Goal: Answer question/provide support: Share knowledge or assist other users

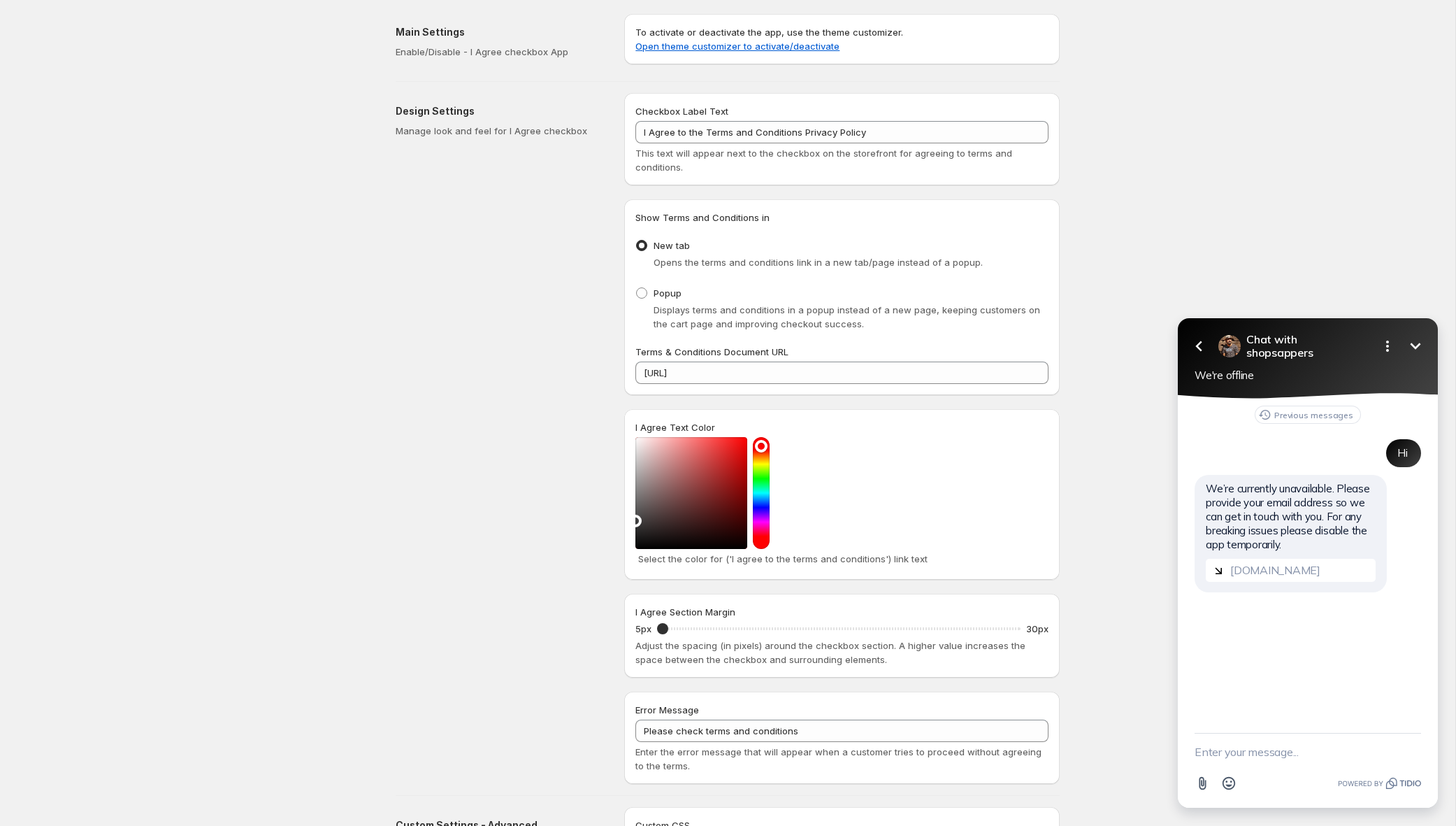
click at [1277, 760] on textarea "New message" at bounding box center [1308, 751] width 226 height 36
click at [1381, 343] on icon "Open options" at bounding box center [1387, 346] width 17 height 17
click at [1203, 675] on div "Previous messages Hi We’re currently unavailable. Please provide your email add…" at bounding box center [1308, 565] width 260 height 335
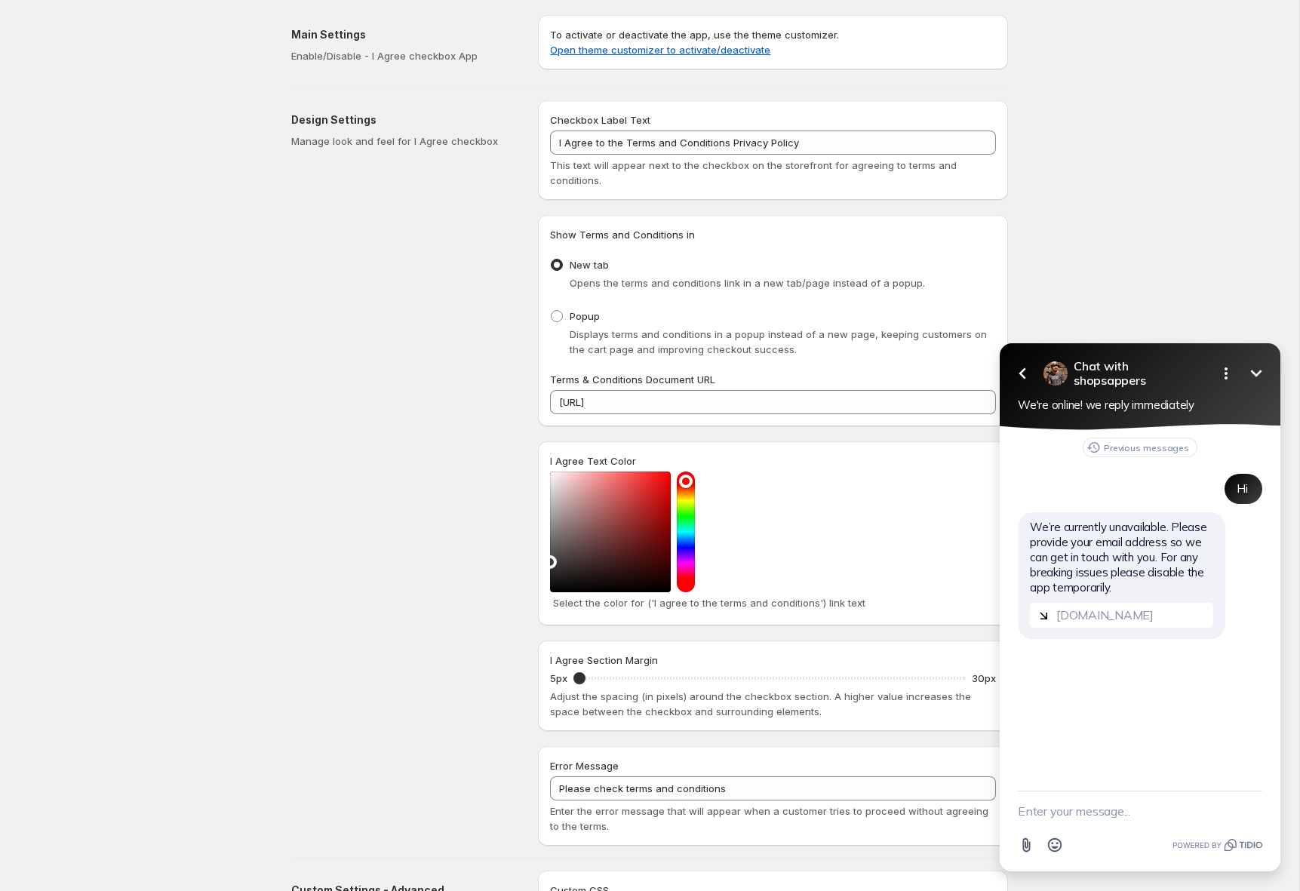
click at [1071, 822] on textarea "New message" at bounding box center [1140, 810] width 244 height 39
type textarea "hi"
type textarea "can you colored onto the linked that are inserted"
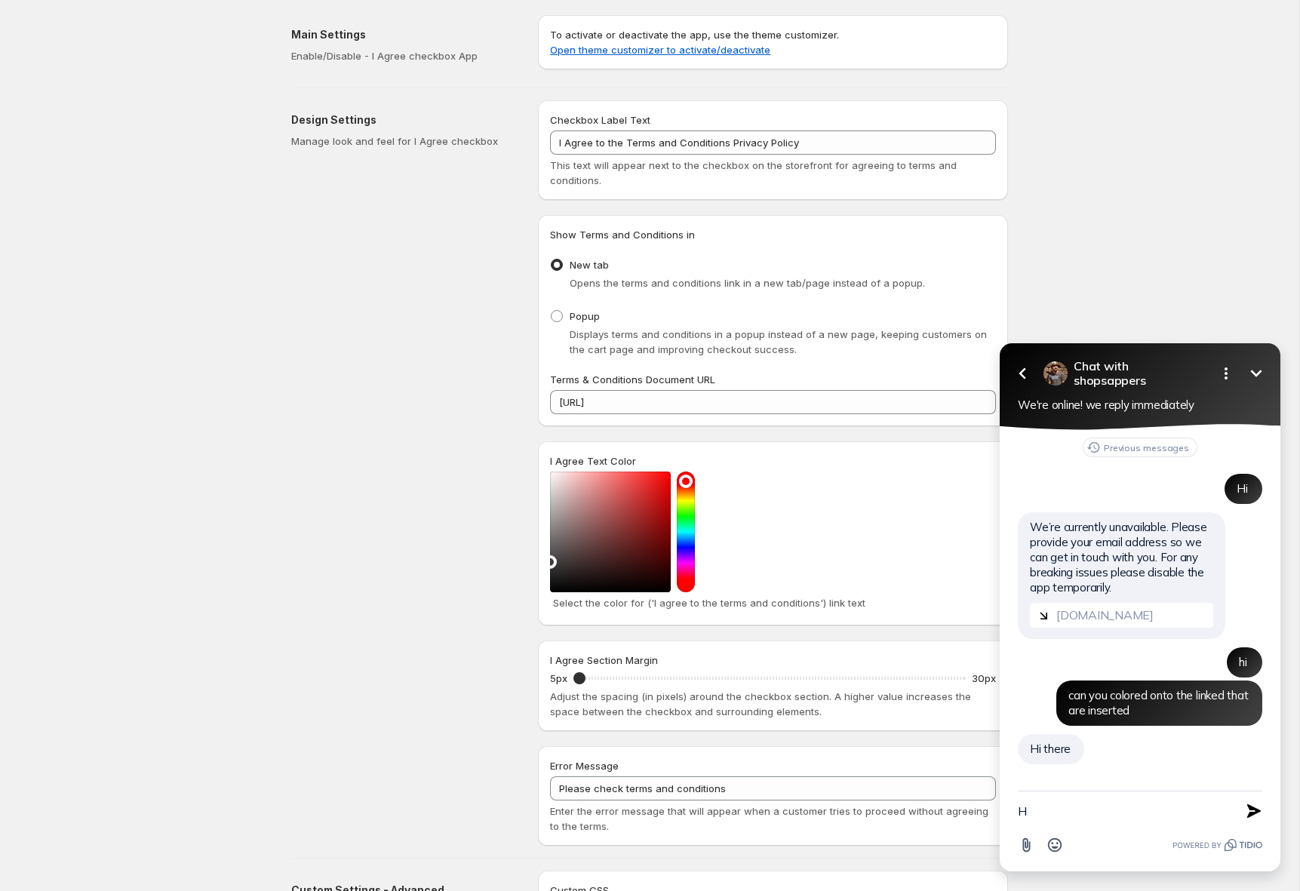
type textarea "Hi"
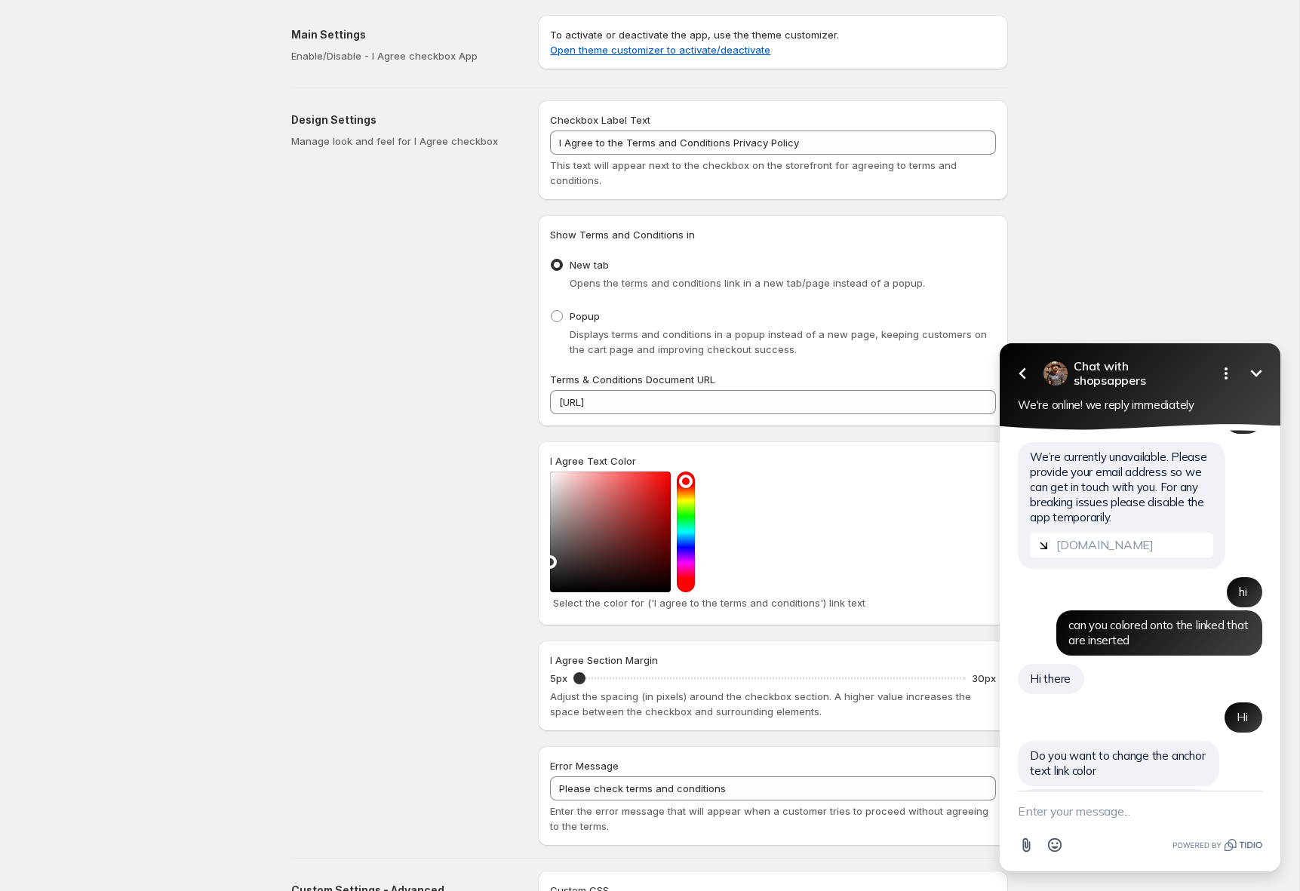
scroll to position [118, 0]
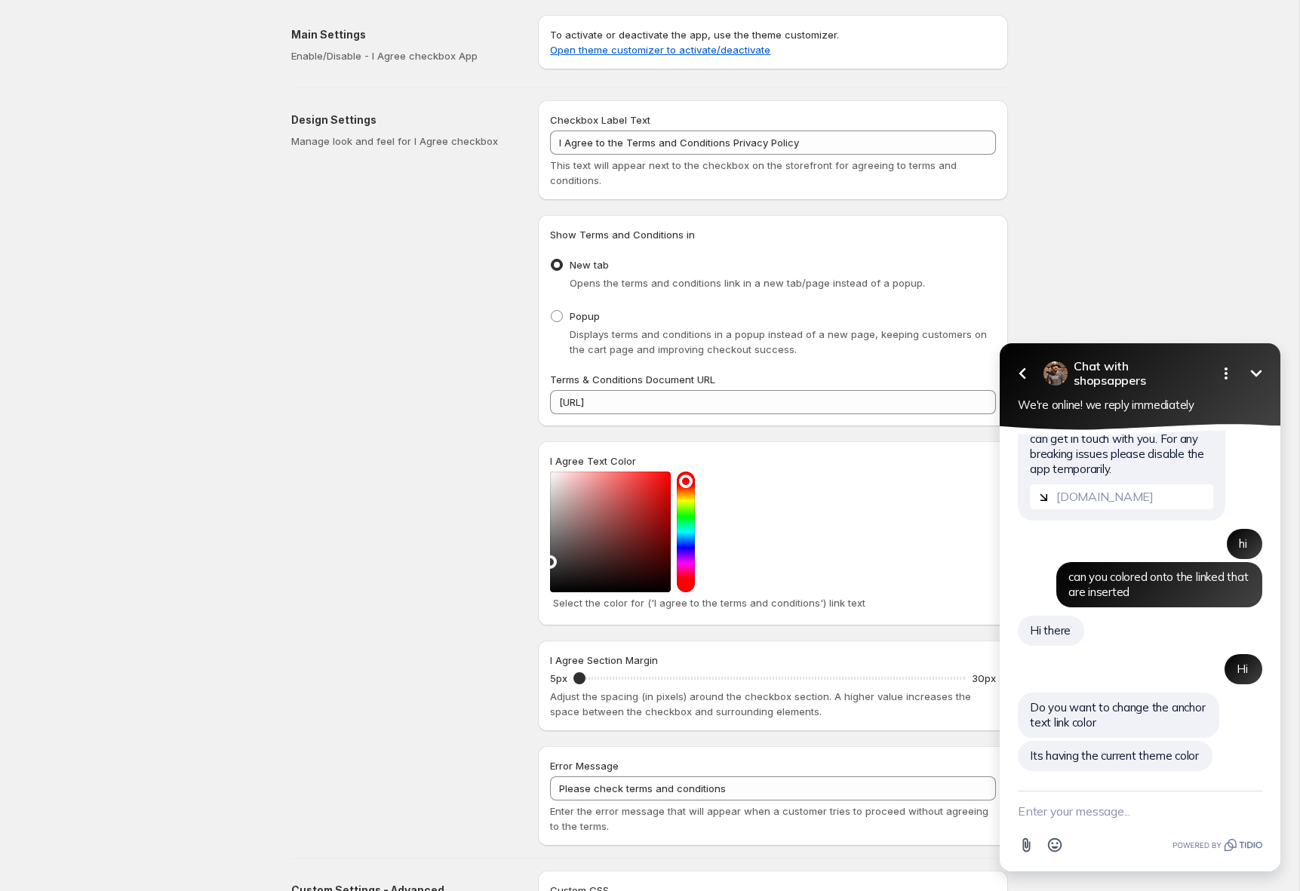
click at [1114, 809] on textarea "New message" at bounding box center [1140, 810] width 244 height 39
click at [1114, 819] on textarea "New message" at bounding box center [1140, 810] width 244 height 39
type textarea "ㄹ"
type textarea "h"
type textarea "yes only the letters that are links so people notify it is hyperlinked"
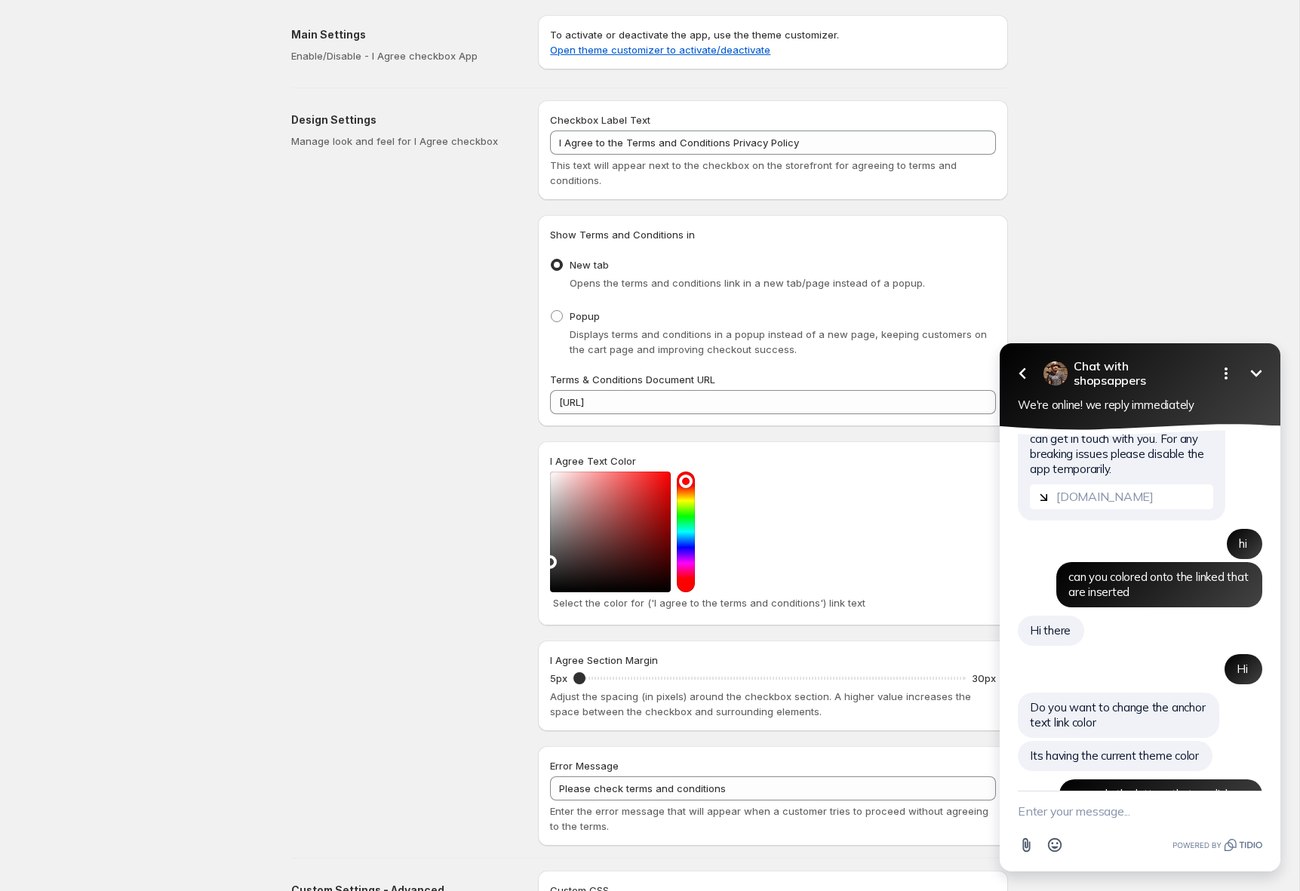
scroll to position [172, 0]
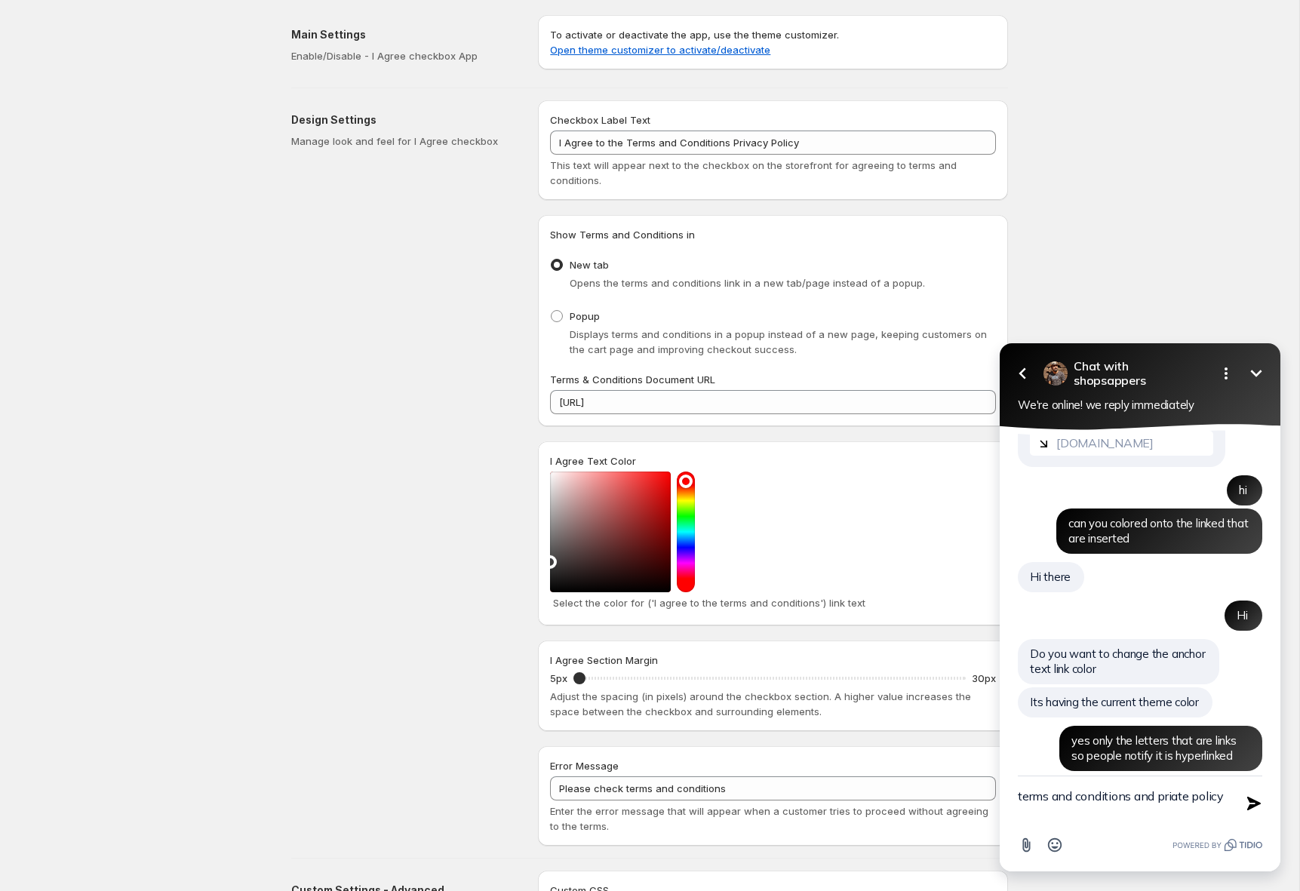
type textarea "terms and conditions and private policy"
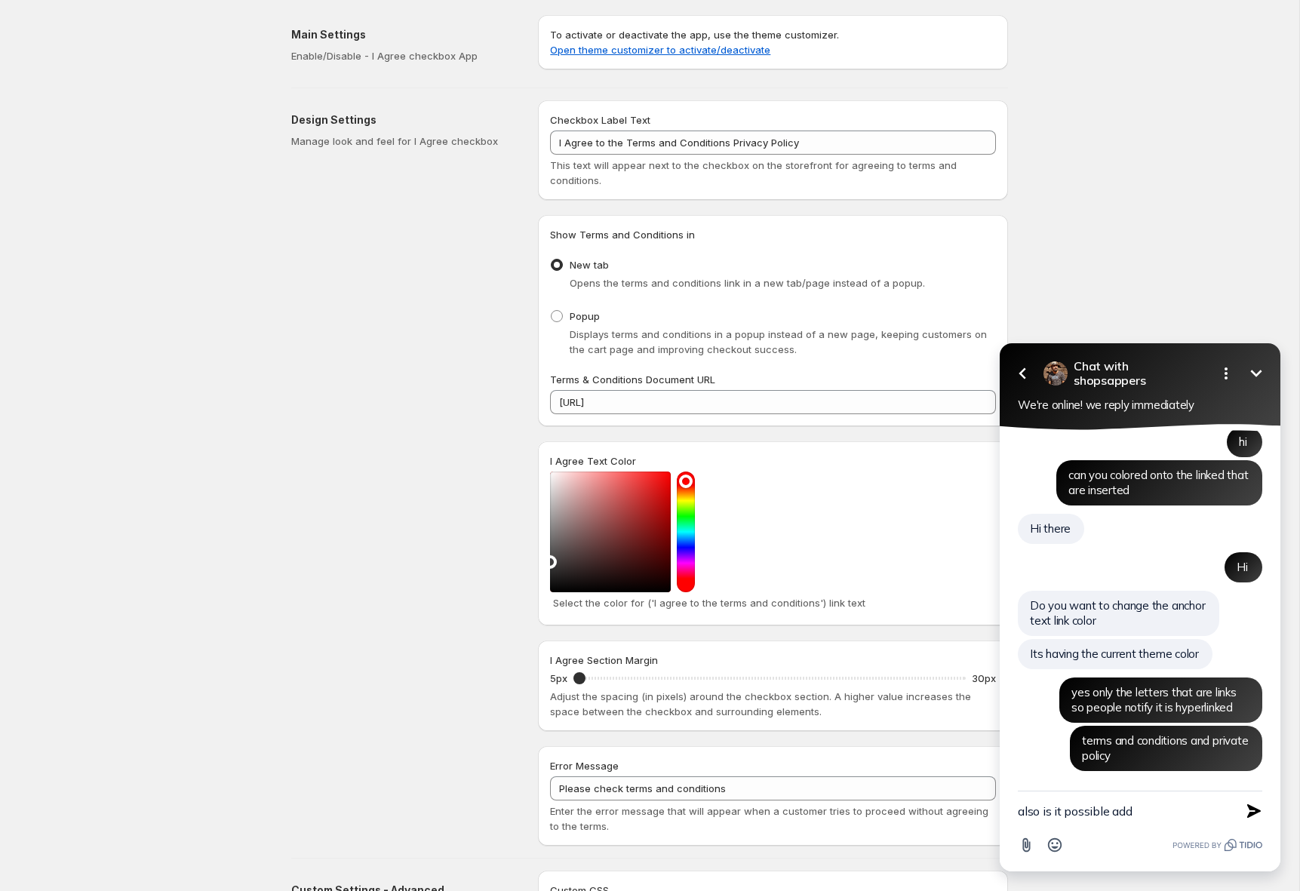
paste textarea "Enter your wallet address (text field, not required, placed at the bottom of th…"
click at [1135, 780] on textarea "also is it possible add Enter your wallet address (text field, not required, pl…" at bounding box center [1121, 795] width 207 height 69
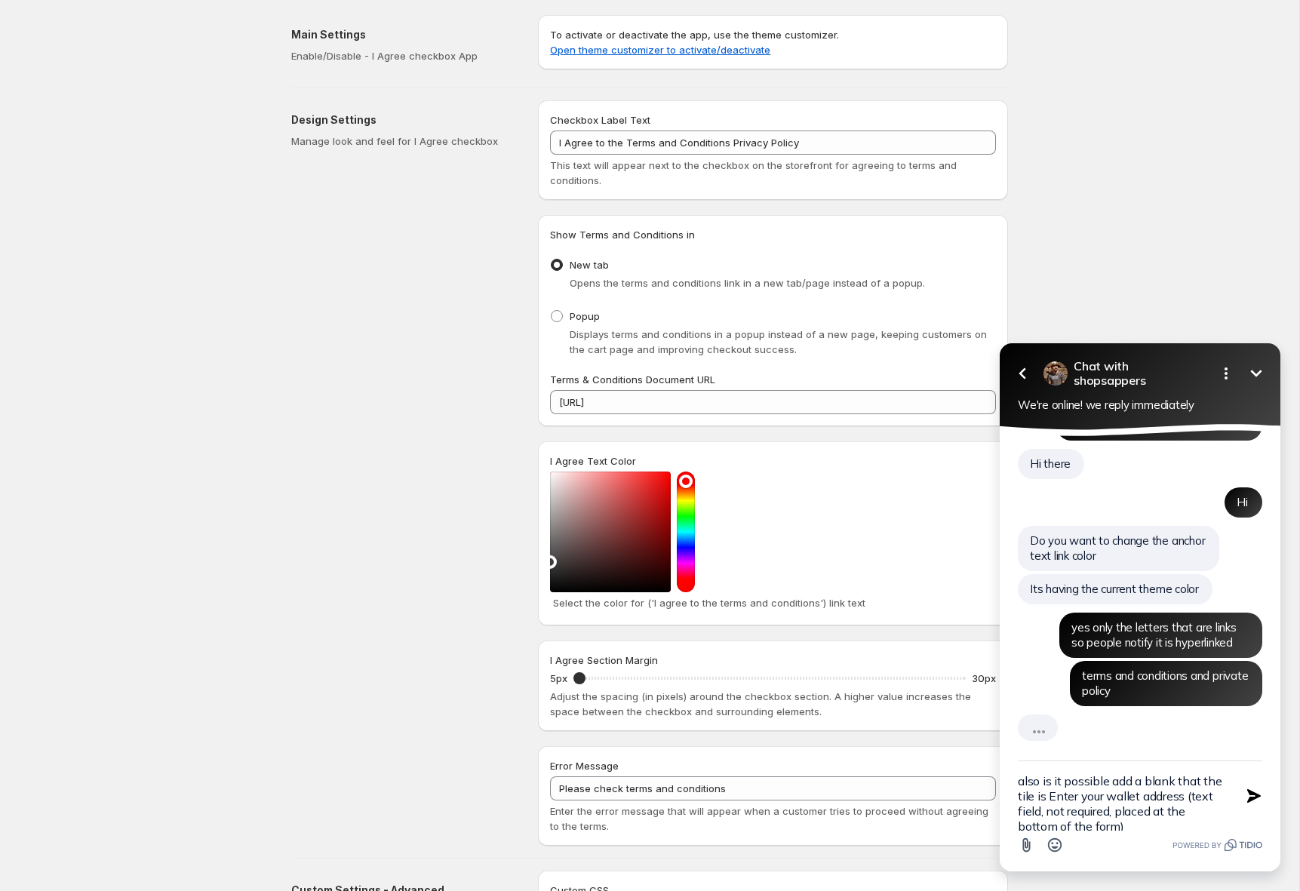
click at [1154, 828] on textarea "also is it possible add a blank that the tile is Enter your wallet address (tex…" at bounding box center [1121, 795] width 207 height 69
click at [1126, 825] on textarea "also is it possible add a blank that the tile is Enter your wallet address (tex…" at bounding box center [1121, 795] width 207 height 69
drag, startPoint x: 1131, startPoint y: 825, endPoint x: 1112, endPoint y: 813, distance: 22.4
click at [1112, 813] on textarea "also is it possible add a blank that the tile is Enter your wallet address (tex…" at bounding box center [1121, 795] width 207 height 69
click at [1122, 817] on textarea "also is it possible add a blank that the tile is Enter your wallet address (tex…" at bounding box center [1121, 795] width 207 height 69
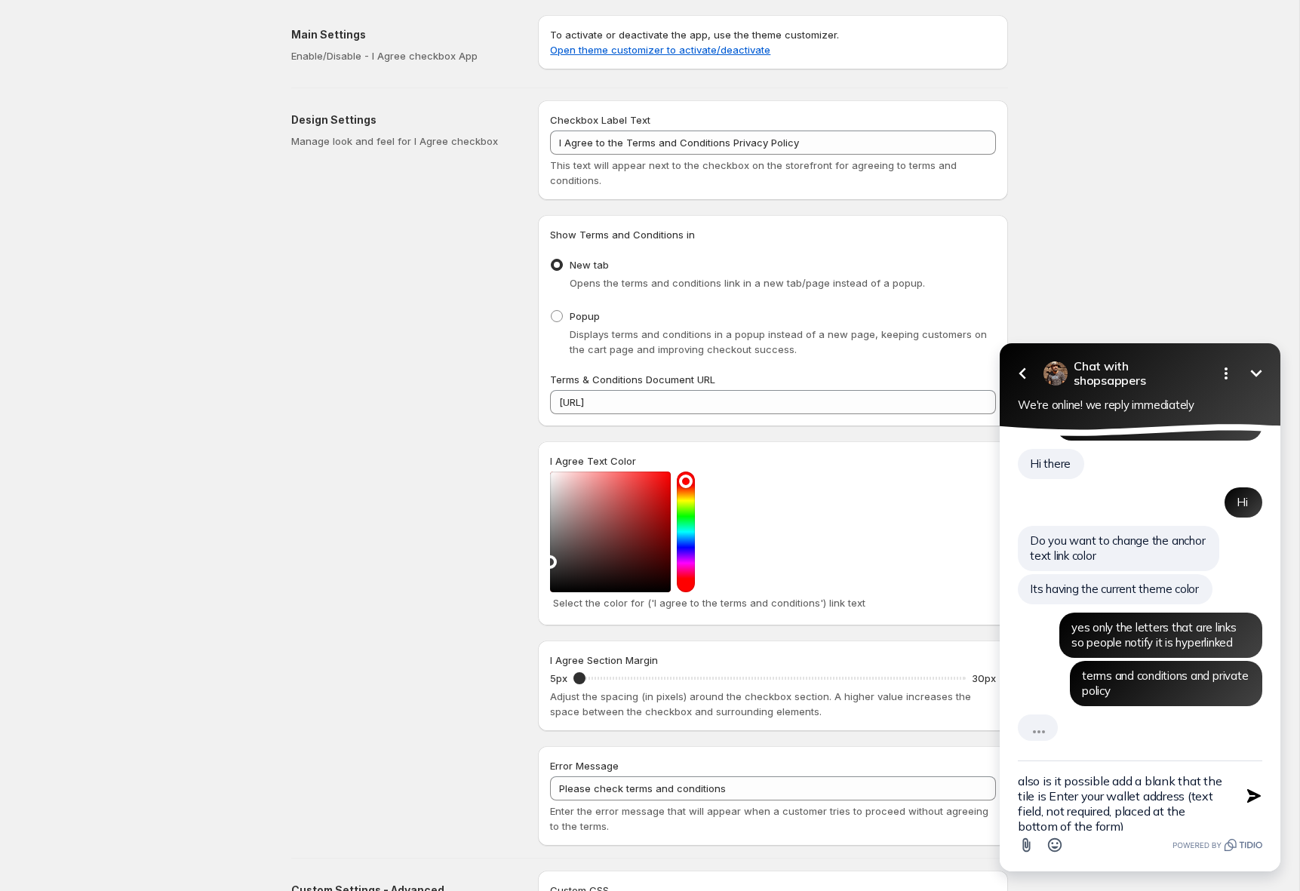
drag, startPoint x: 1127, startPoint y: 826, endPoint x: 1113, endPoint y: 816, distance: 17.8
click at [1113, 816] on textarea "also is it possible add a blank that the tile is Enter your wallet address (tex…" at bounding box center [1121, 795] width 207 height 69
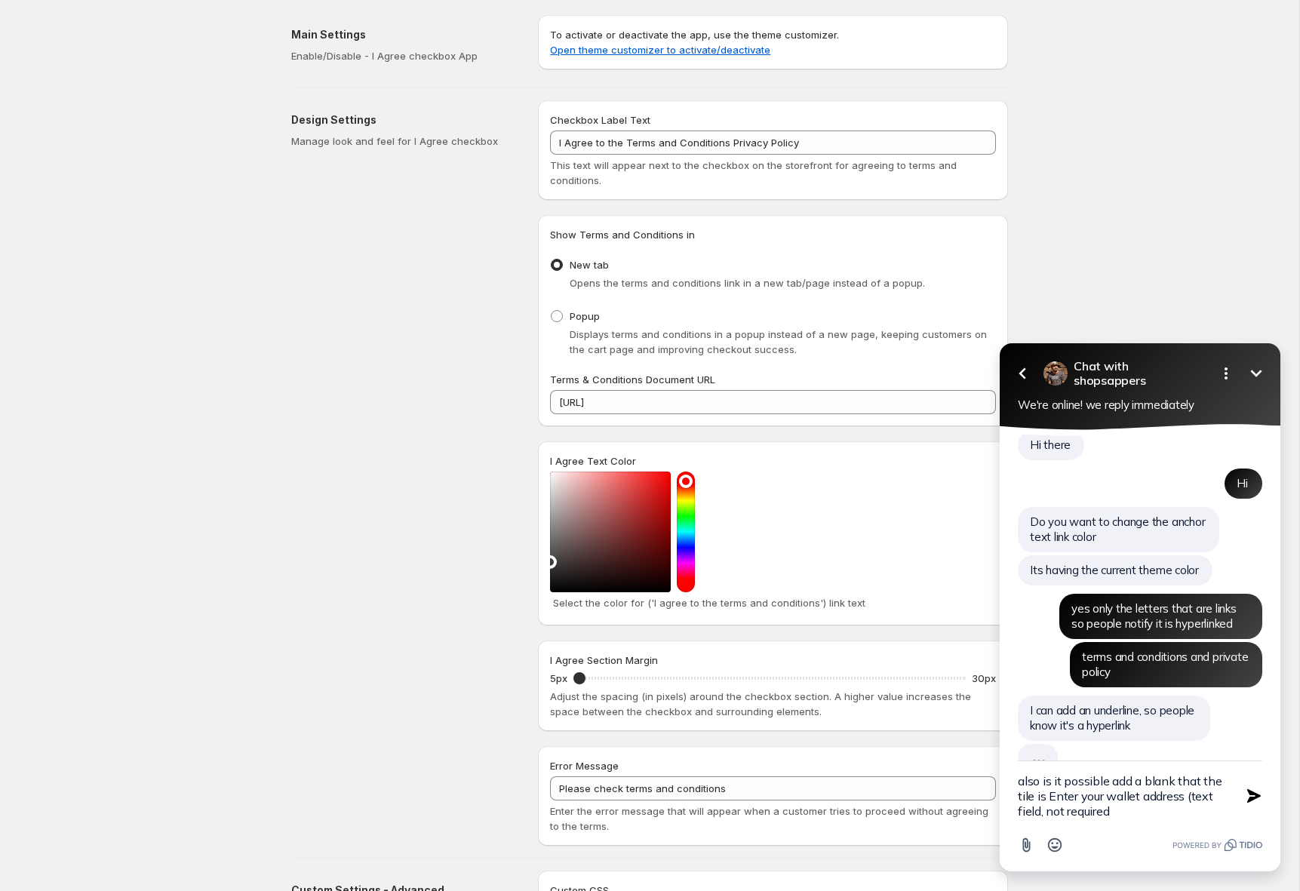
scroll to position [337, 0]
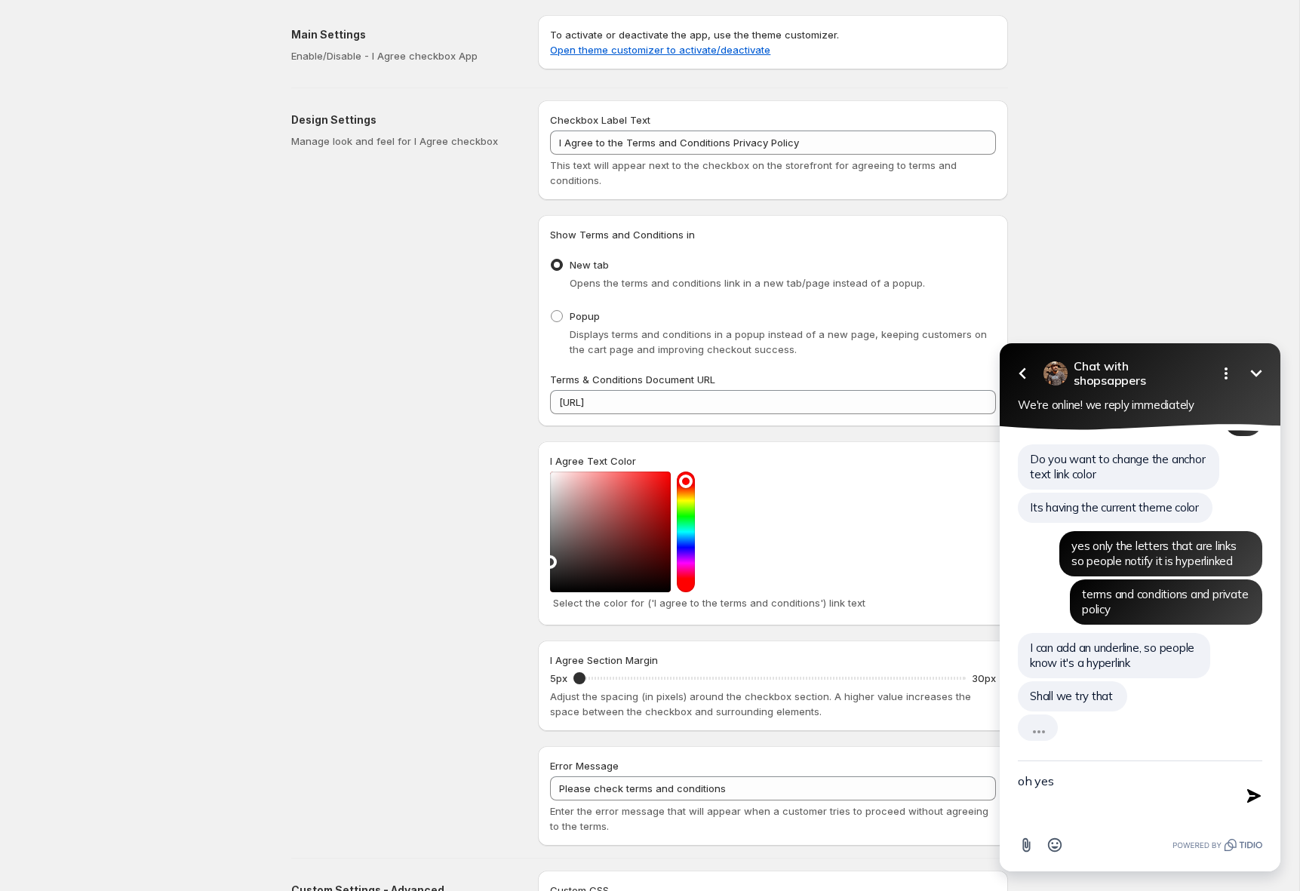
type textarea "oh yes!"
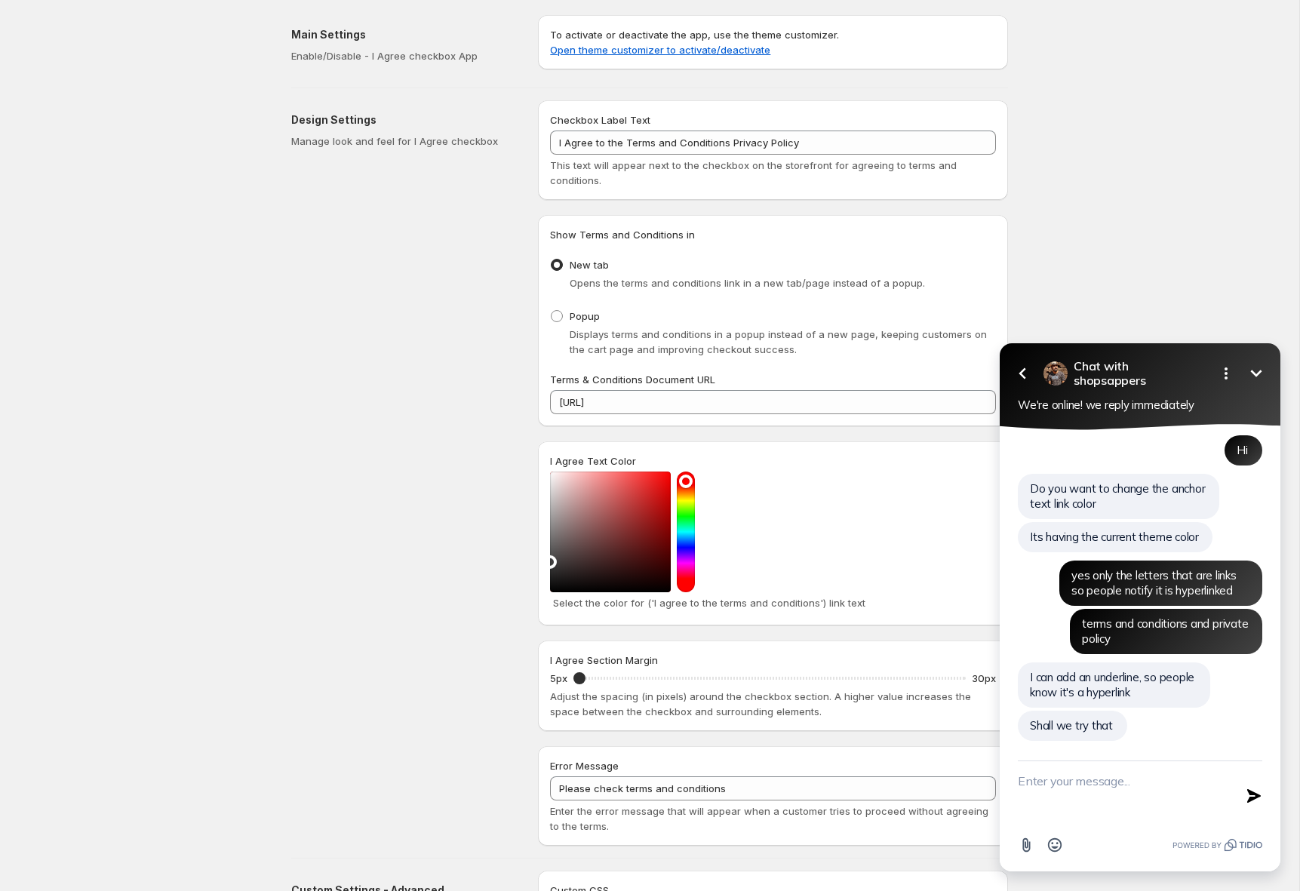
scroll to position [346, 0]
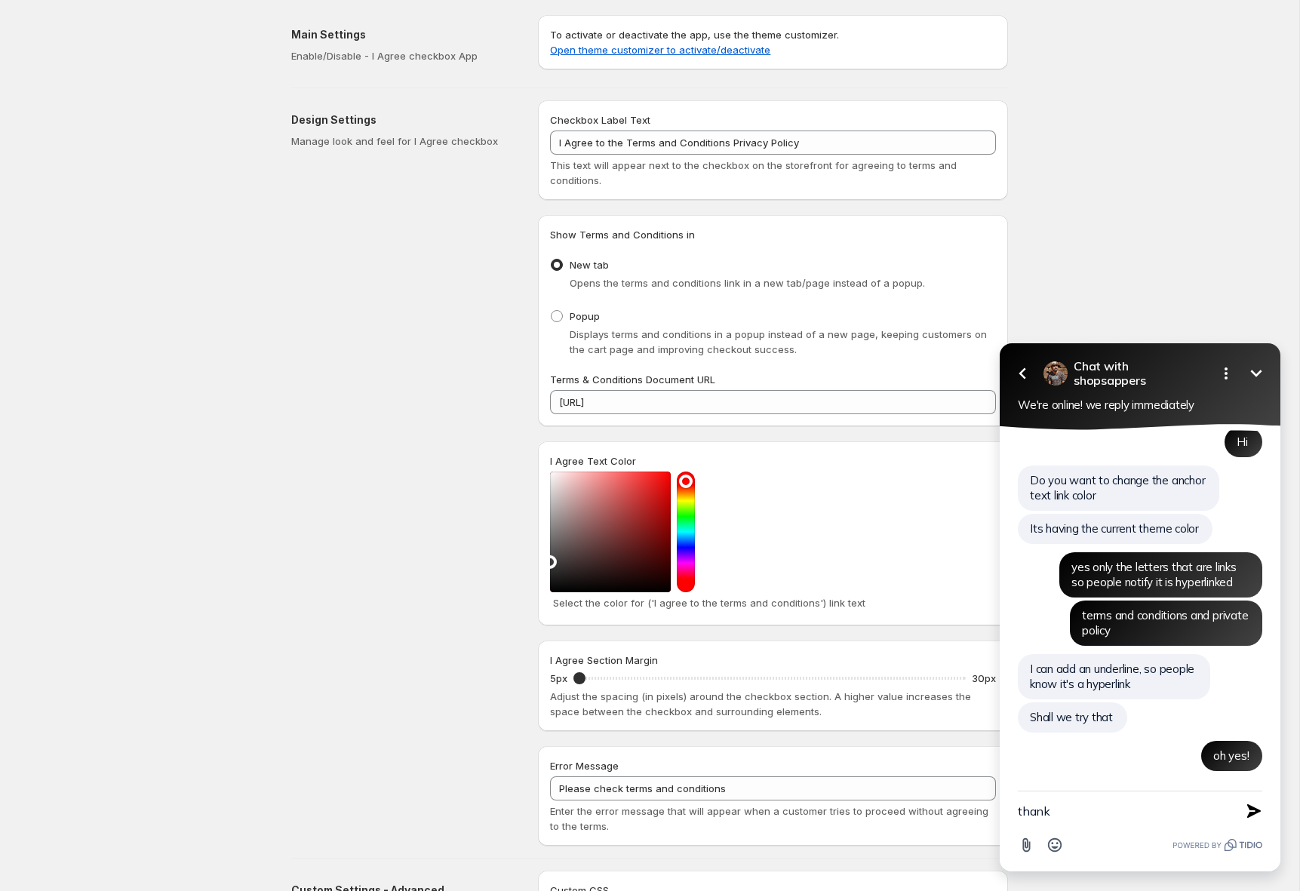
type textarea "thanks"
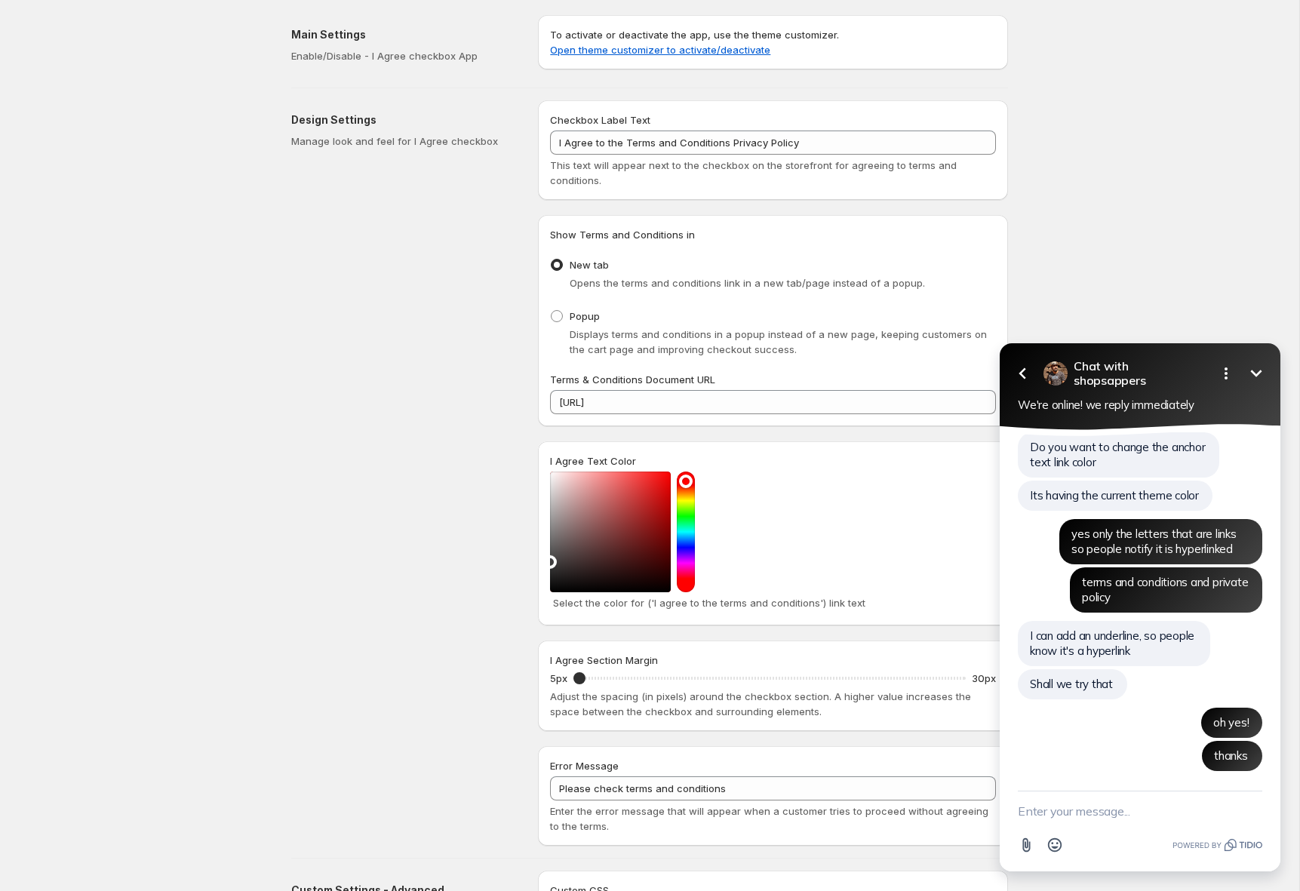
paste textarea "also is it possible add a blank that the tile is Enter your wallet address (tex…"
type textarea "also is it possible add a blank that the tile is Enter your wallet address (tex…"
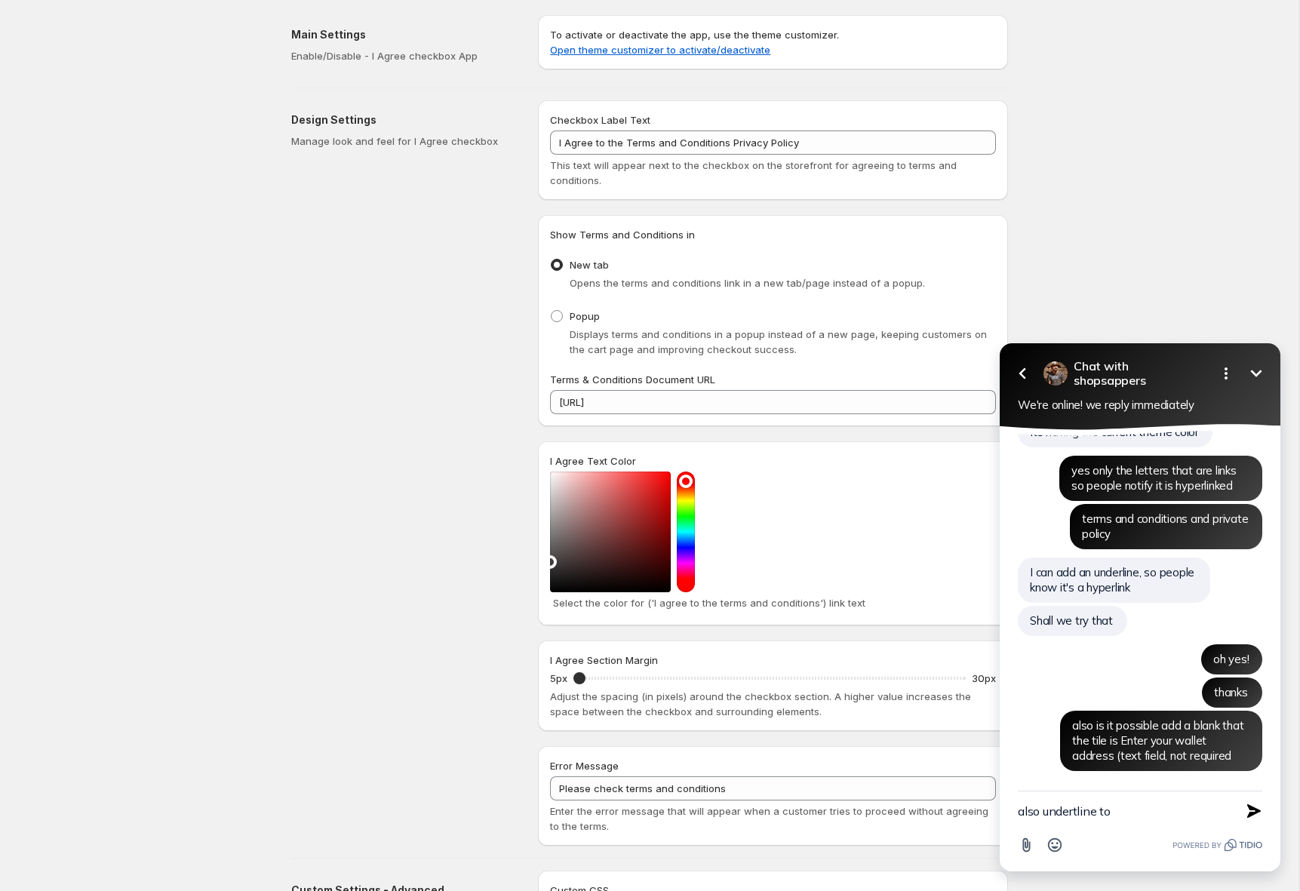
paste textarea "Collection and Use of Personal Information"
click at [1074, 795] on textarea "also undertline to Collection and Use of Personal Information" at bounding box center [1121, 803] width 207 height 54
type textarea "also underline to Collection and Use of Personal Information"
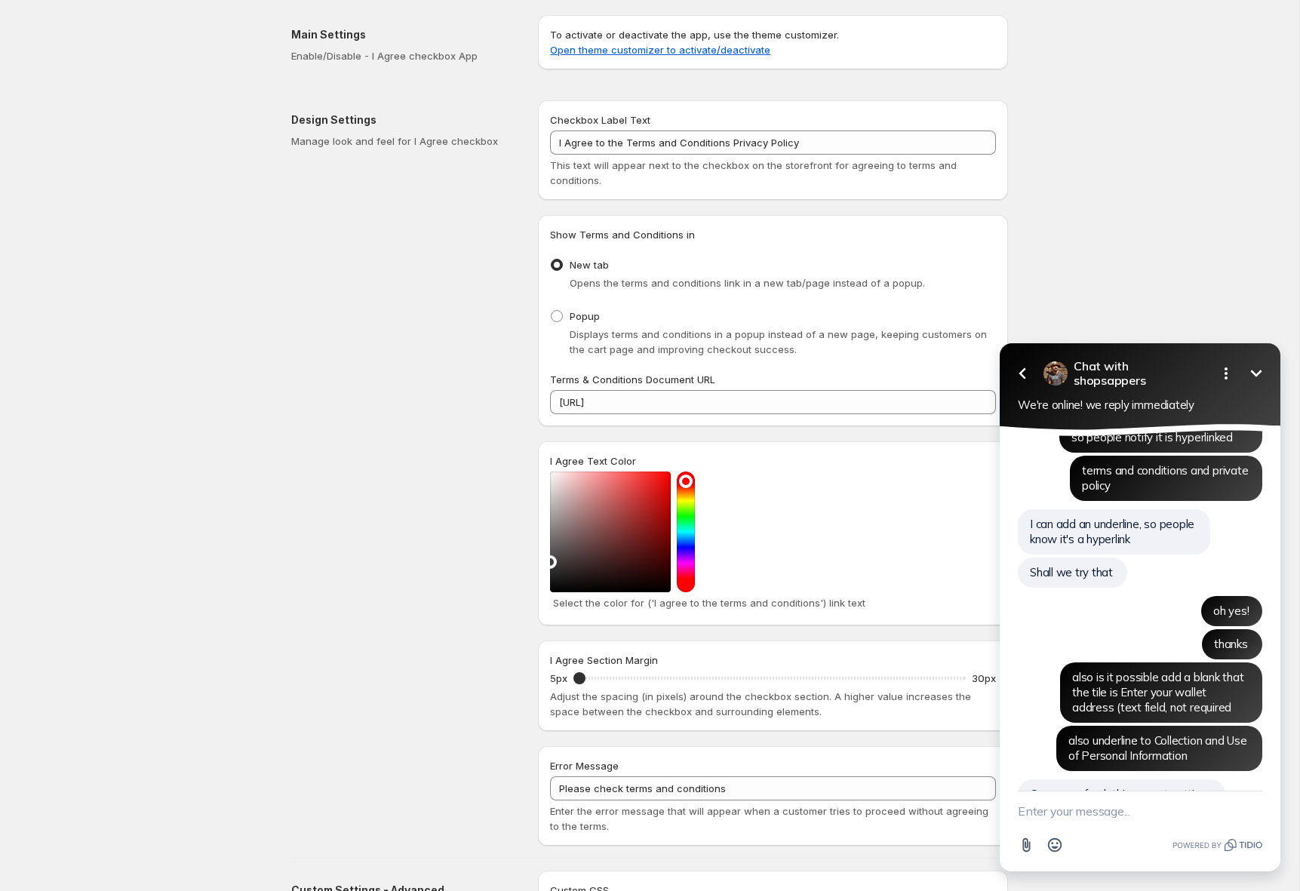
scroll to position [592, 0]
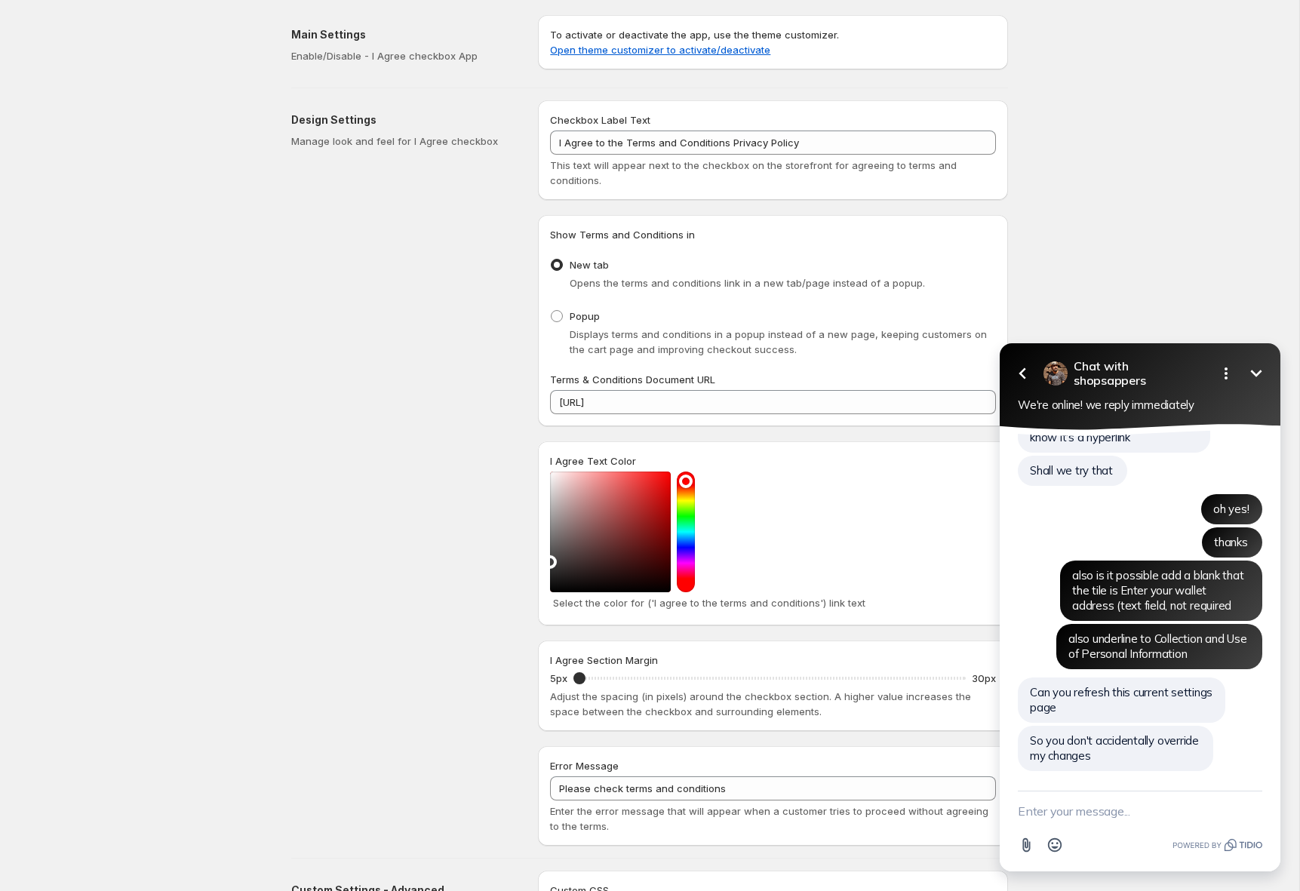
click at [1096, 817] on textarea "New message" at bounding box center [1140, 810] width 244 height 39
click at [1091, 811] on textarea "New message" at bounding box center [1140, 810] width 244 height 39
paste textarea "I Agree to the Terms and Conditions Privacy Policy"
click at [1162, 783] on textarea "I Agree to the Terms and Conditions Privacy Policy" at bounding box center [1121, 795] width 207 height 69
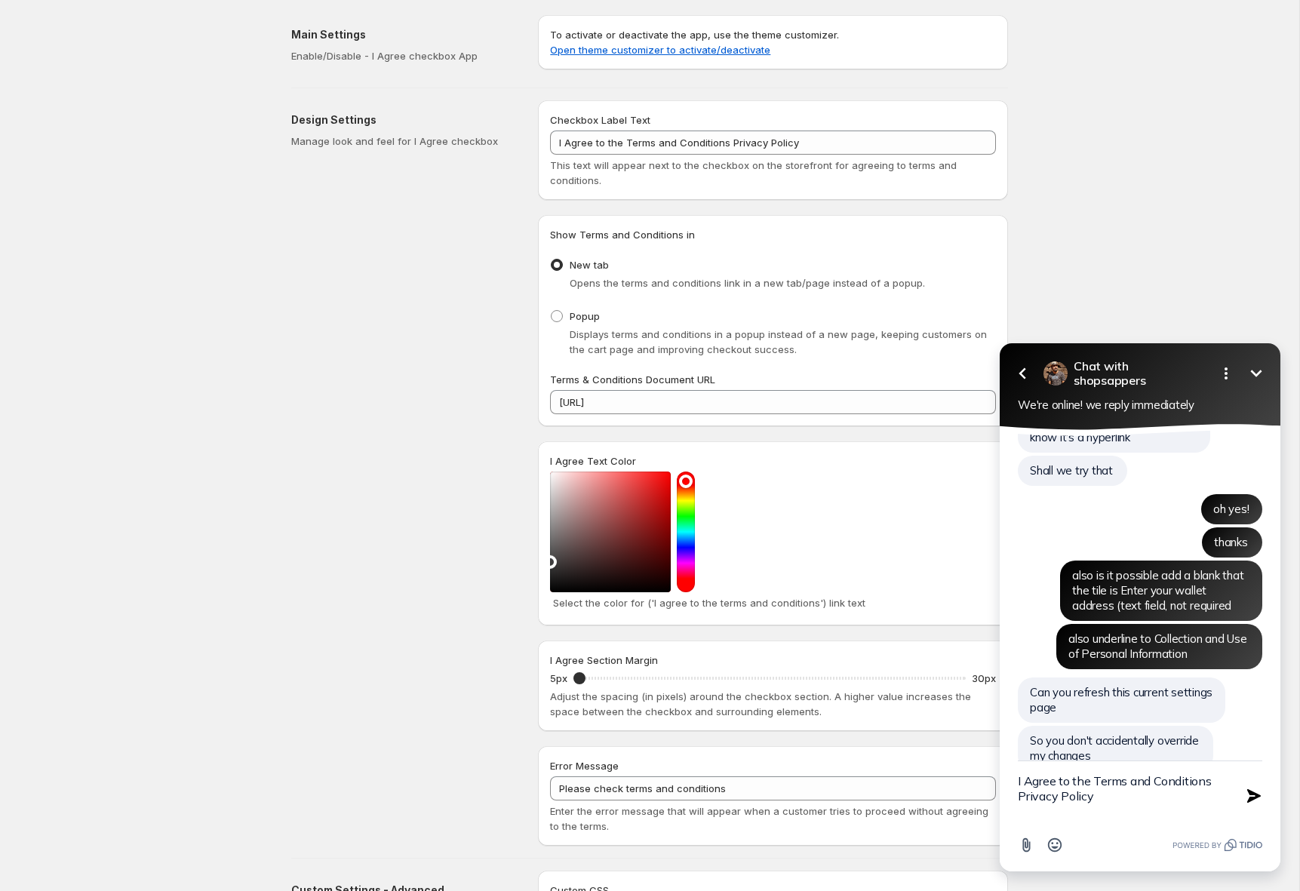
click at [1112, 821] on textarea "I Agree to the Terms and Conditions Privacy Policy" at bounding box center [1121, 795] width 207 height 69
type textarea "I Agree to the Terms and Conditions Privacy Policy can you and add betwoon cond…"
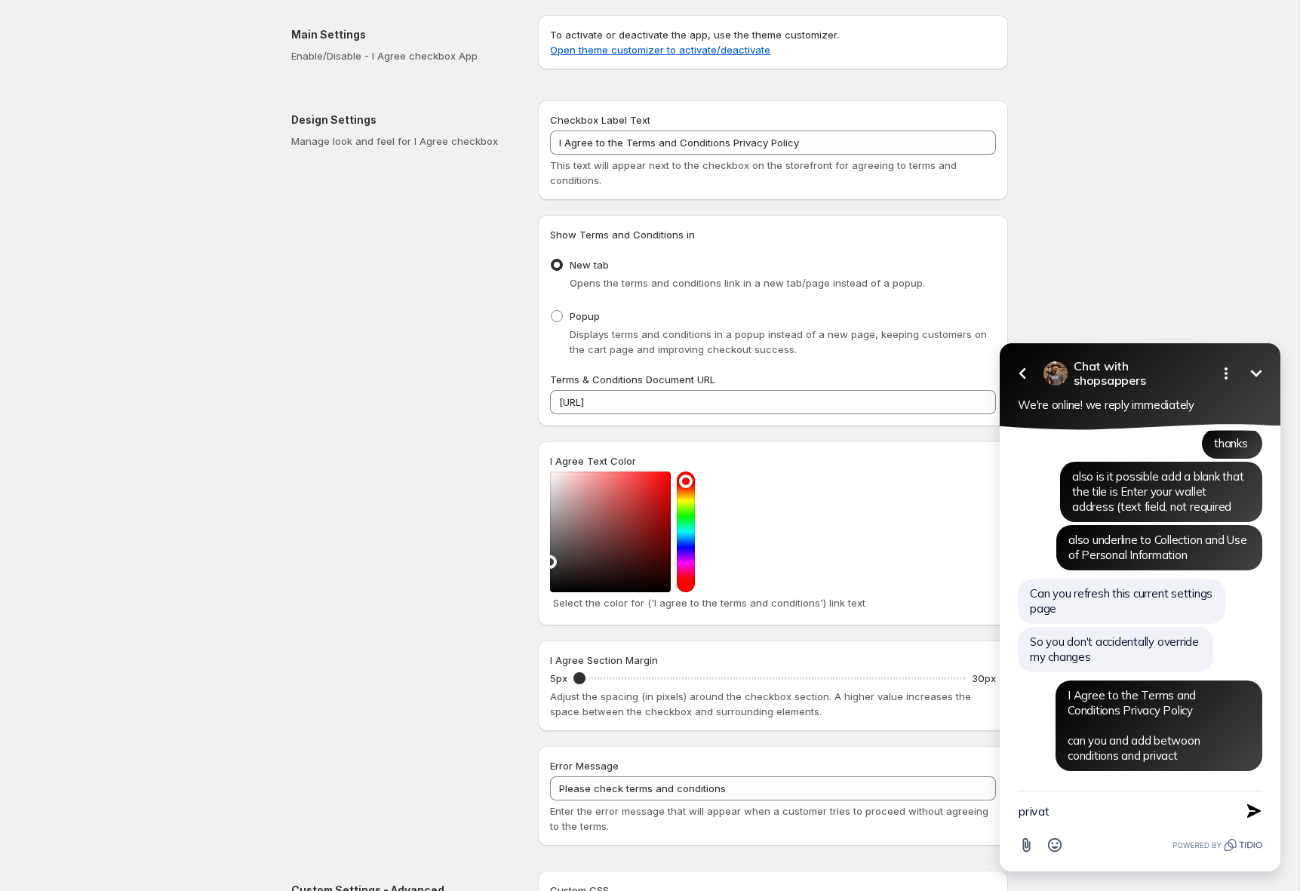
type textarea "private"
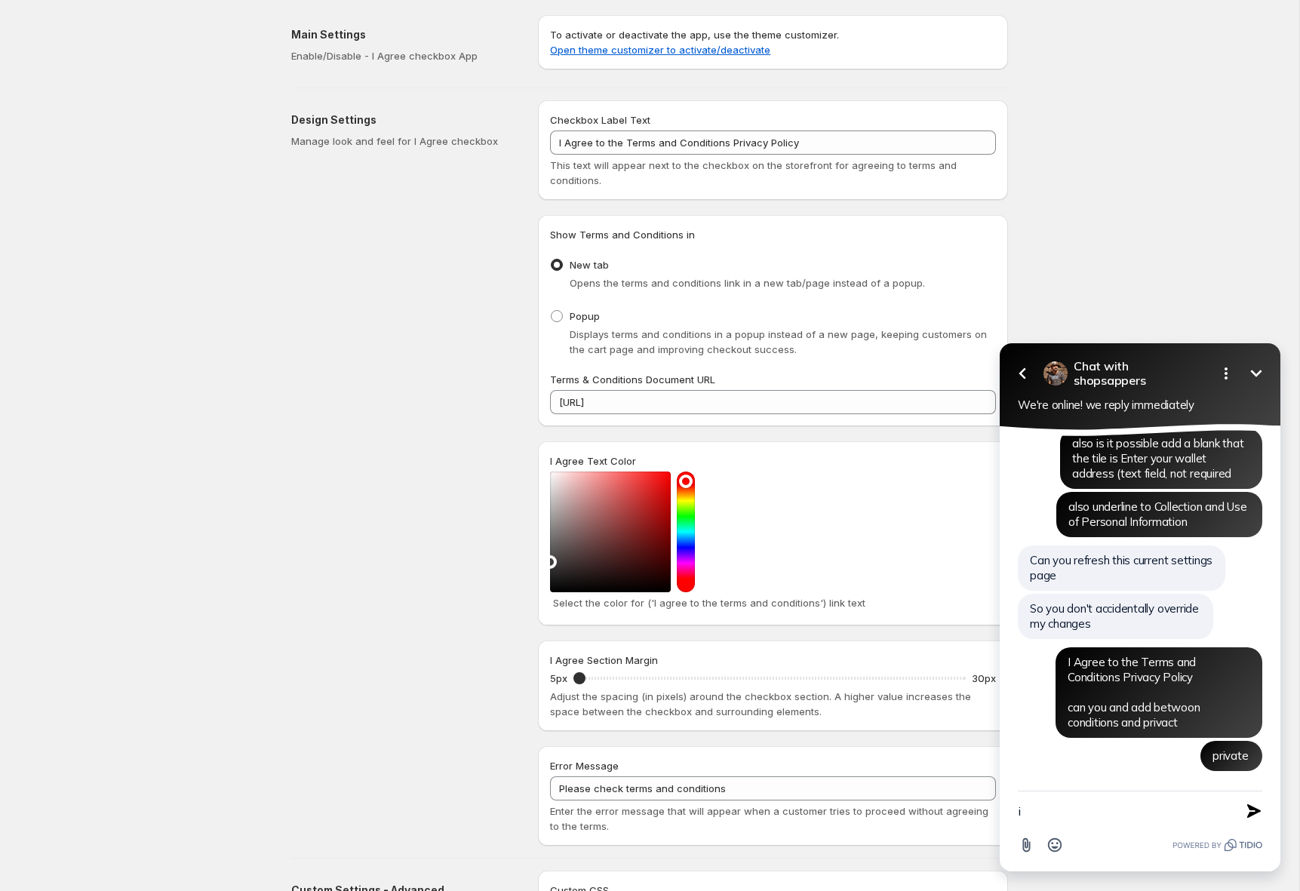
type textarea "i"
type textarea "i want the underlines only the text that are defined"
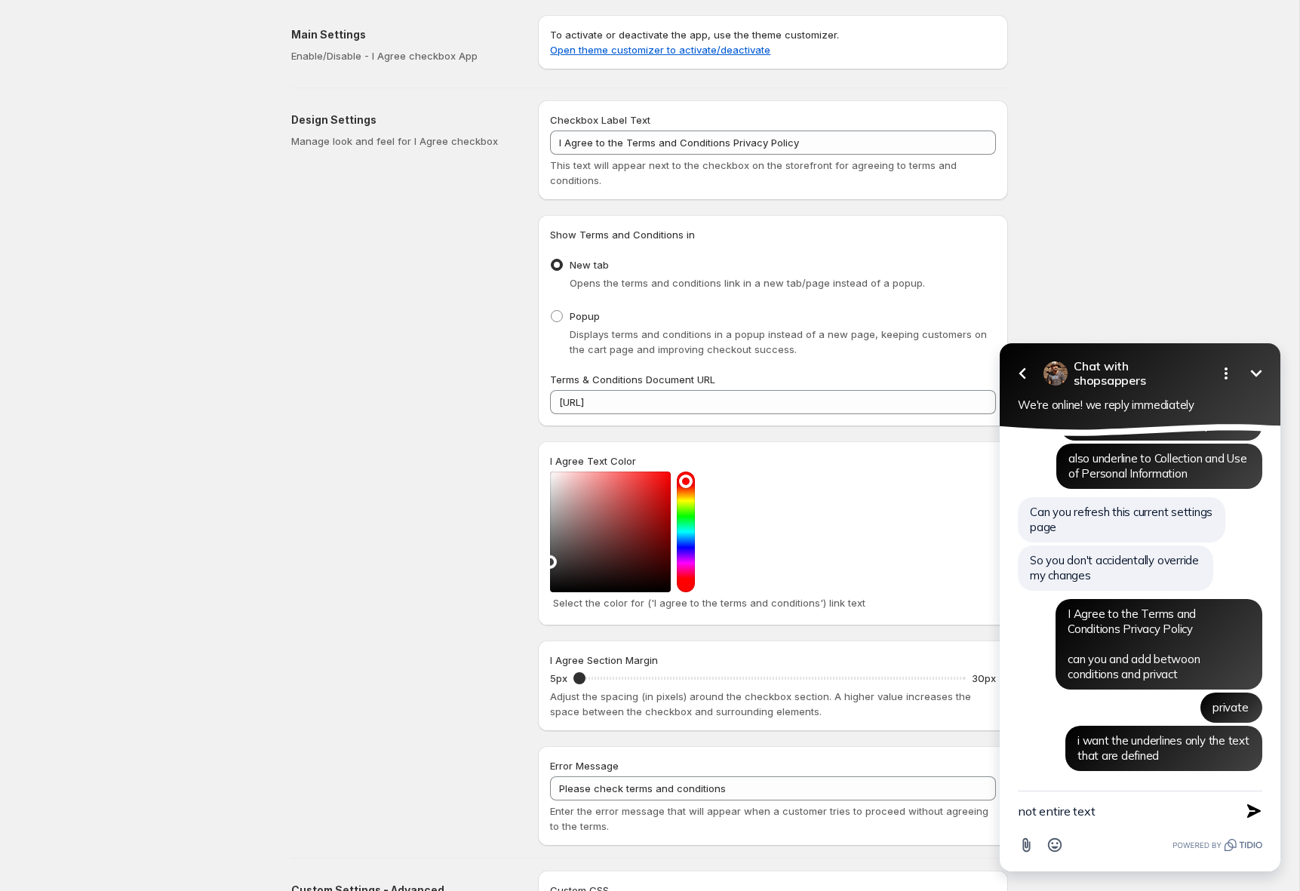
type textarea "not entire texts"
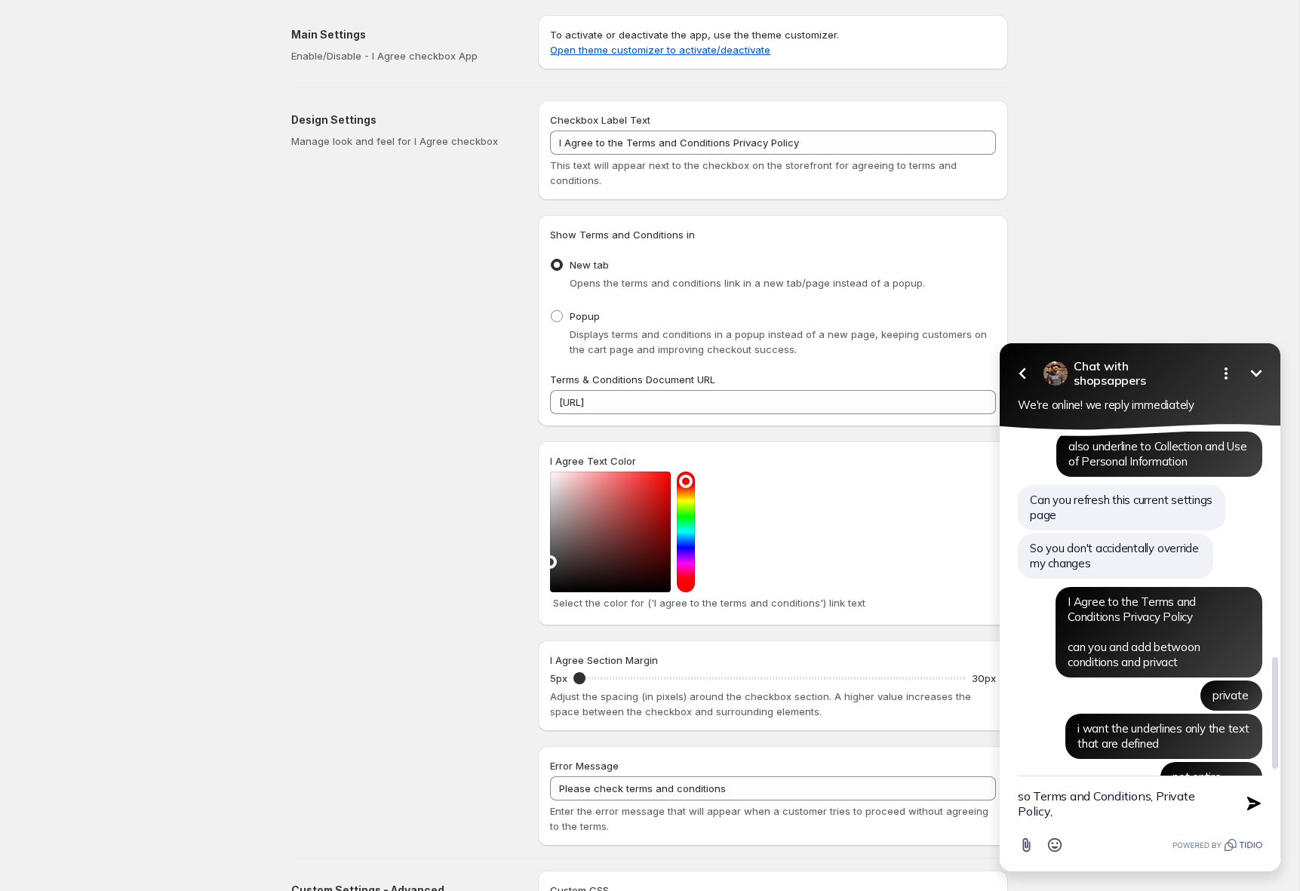
scroll to position [758, 0]
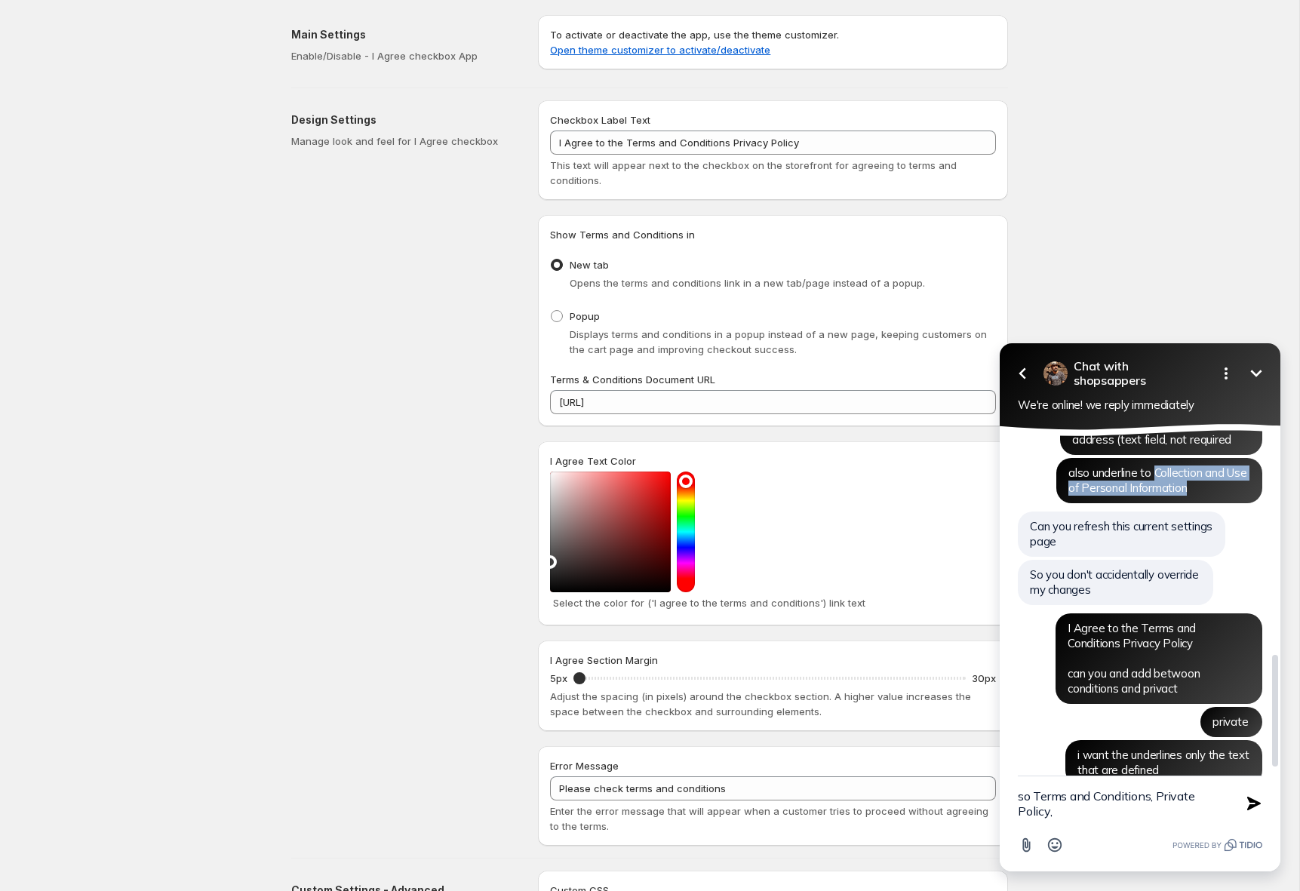
drag, startPoint x: 1195, startPoint y: 485, endPoint x: 1156, endPoint y: 472, distance: 41.3
click at [1156, 472] on div "also underline to Collection and Use of Personal Information" at bounding box center [1159, 480] width 206 height 45
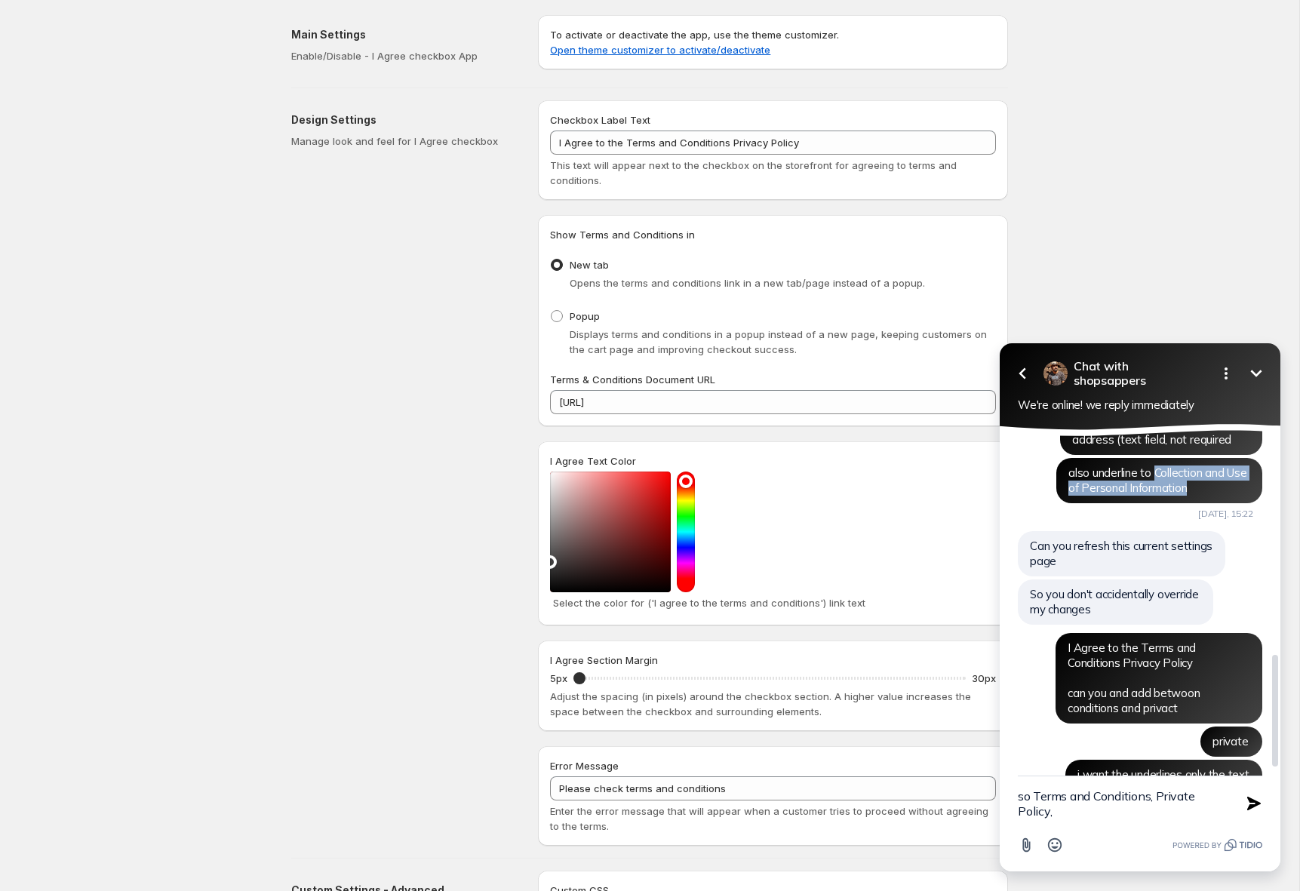
copy span "Collection and Use of Personal Information"
click at [1132, 819] on textarea "so Terms and Conditions, Private Policy," at bounding box center [1121, 803] width 207 height 54
paste textarea "Collection and Use of Personal Information"
type textarea "so Terms and Conditions, Private Policy, Collection and Use of Personal Informa…"
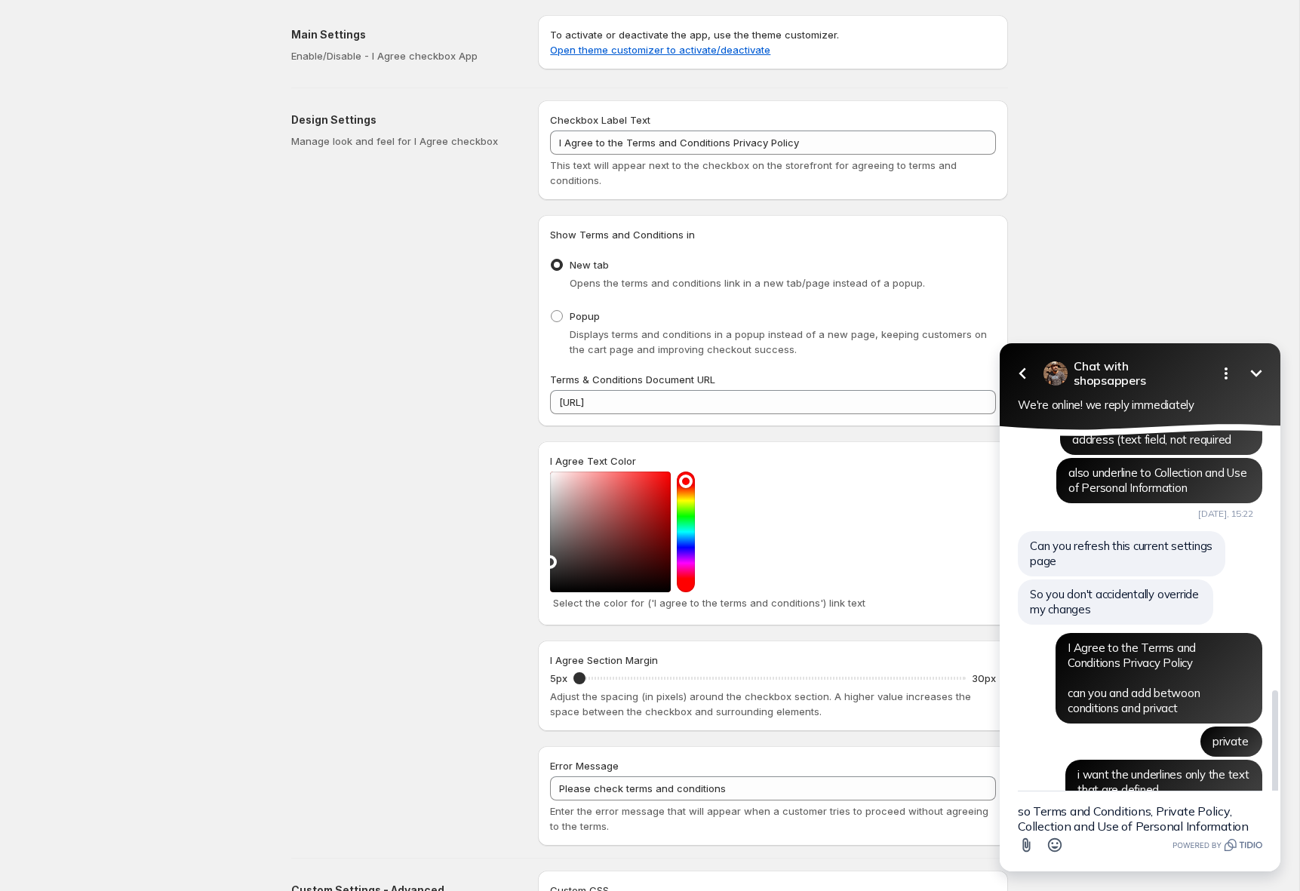
scroll to position [889, 0]
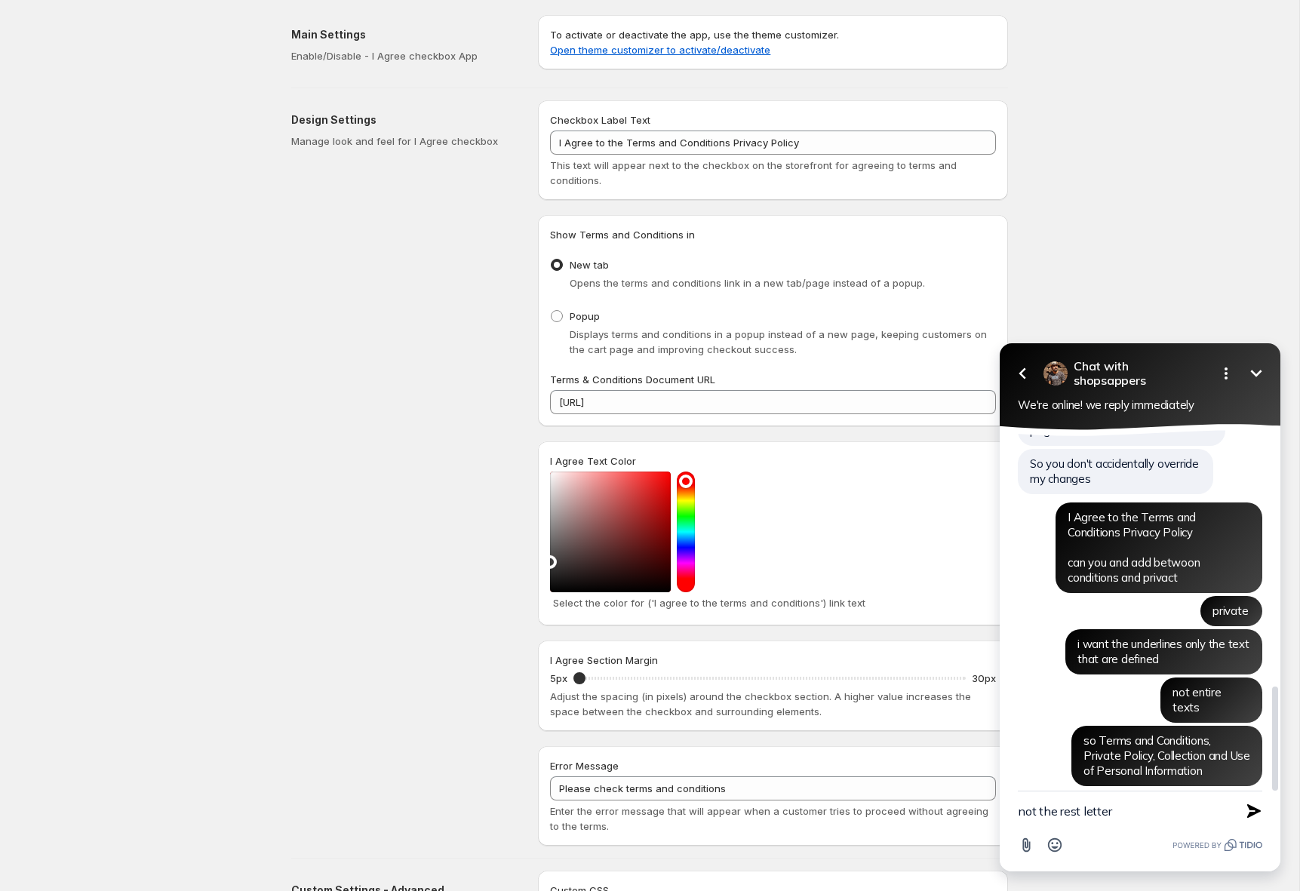
type textarea "not the rest letters"
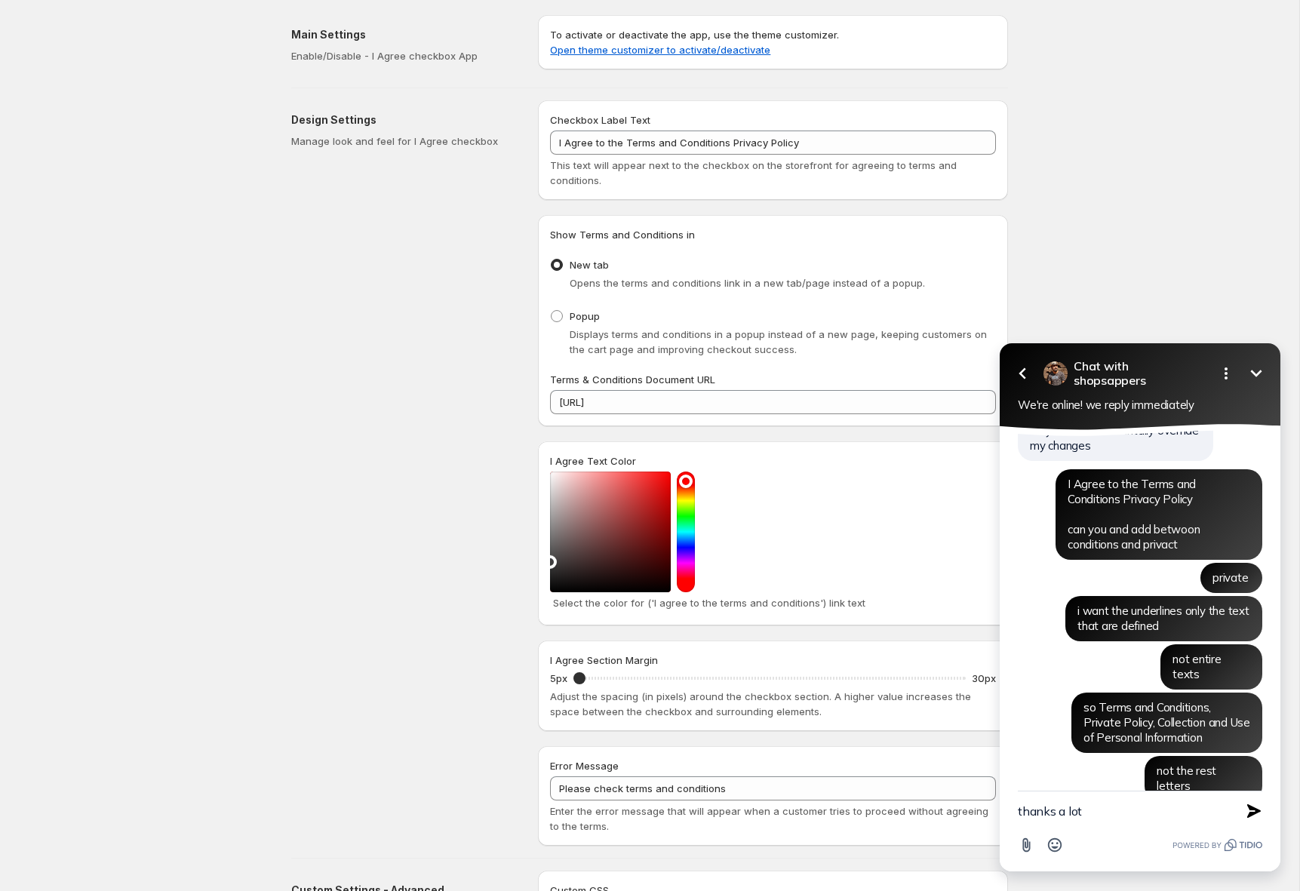
type textarea "thanks a lot@"
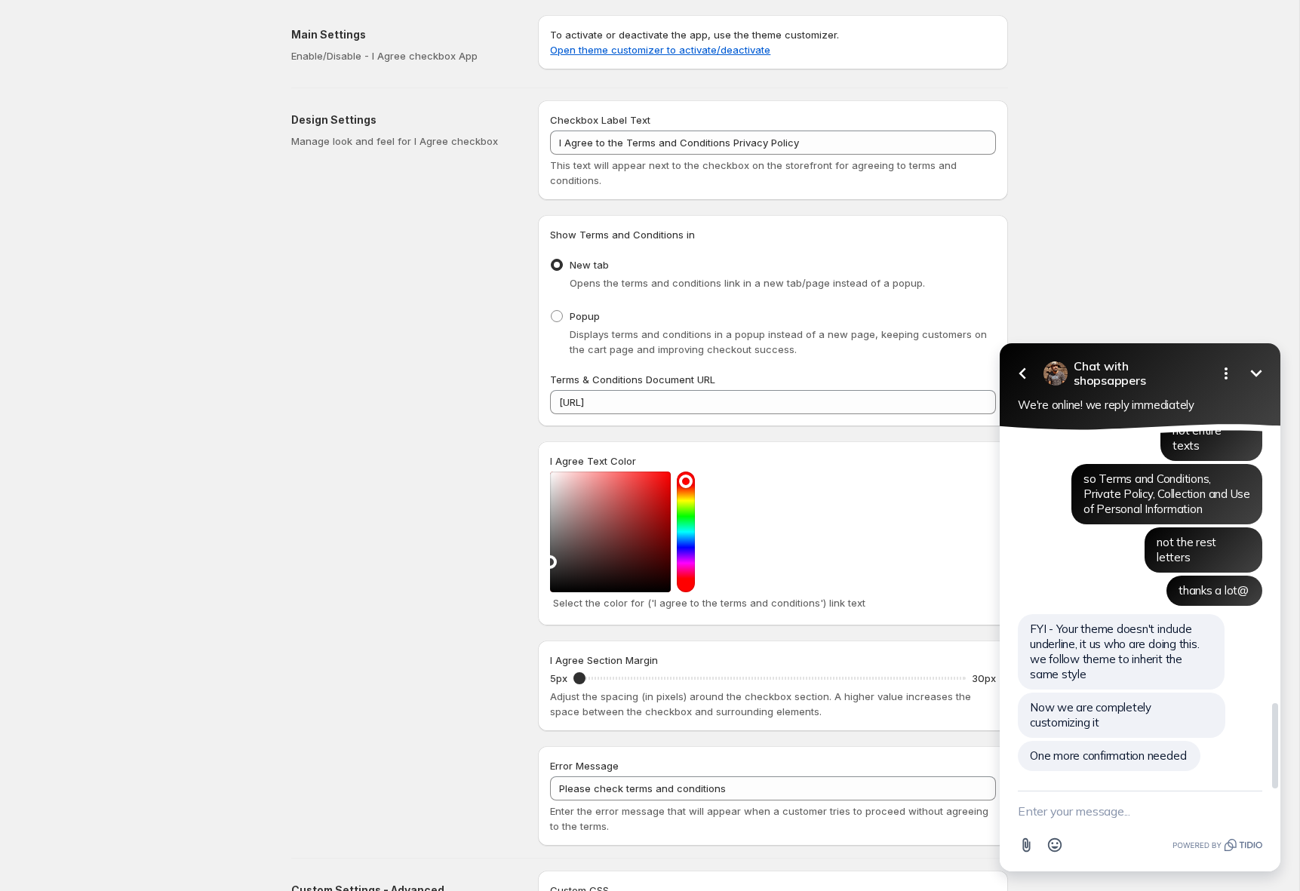
scroll to position [1120, 0]
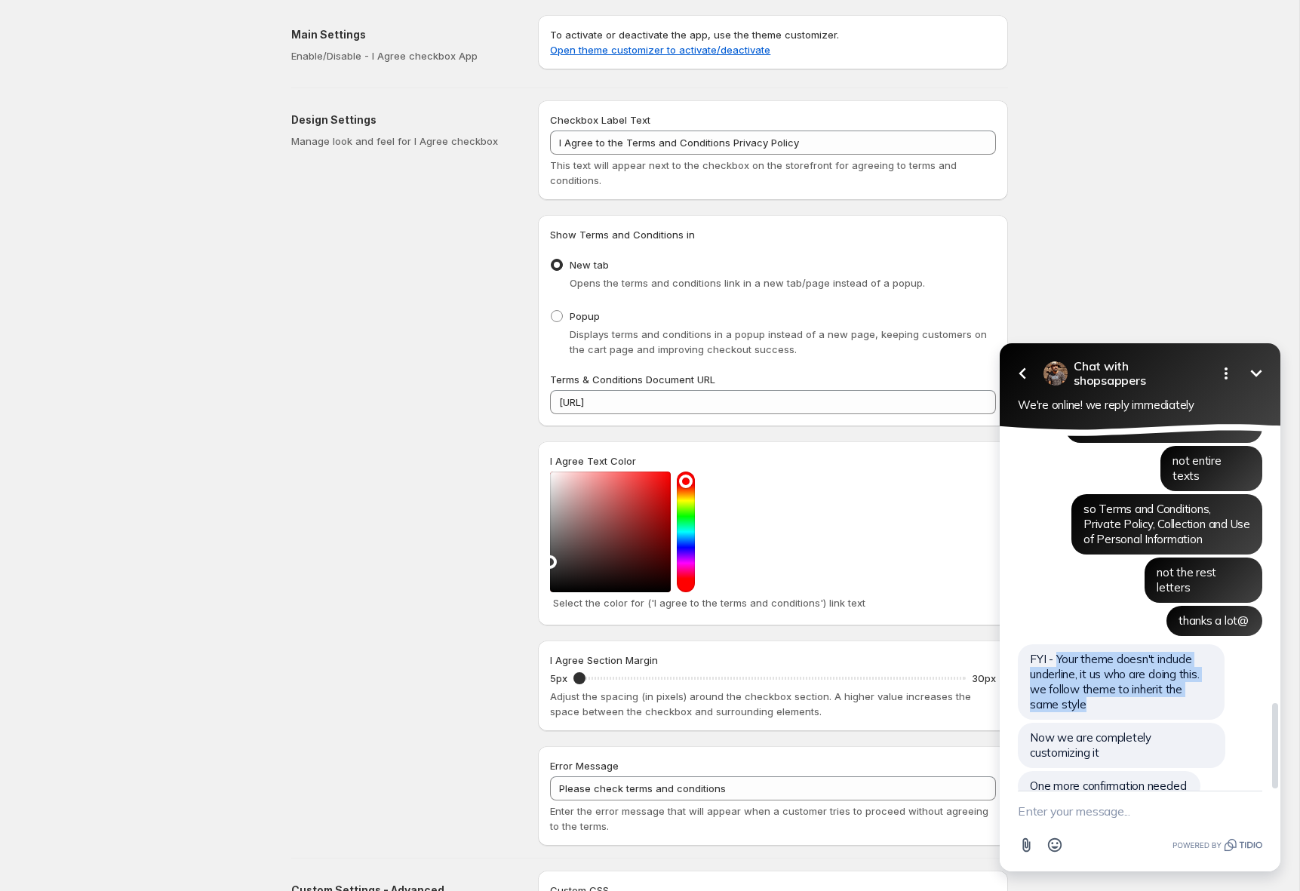
drag, startPoint x: 1055, startPoint y: 628, endPoint x: 1071, endPoint y: 677, distance: 52.3
click at [1071, 677] on div "FYI - Your theme doesn't include underline, it us who are doing this. we follow…" at bounding box center [1121, 681] width 207 height 75
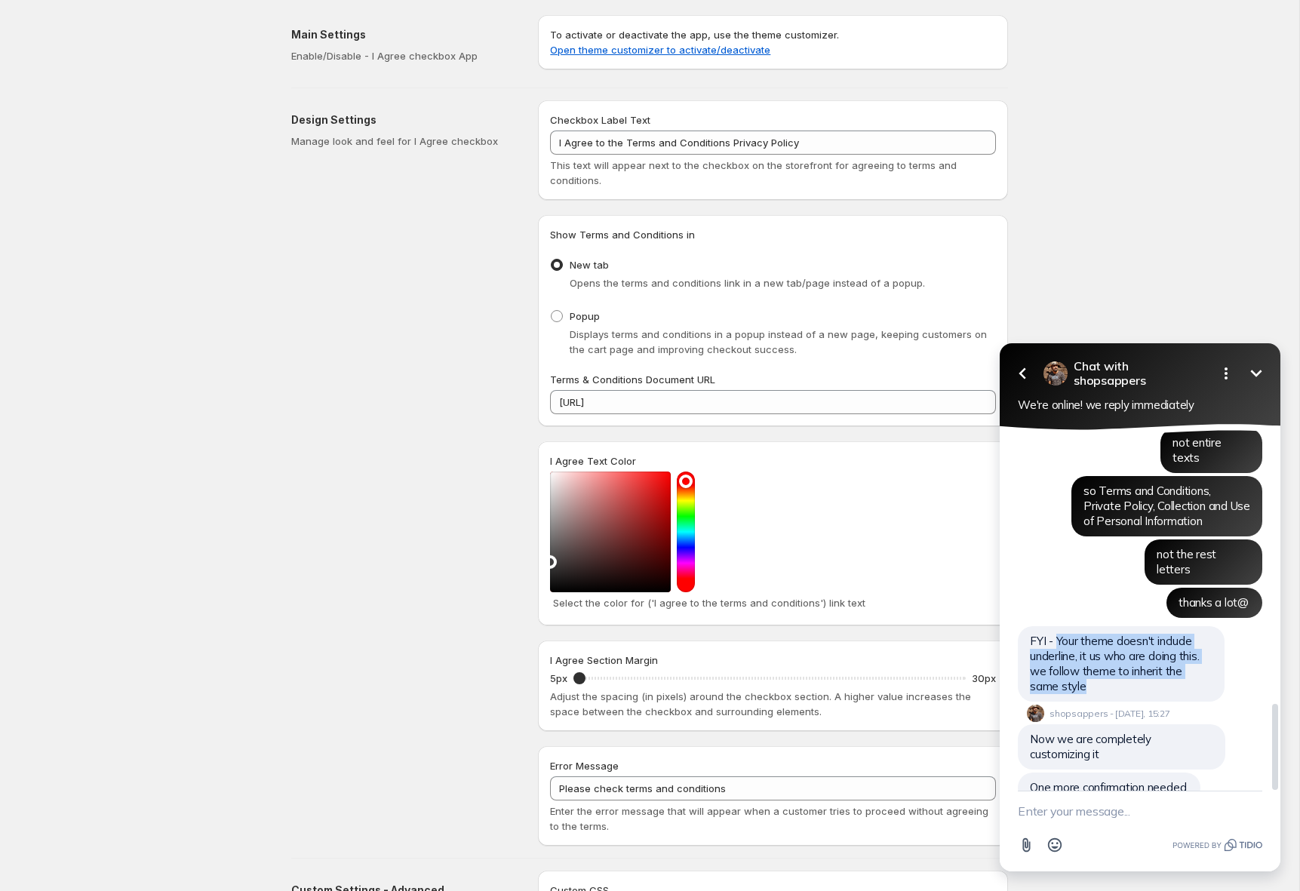
scroll to position [1140, 0]
copy span "Your theme doesn't include underline, it us who are doing this. we follow theme…"
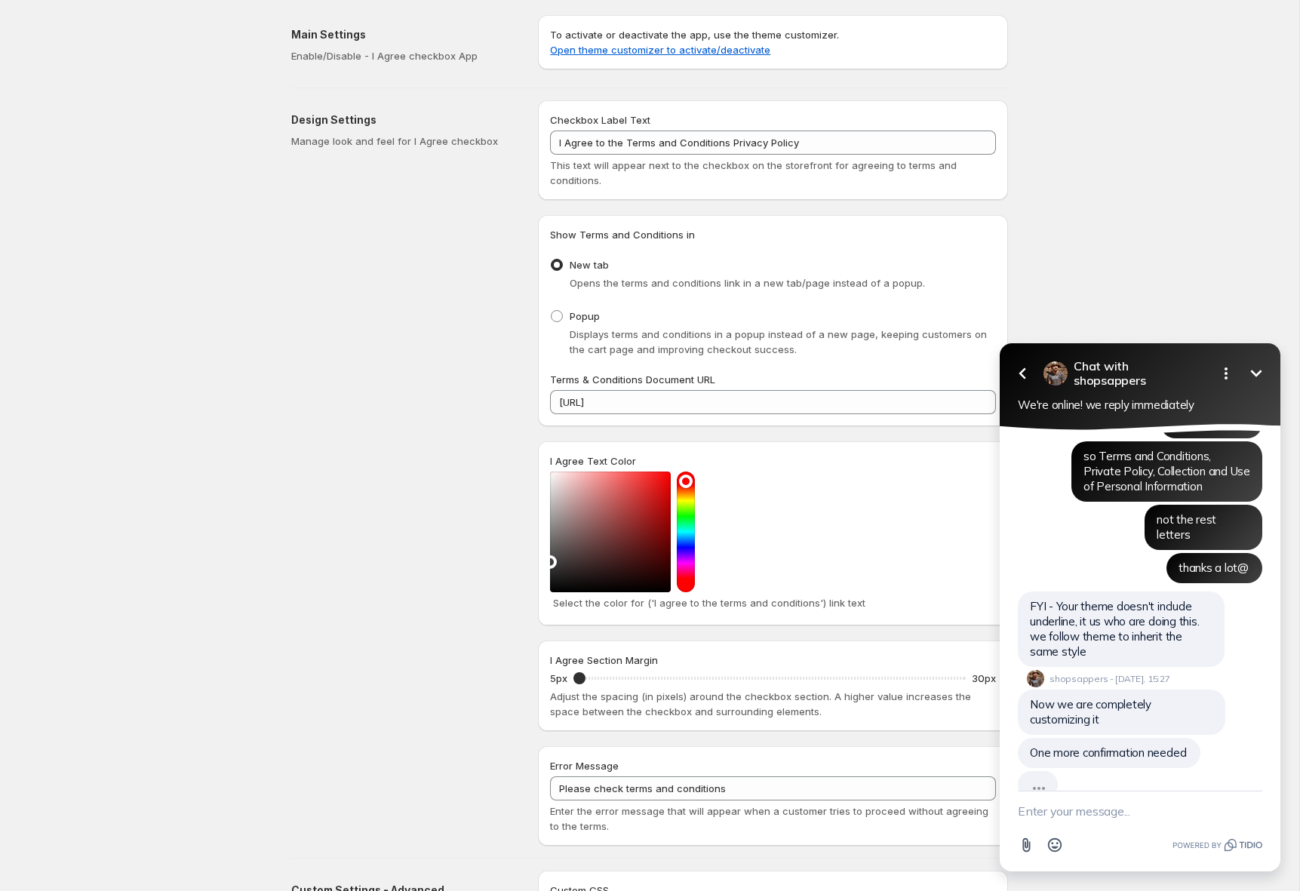
click at [1105, 820] on textarea "New message" at bounding box center [1140, 810] width 244 height 39
drag, startPoint x: 1062, startPoint y: 619, endPoint x: 2183, endPoint y: 568, distance: 1122.2
click at [1058, 591] on div "FYI - Your theme doesn't include underline, it us who are doing this. we follow…" at bounding box center [1121, 628] width 207 height 75
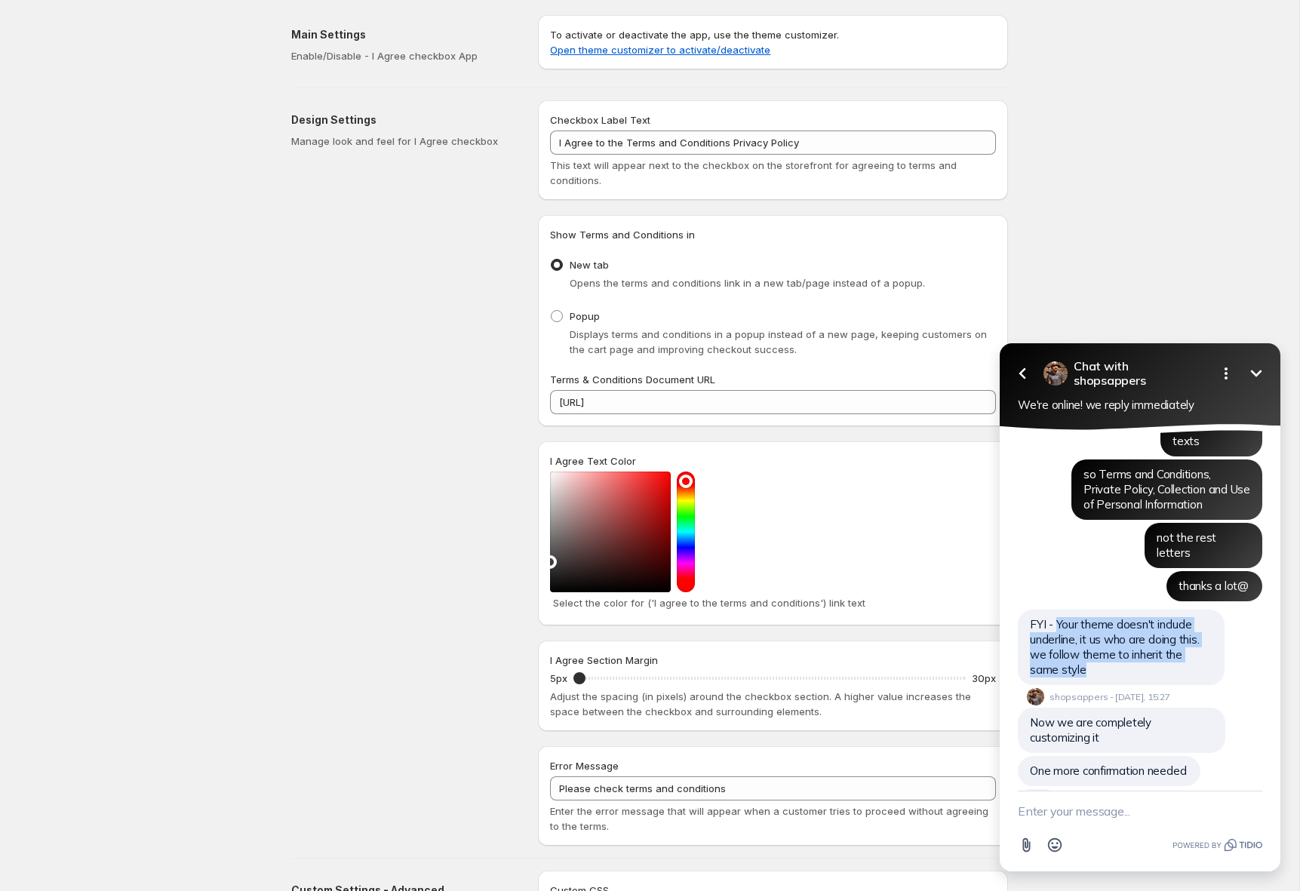
copy span "Your theme doesn't include underline, it us who are doing this. we follow theme…"
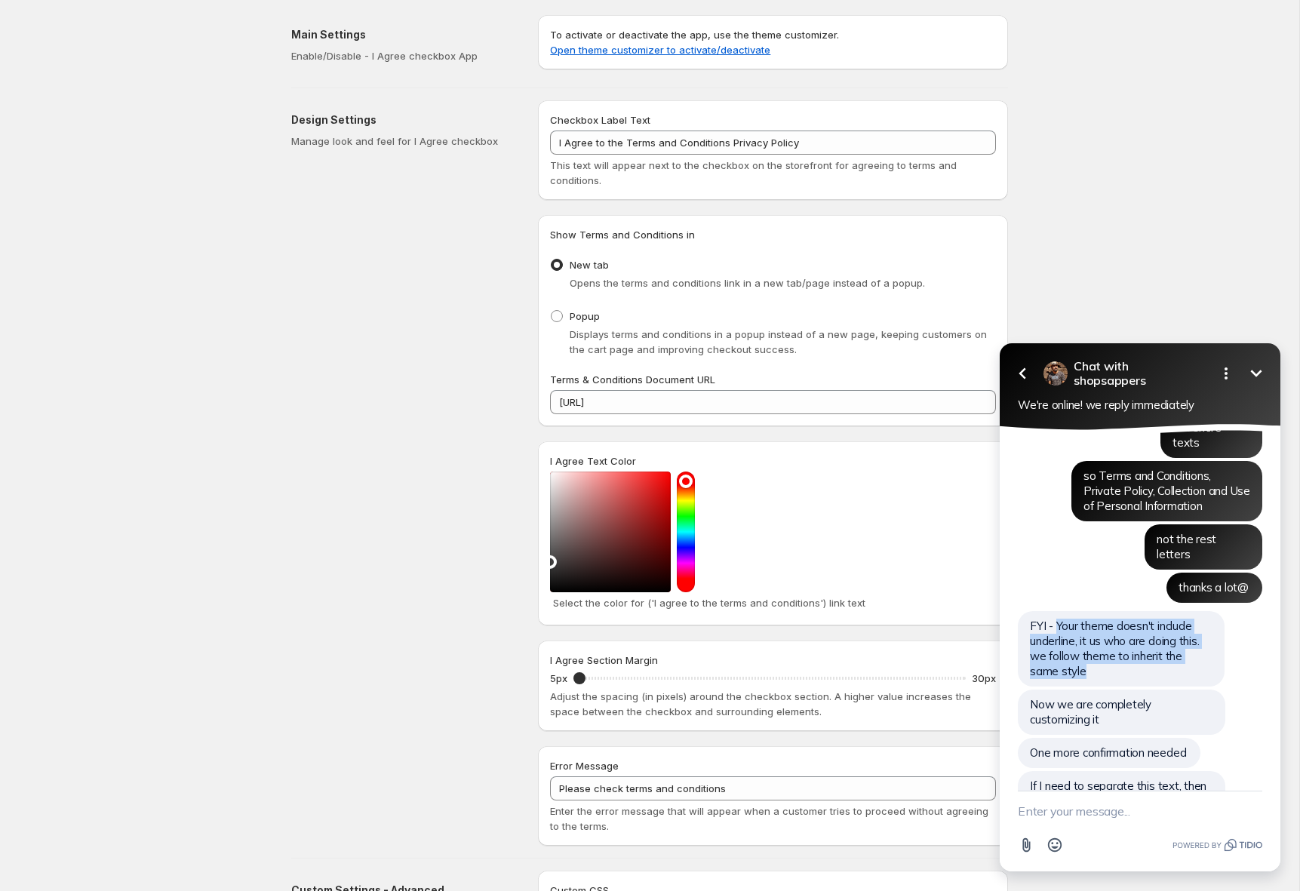
scroll to position [1202, 0]
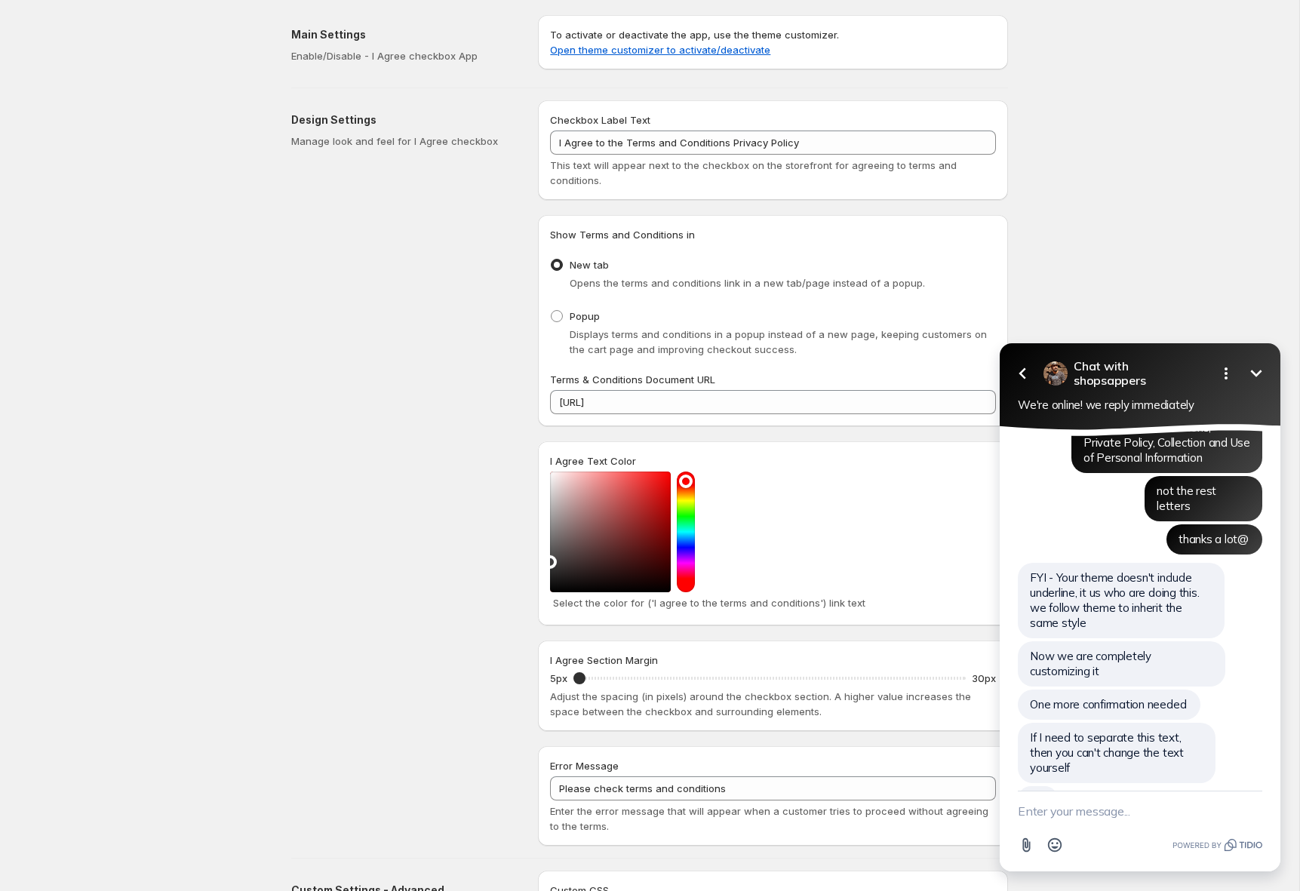
click at [1109, 812] on textarea "New message" at bounding box center [1140, 810] width 244 height 39
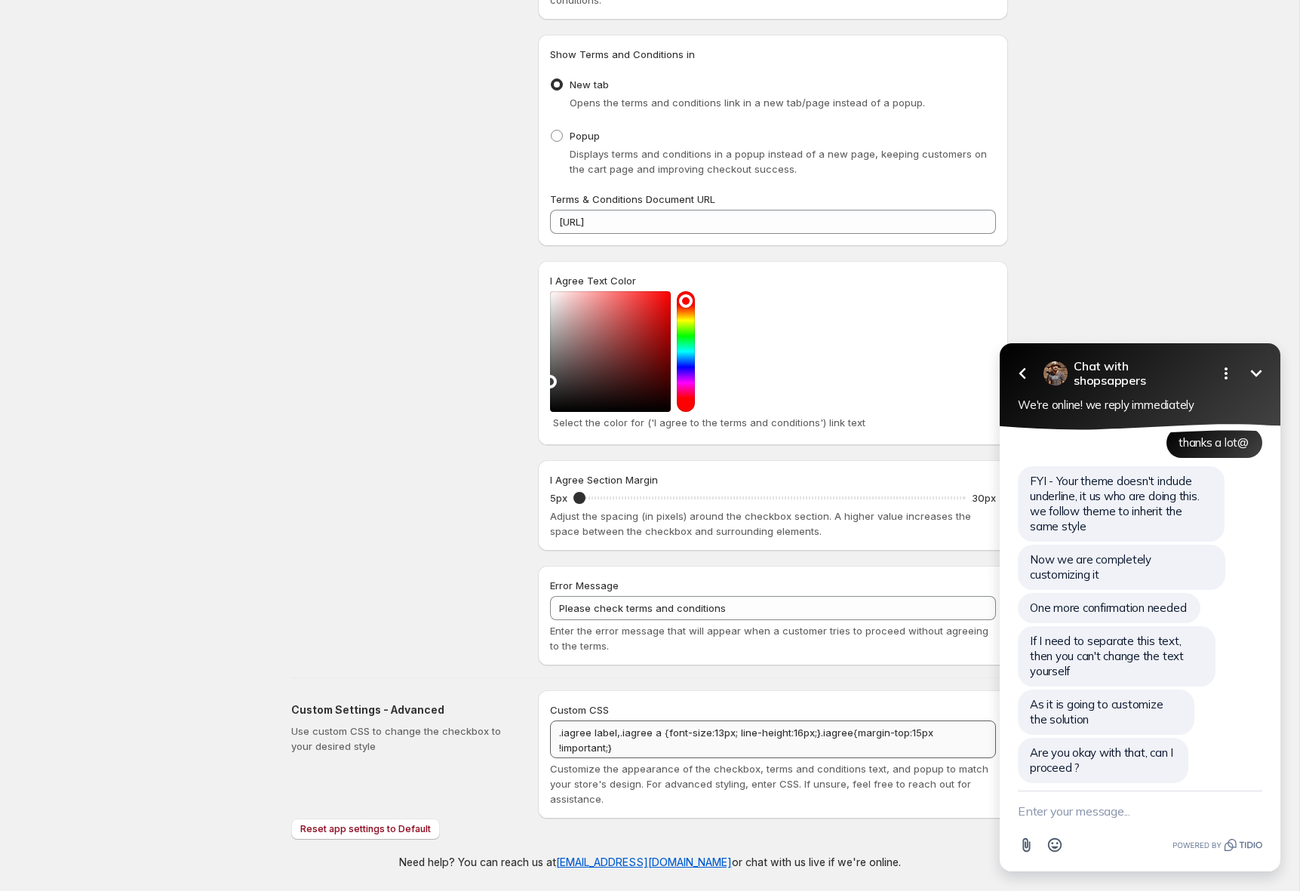
scroll to position [1265, 0]
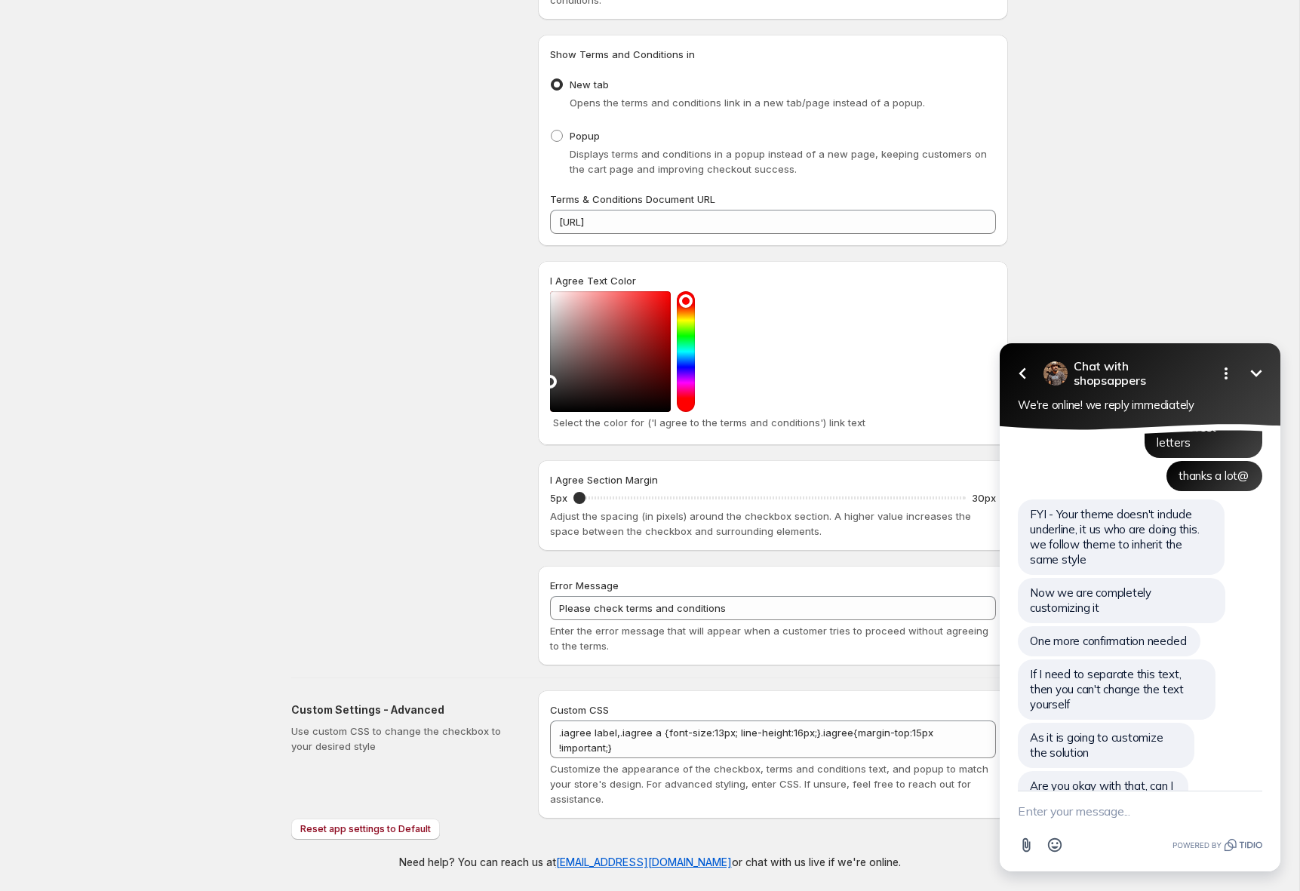
click at [1122, 814] on textarea "New message" at bounding box center [1140, 810] width 244 height 39
type textarea "yes since i cannot edit the links without you too"
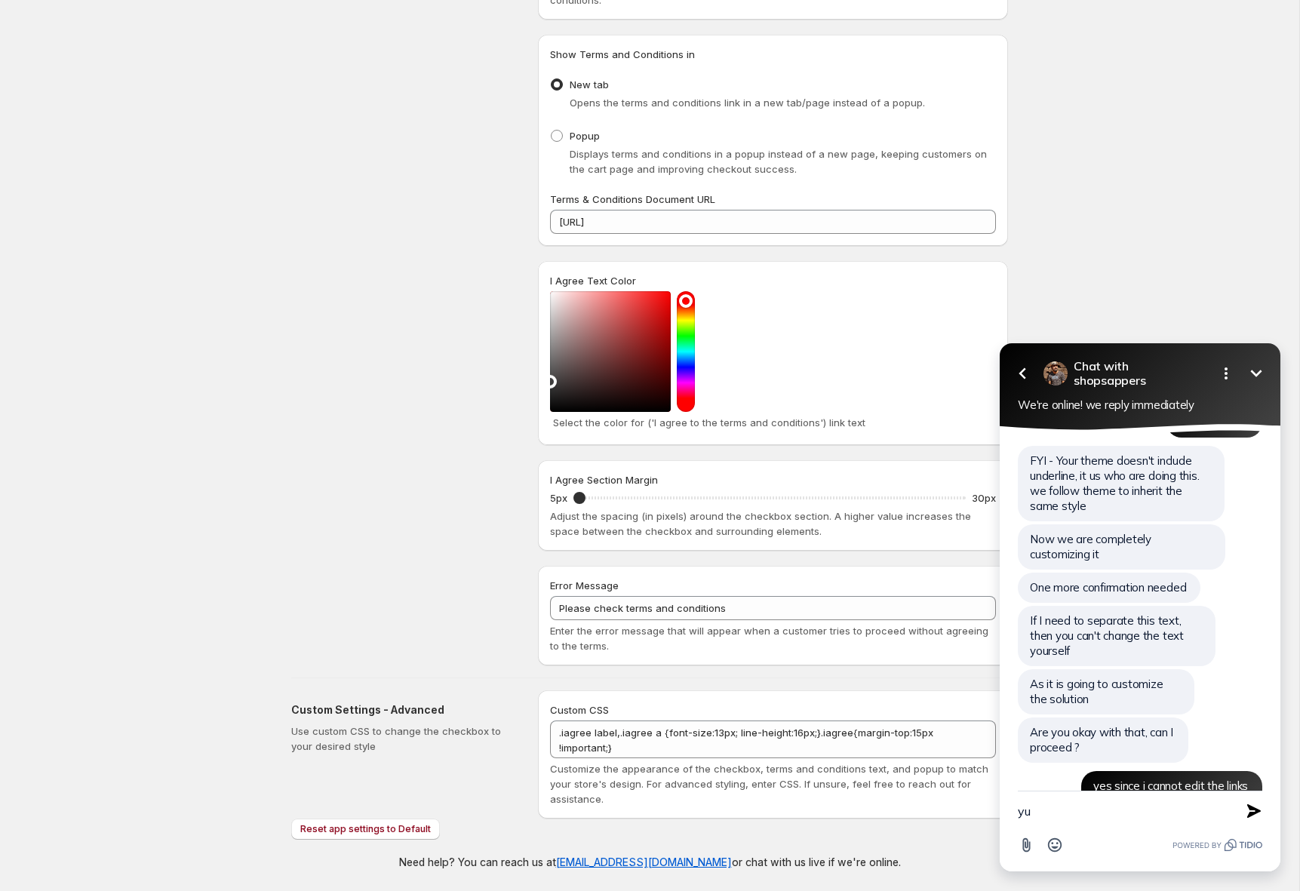
type textarea "yup"
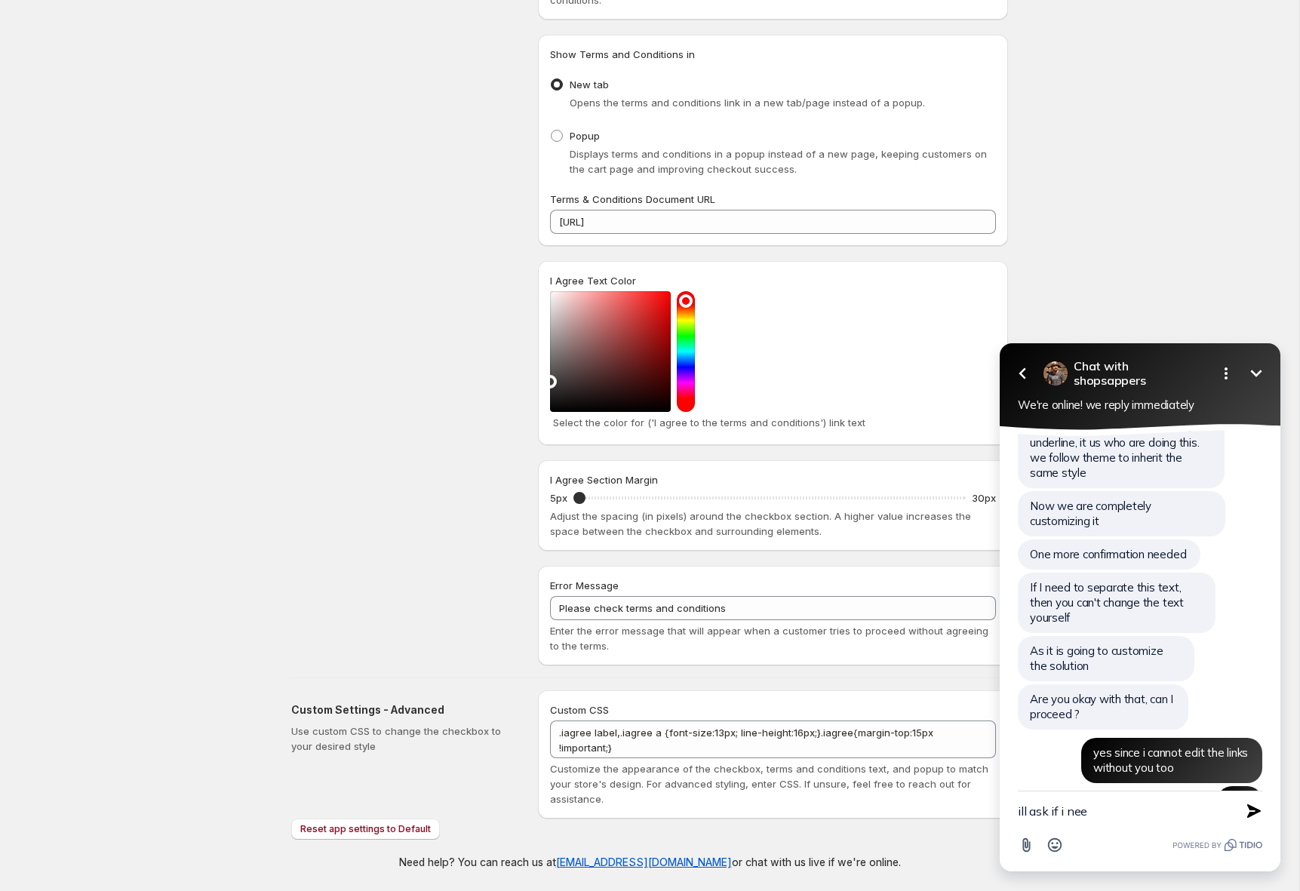
scroll to position [1390, 0]
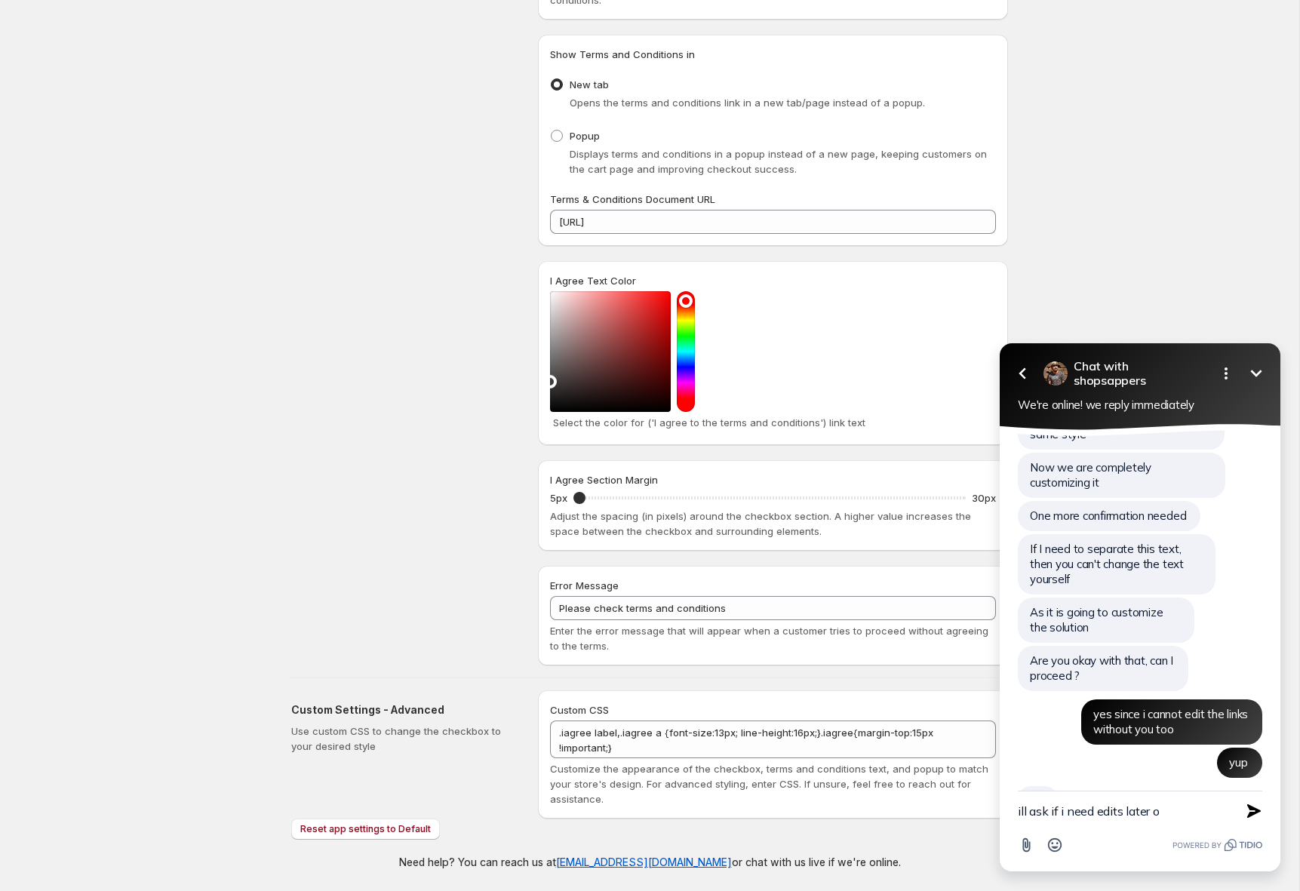
type textarea "ill ask if i need edits later on"
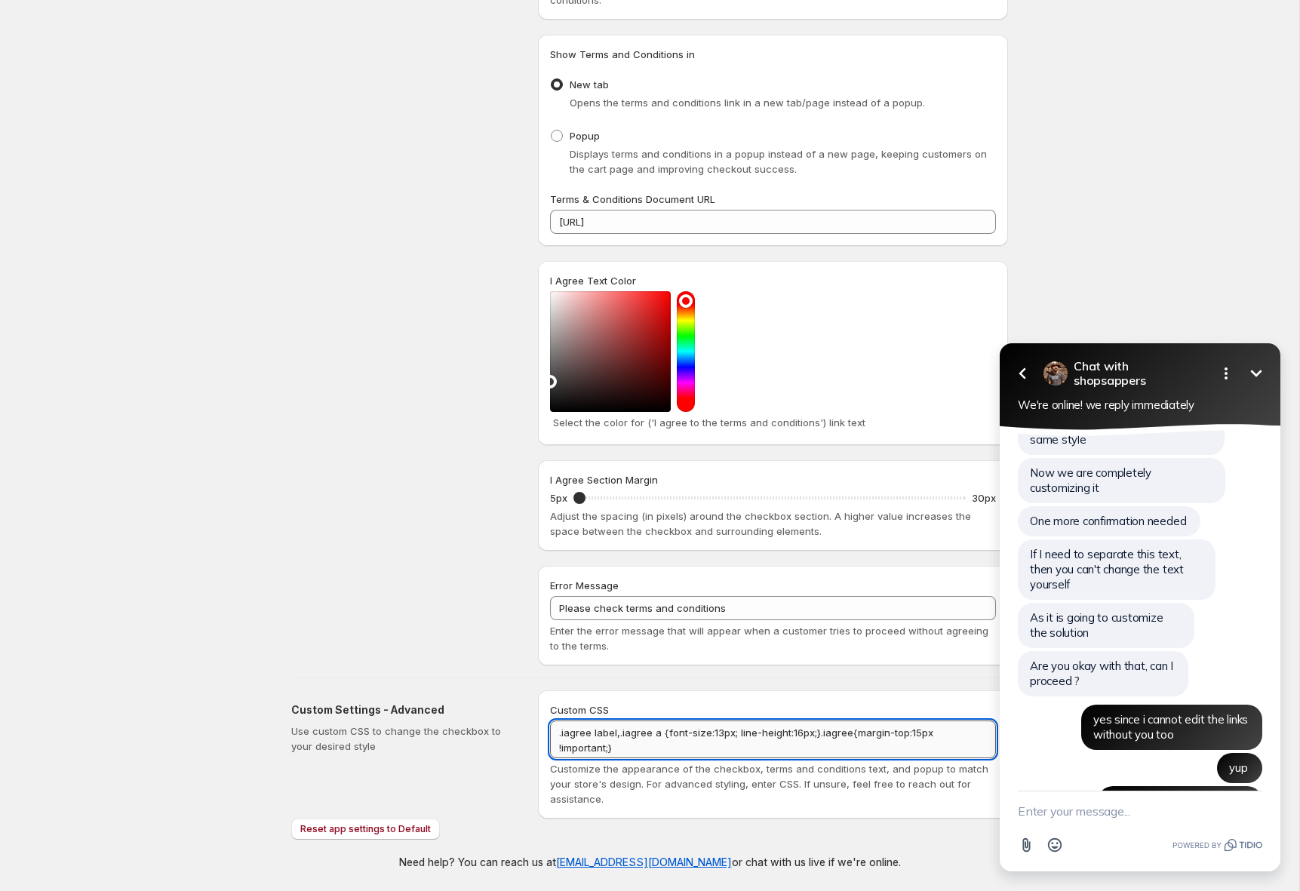
scroll to position [2, 0]
click at [641, 736] on textarea ".iagree label,.iagree a {font-size:13px; line-height:16px;}.iagree{margin-top:1…" at bounding box center [773, 739] width 446 height 38
click at [694, 734] on textarea ".iagree label,.iagree a {font-size:13px; line-height:16px;}.iagree{margin-top:1…" at bounding box center [773, 739] width 446 height 38
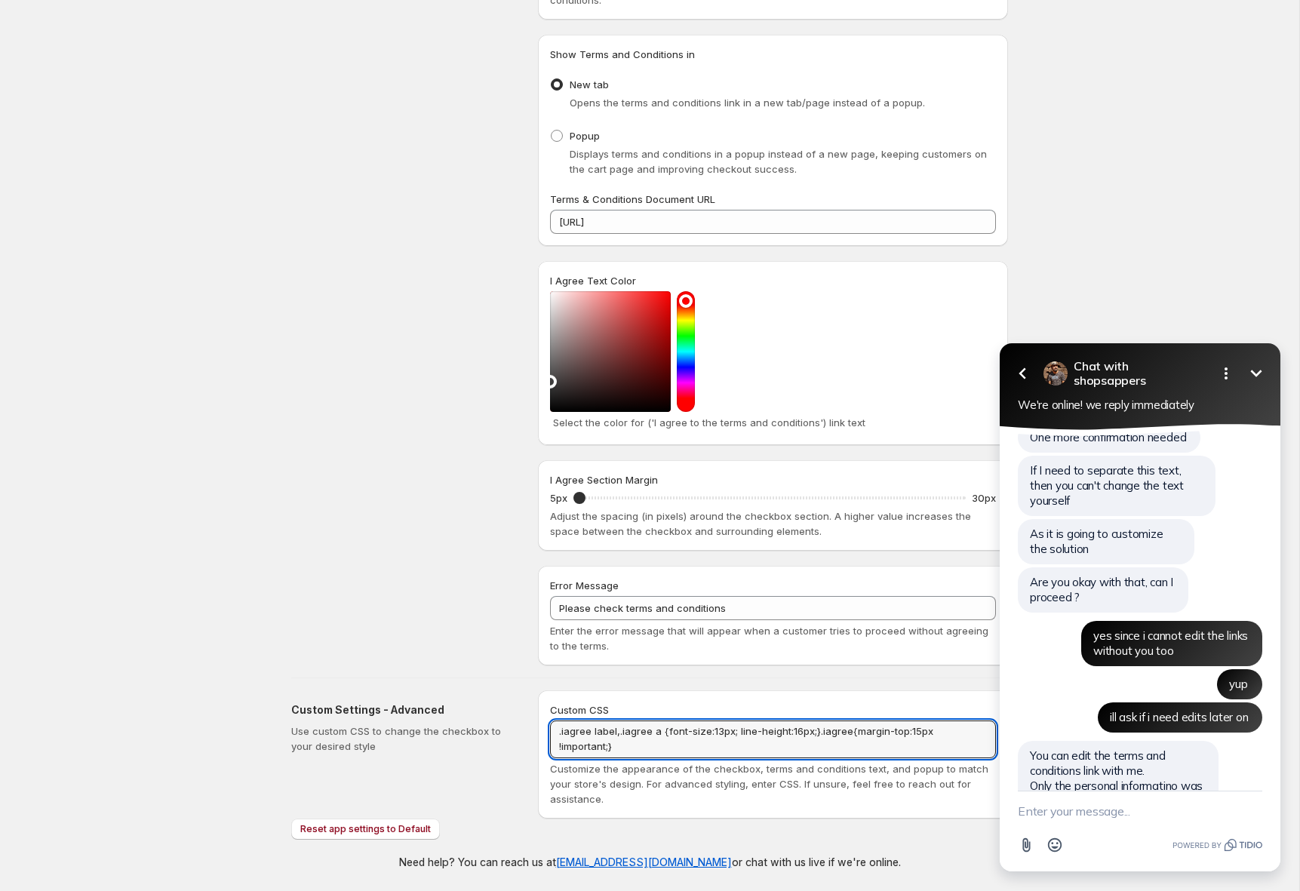
scroll to position [1502, 0]
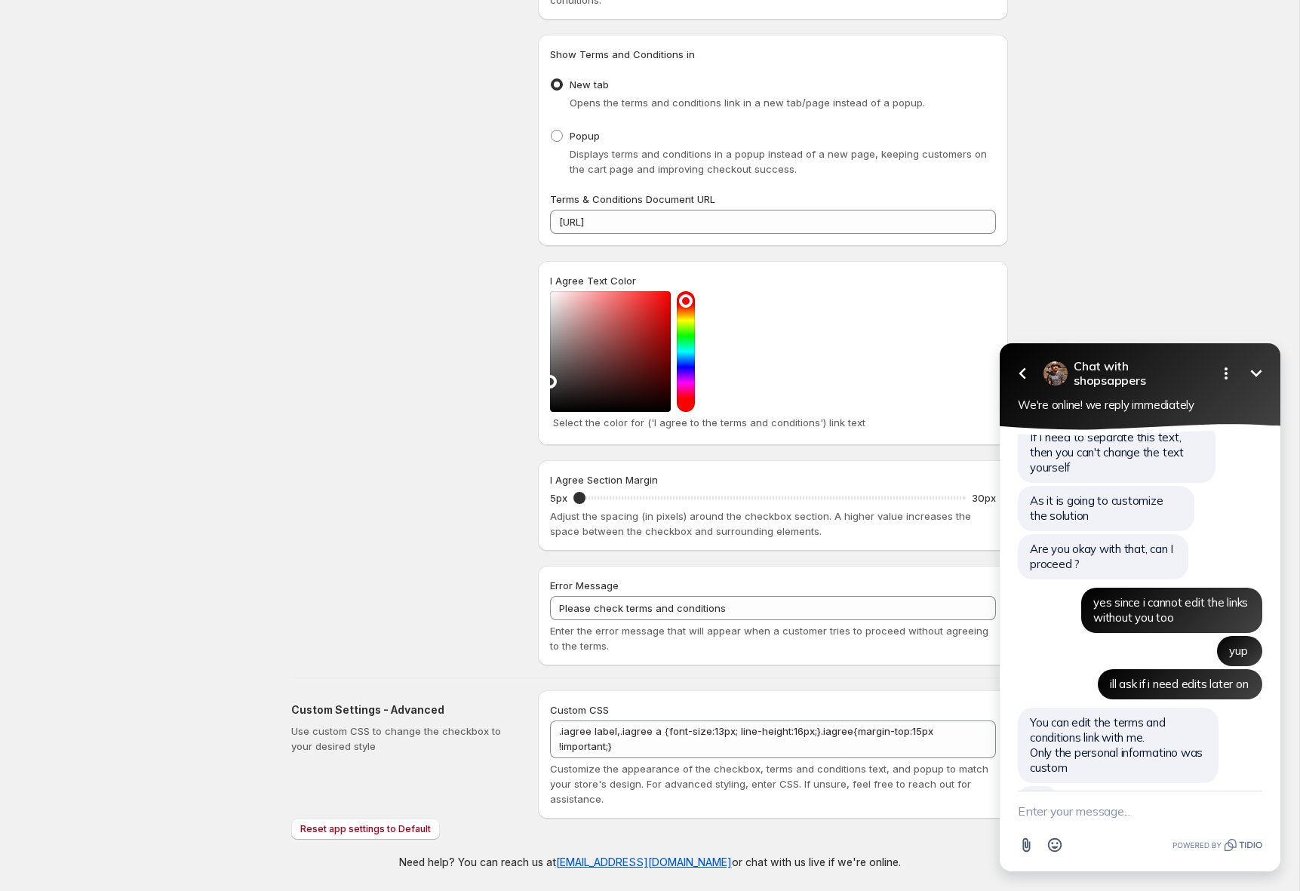
click at [1092, 814] on textarea "New message" at bounding box center [1140, 810] width 244 height 39
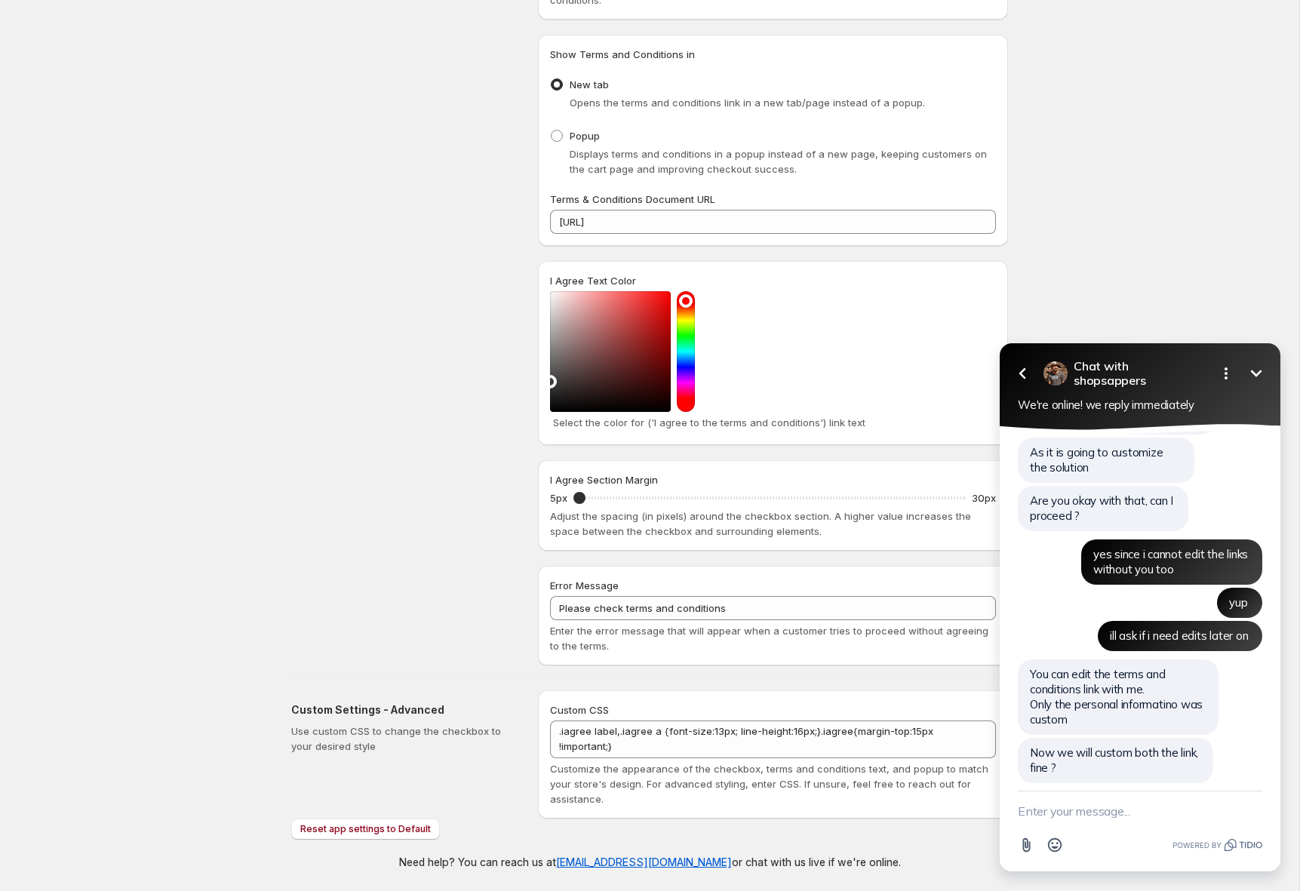
scroll to position [1517, 0]
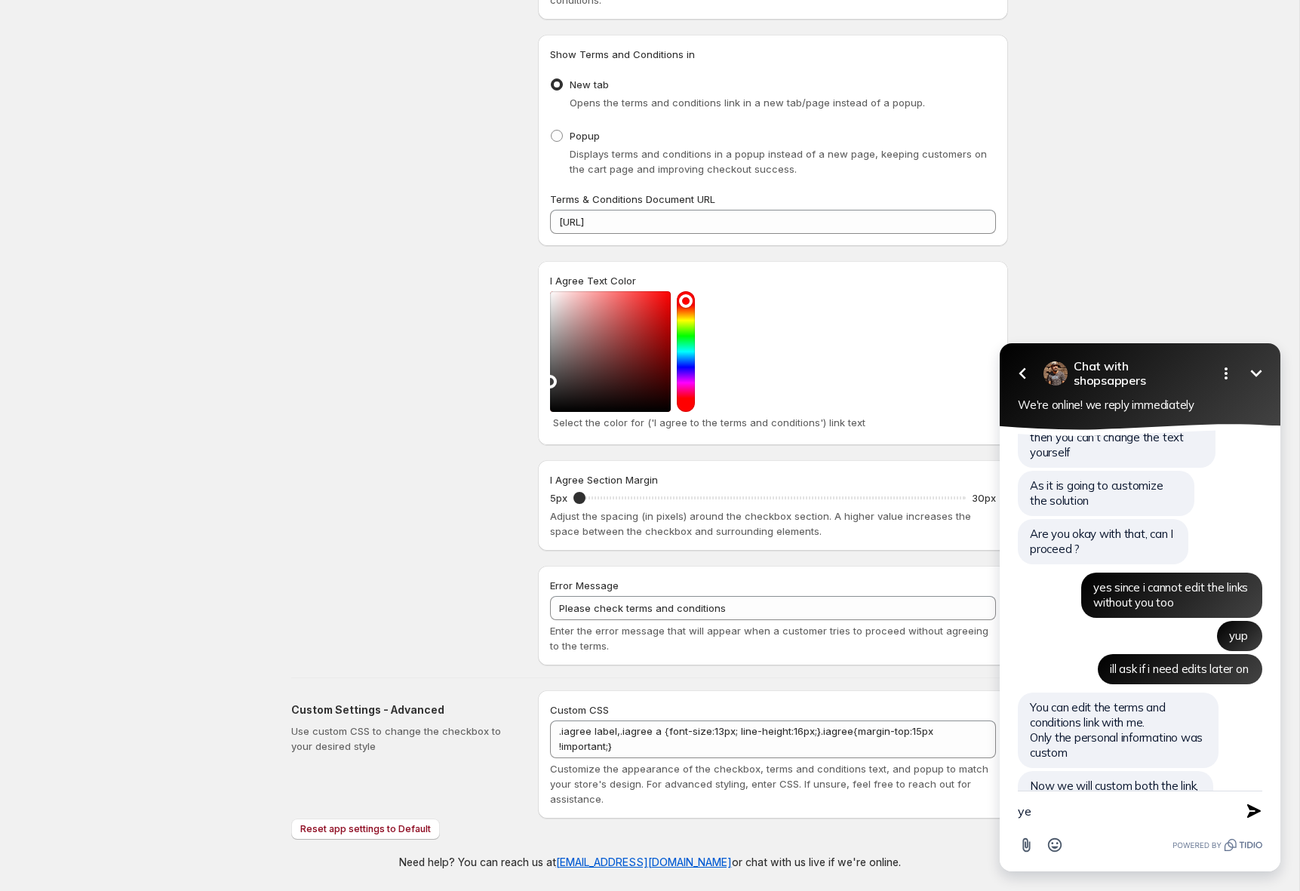
type textarea "yes"
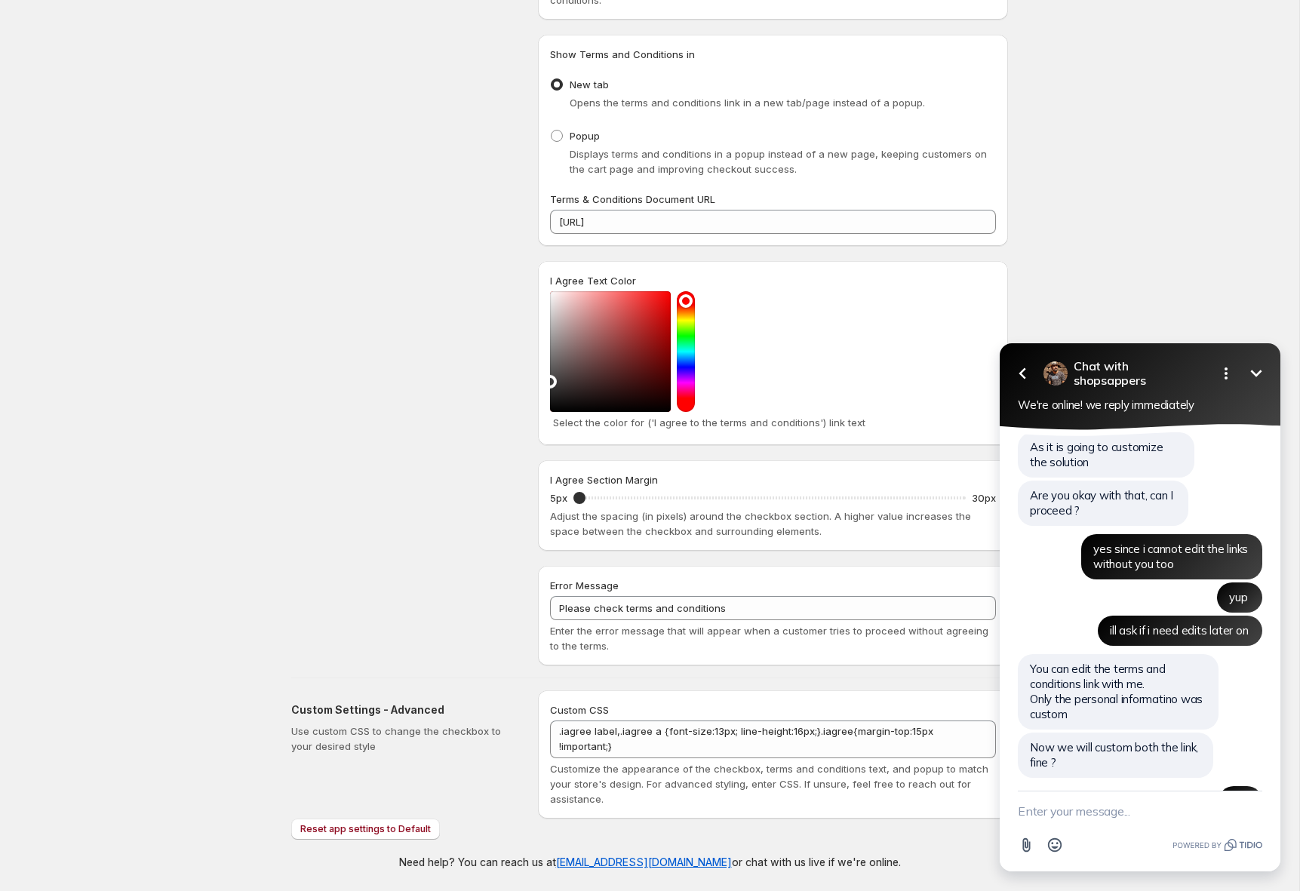
click at [1099, 809] on textarea "New message" at bounding box center [1140, 810] width 244 height 39
paste textarea "Collection and Use of Personal Information"
type textarea "Collection and Use of Personal Information"
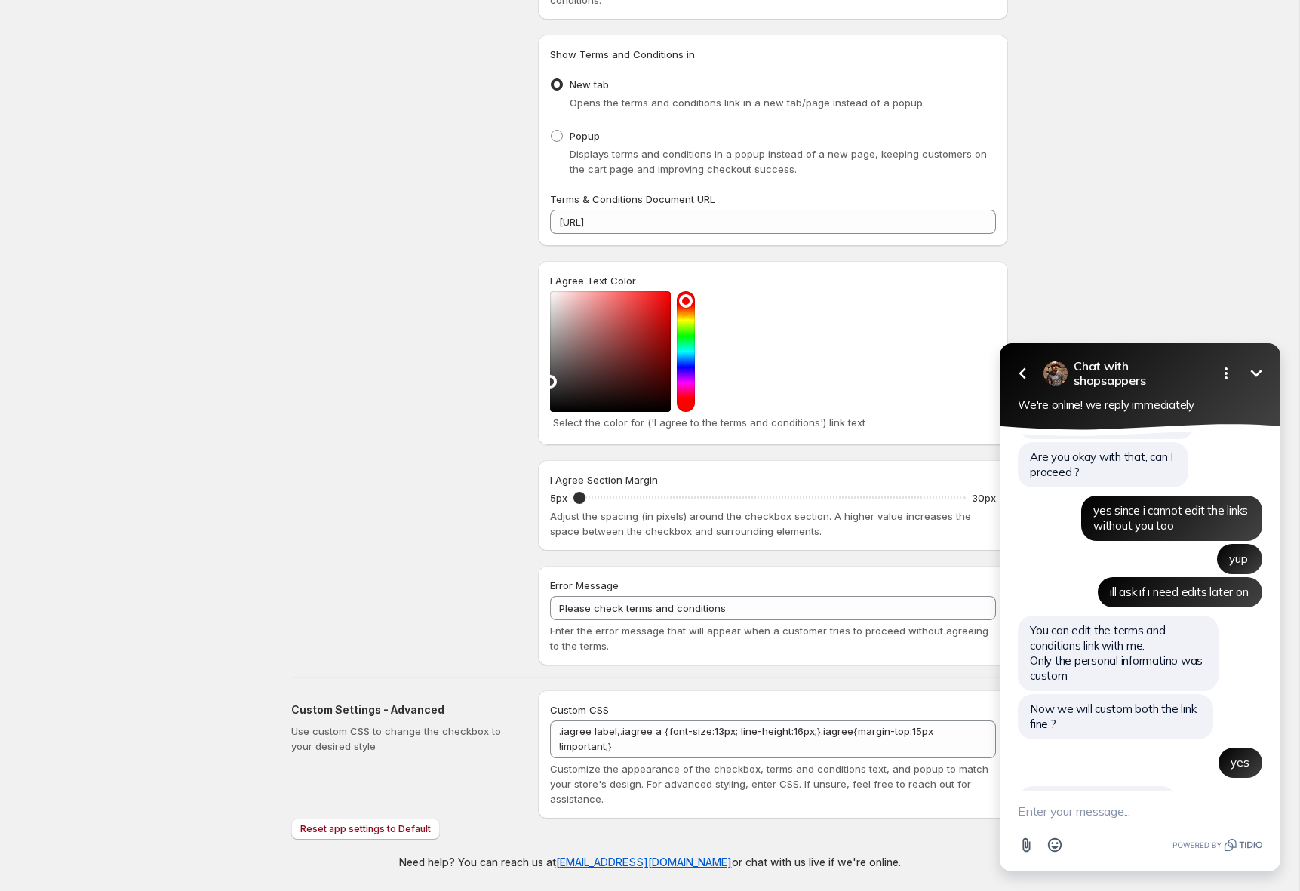
scroll to position [1594, 0]
type textarea "yes!"
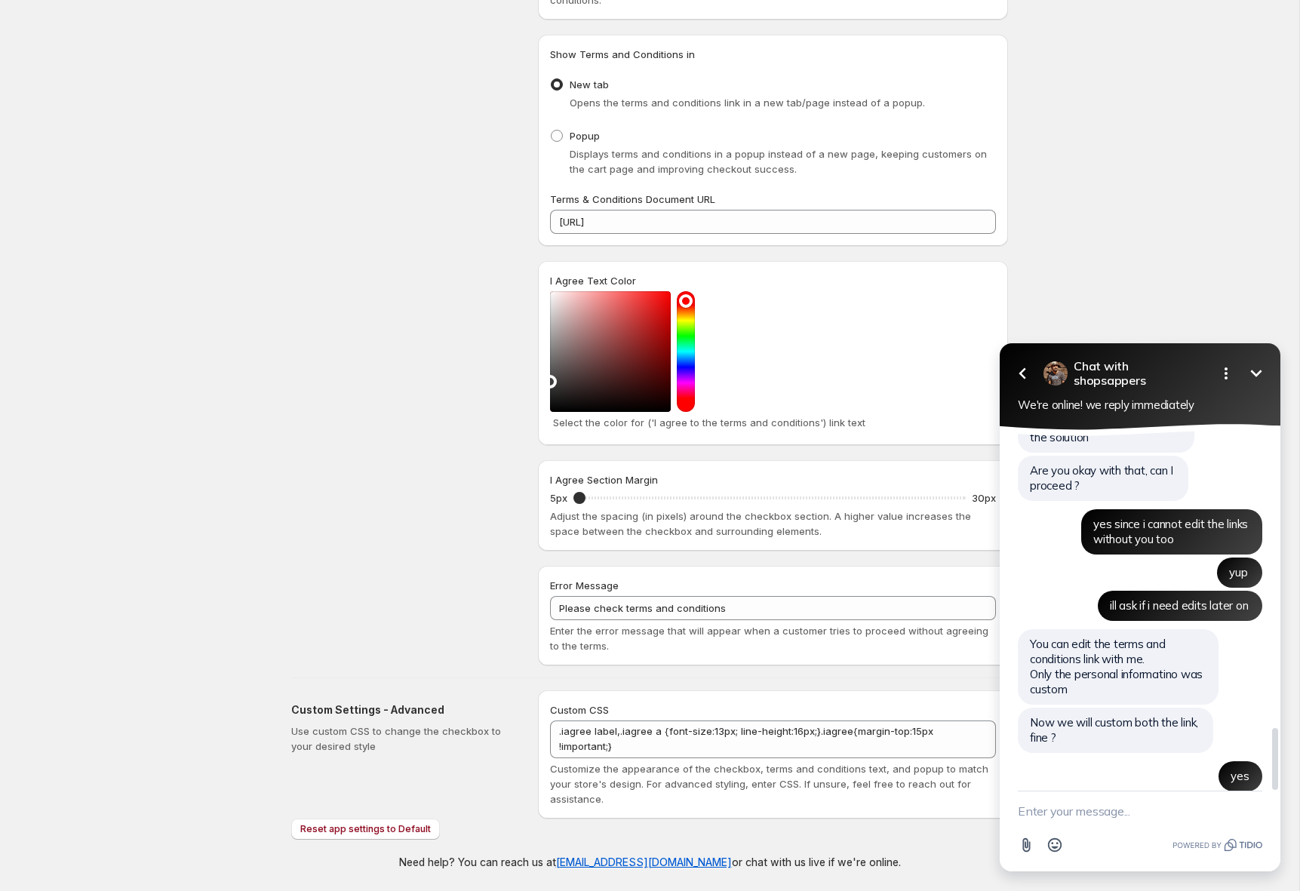
scroll to position [1719, 0]
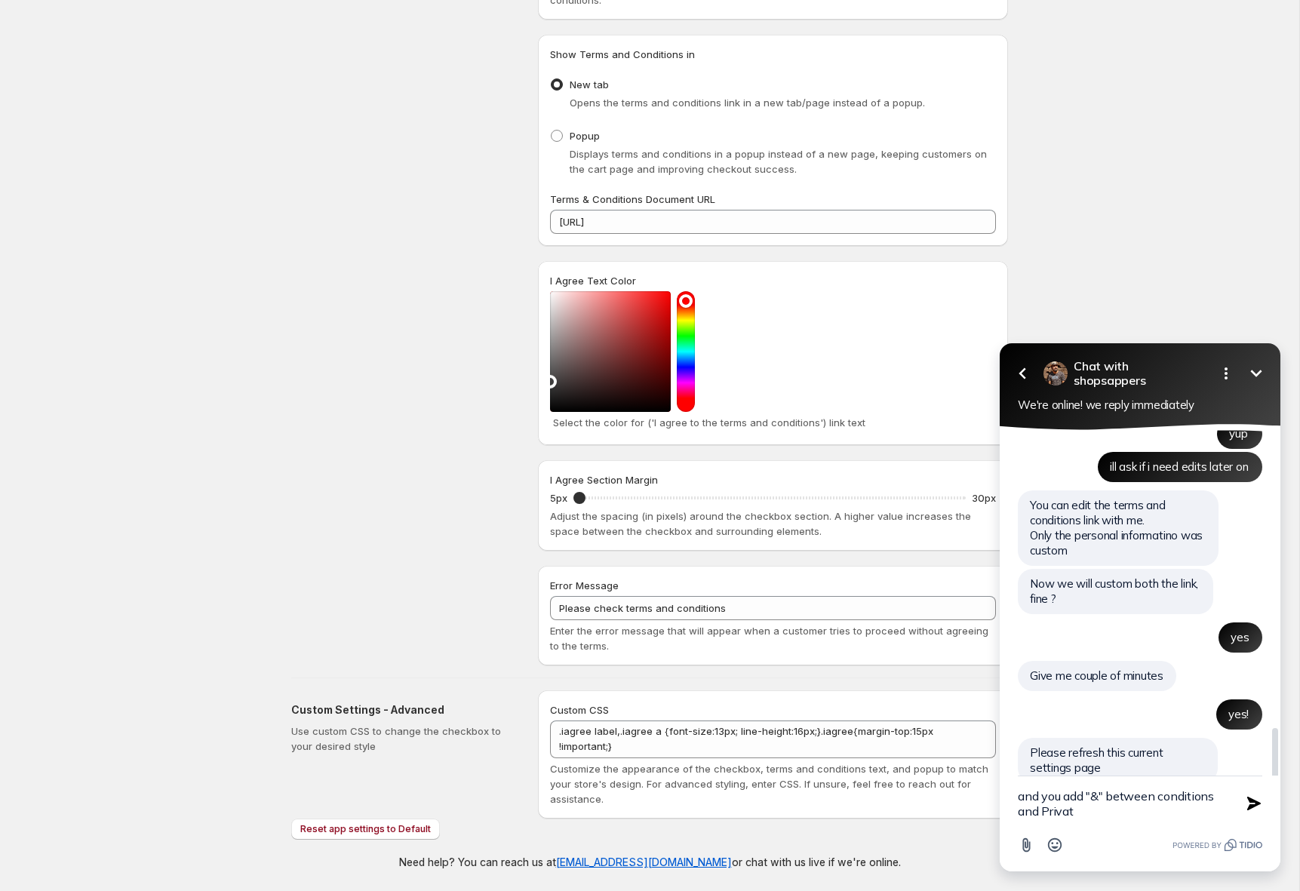
type textarea "and you add "&" between conditions and Private"
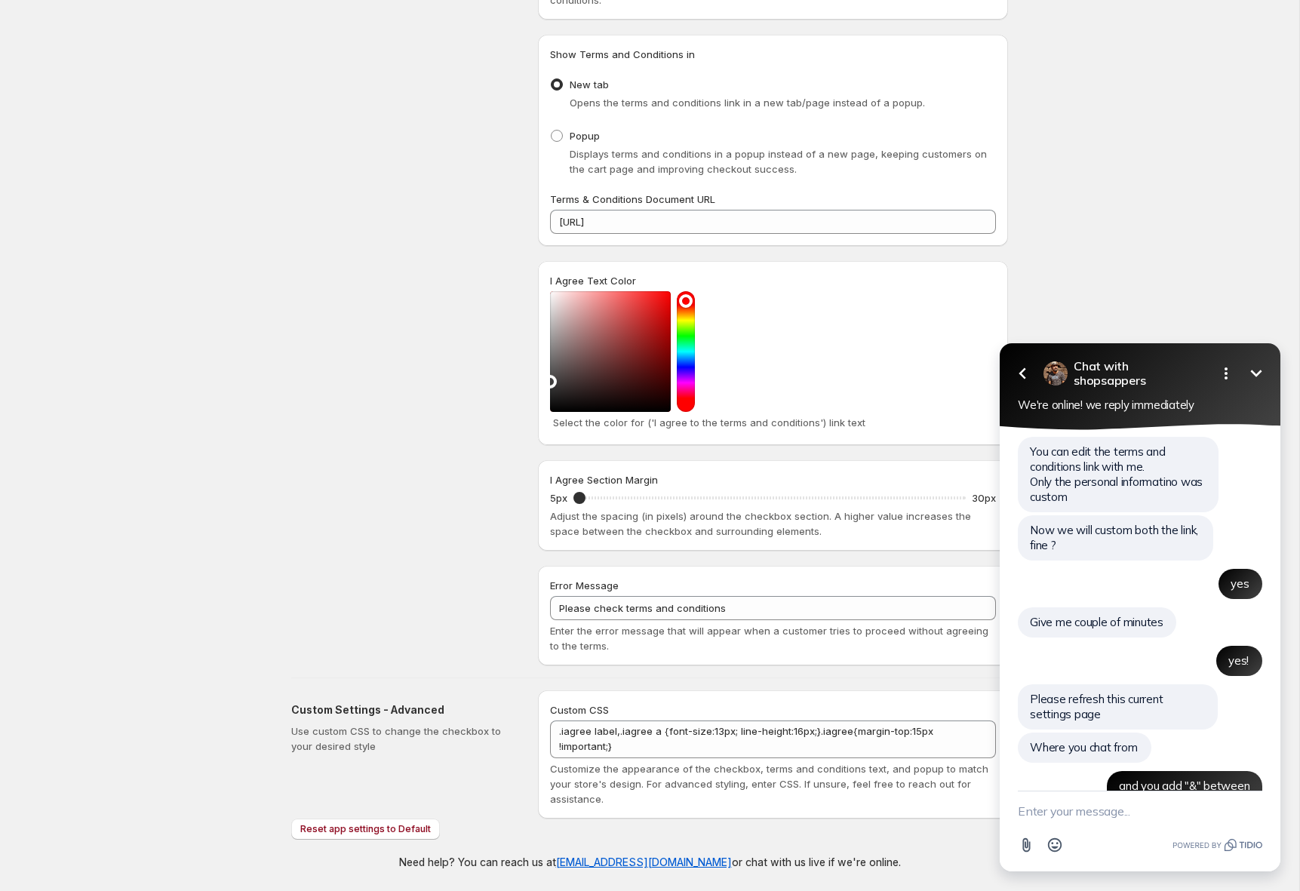
scroll to position [1826, 0]
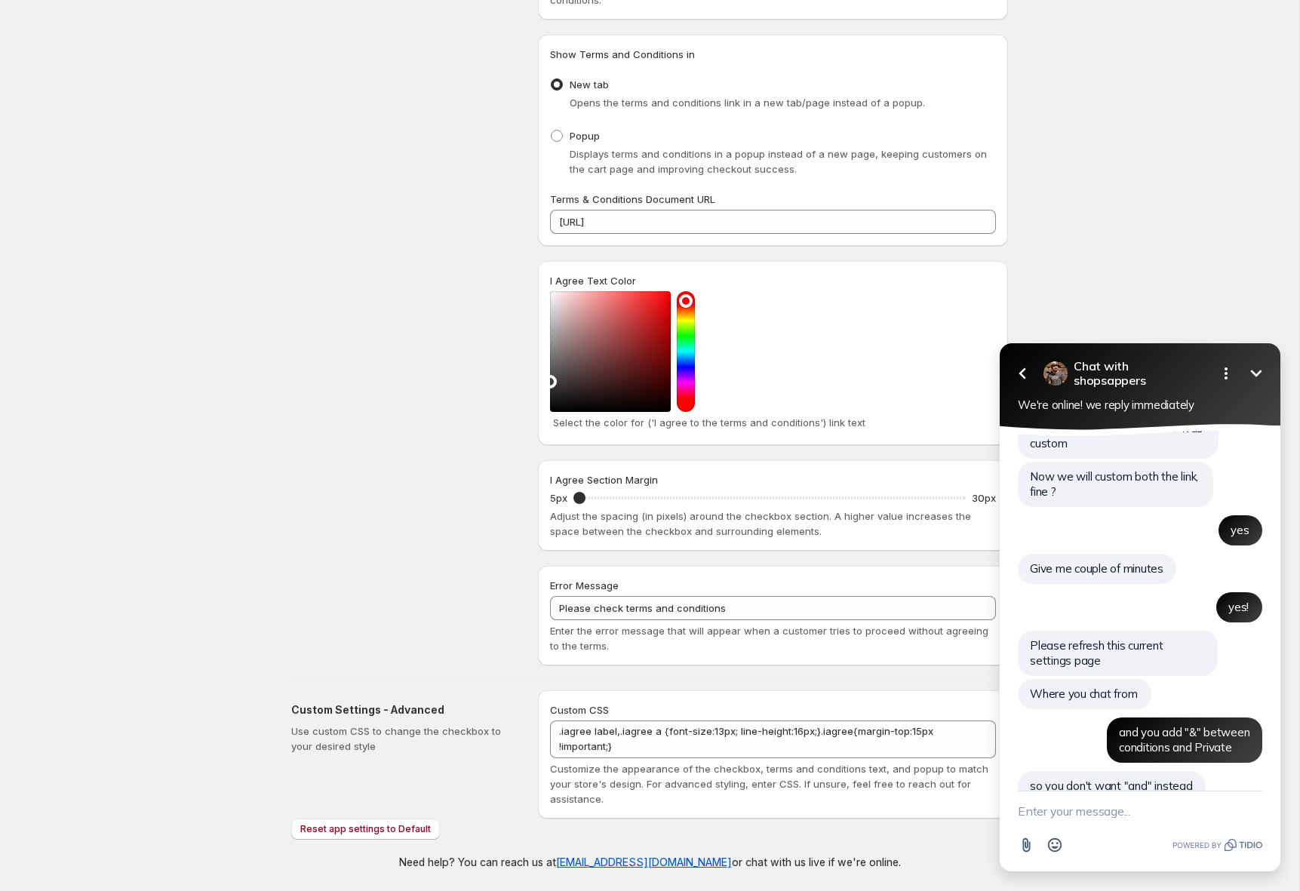
click at [1148, 812] on textarea "New message" at bounding box center [1140, 810] width 244 height 39
click at [1139, 821] on textarea "New message" at bounding box center [1140, 810] width 244 height 39
click at [1100, 800] on textarea "since it has and Terms and Confiditon" at bounding box center [1121, 803] width 207 height 54
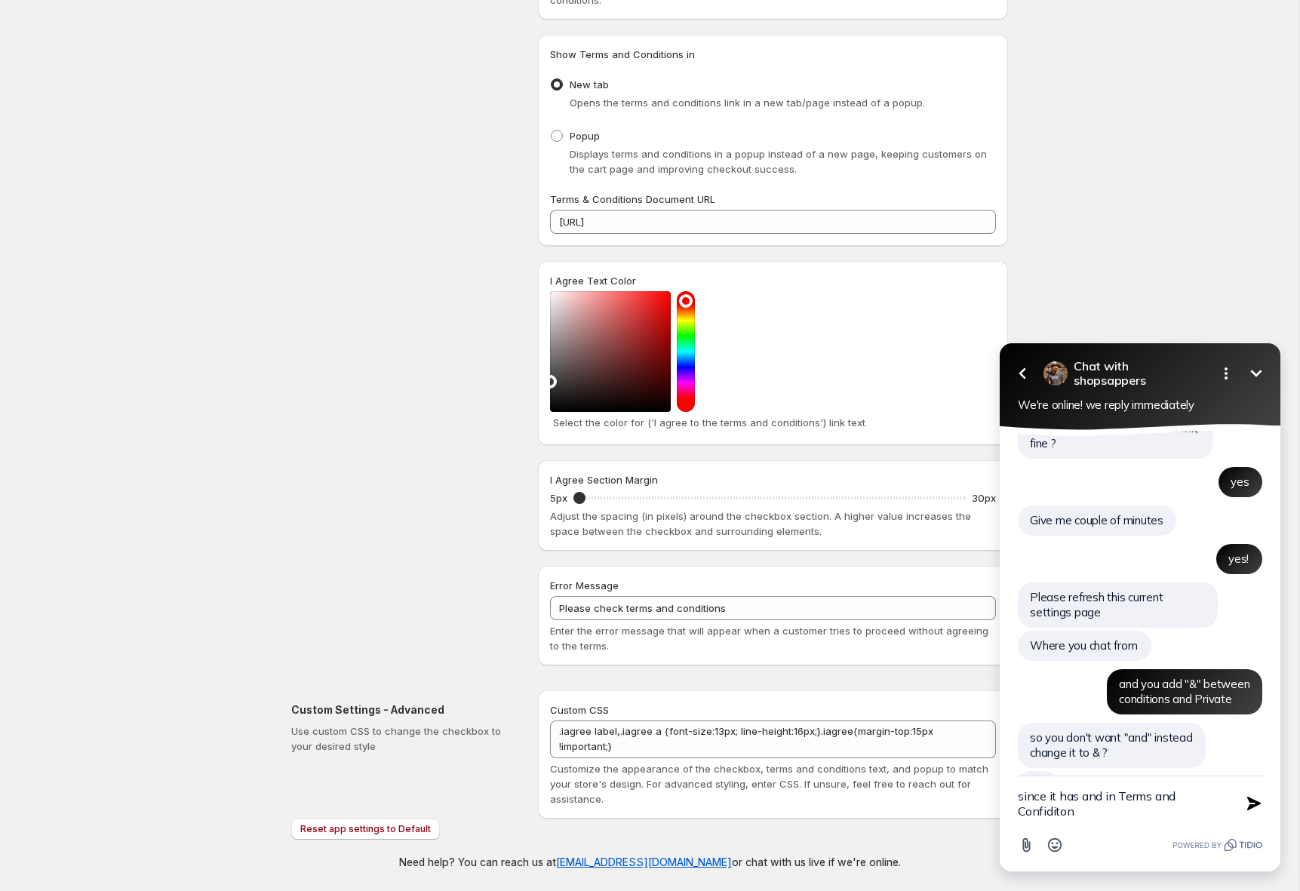
click at [1080, 794] on textarea "since it has and in Terms and Confiditon" at bounding box center [1121, 803] width 207 height 54
click at [1105, 800] on textarea "since it has "and in Terms and Confiditon" at bounding box center [1121, 803] width 207 height 54
type textarea "since it has "and" in Terms and Confiditon"
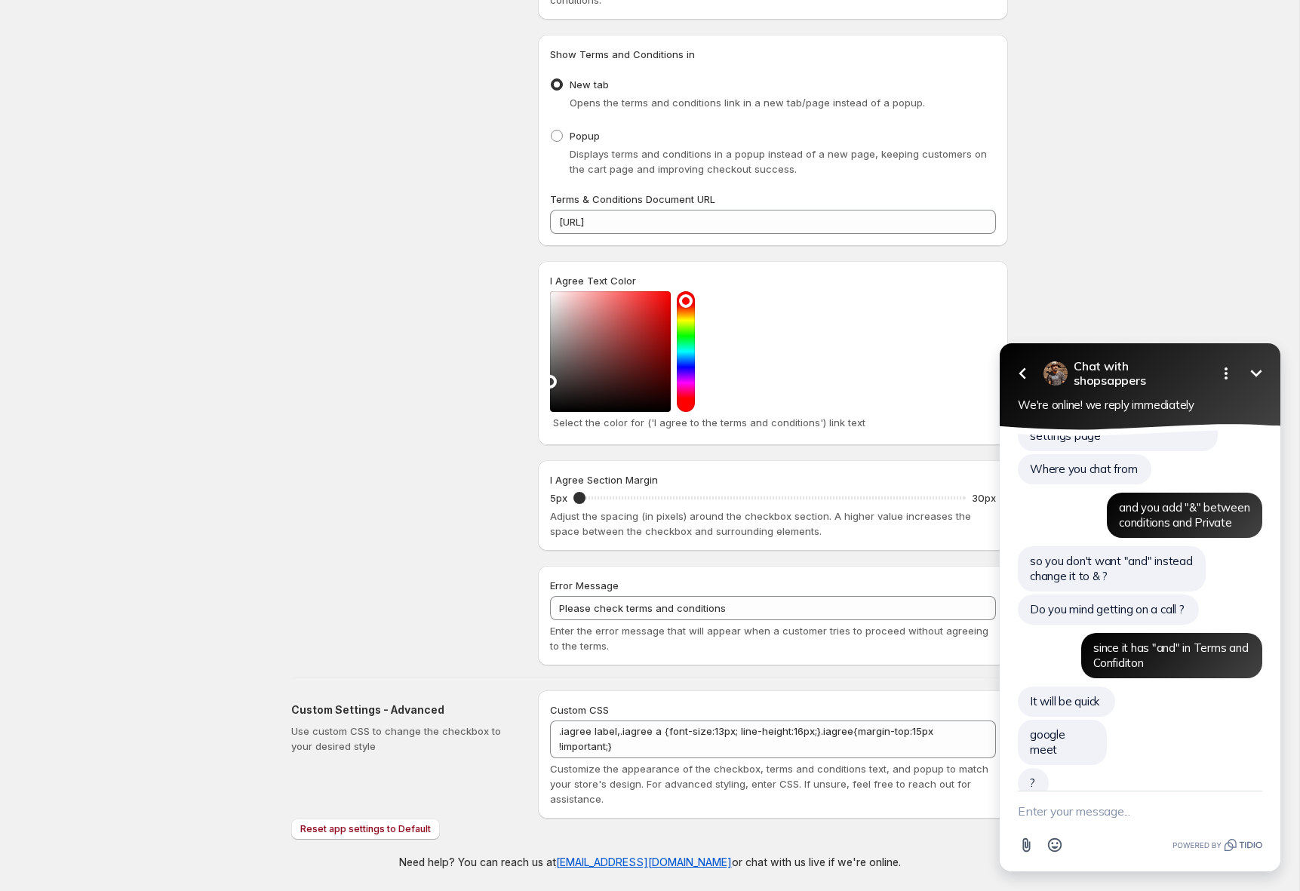
scroll to position [2018, 0]
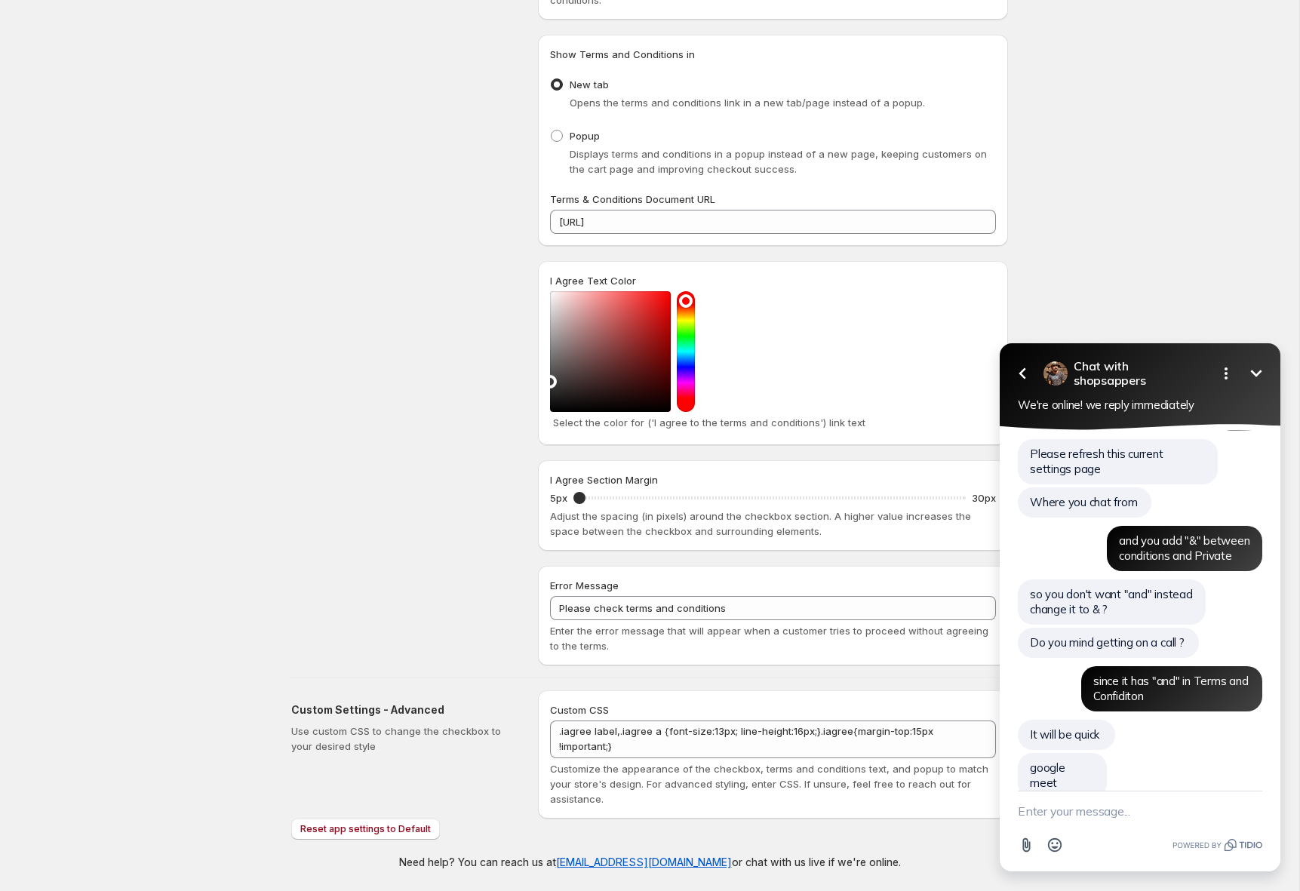
type textarea "u"
type textarea "hmm its loud here"
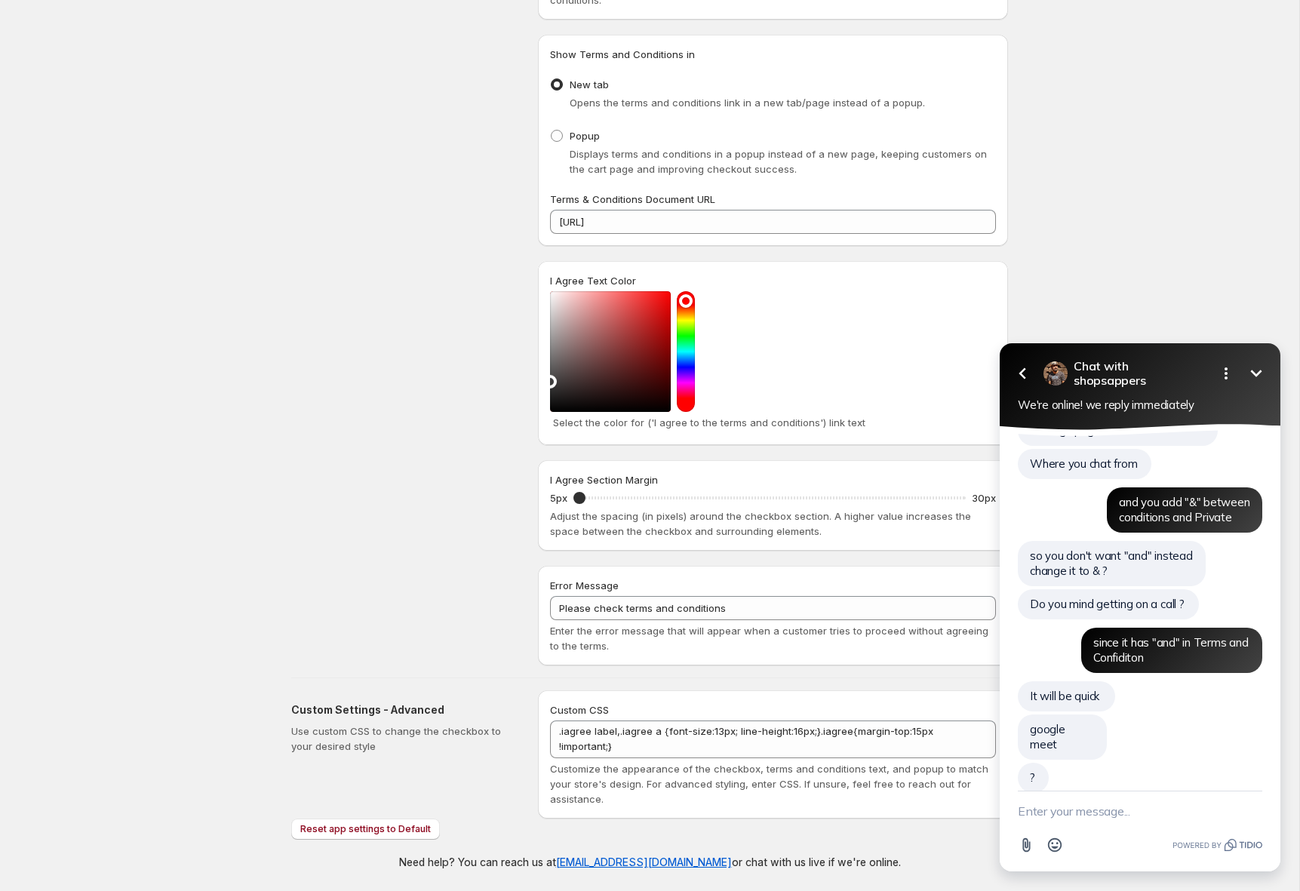
scroll to position [2143, 0]
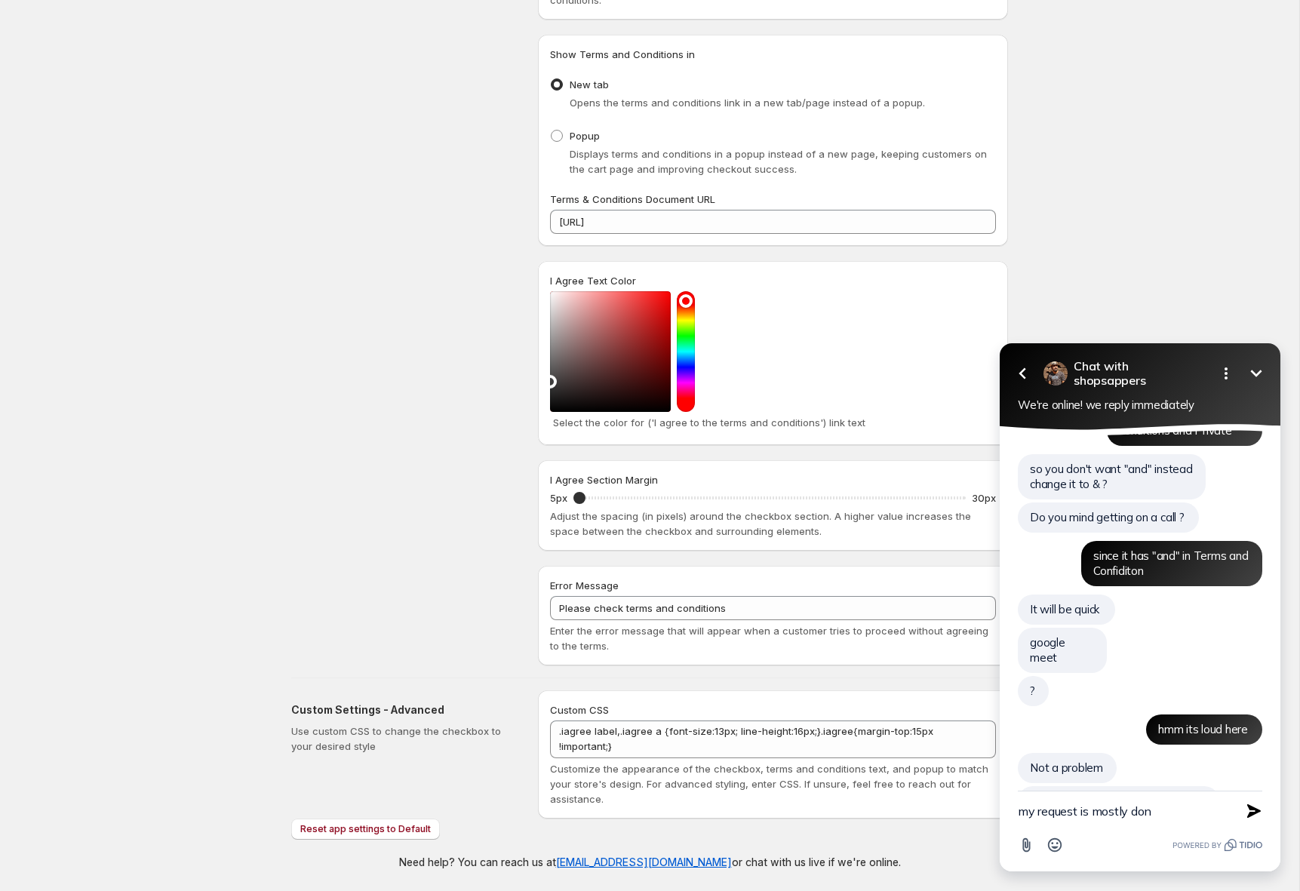
type textarea "my request is mostly done"
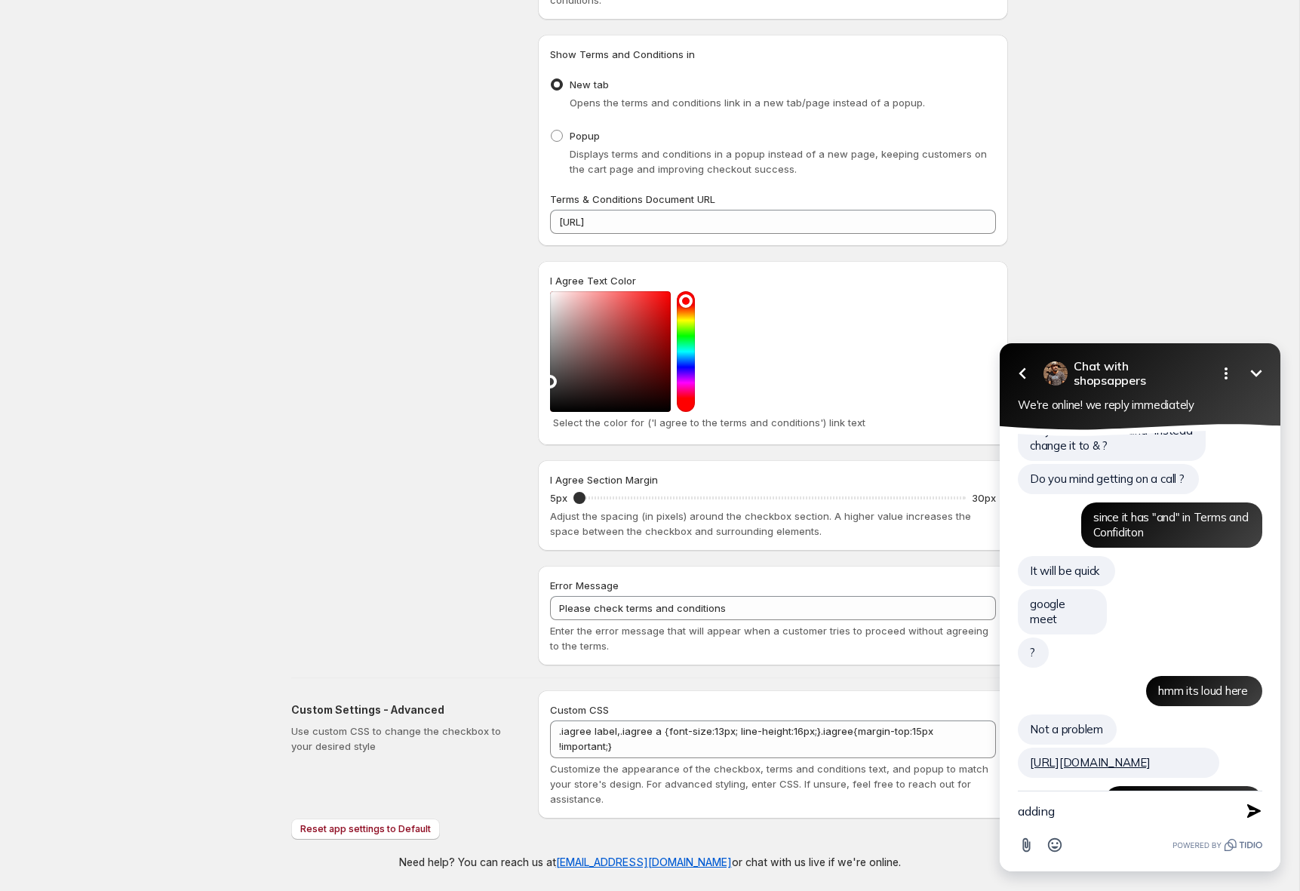
type textarea "adding &"
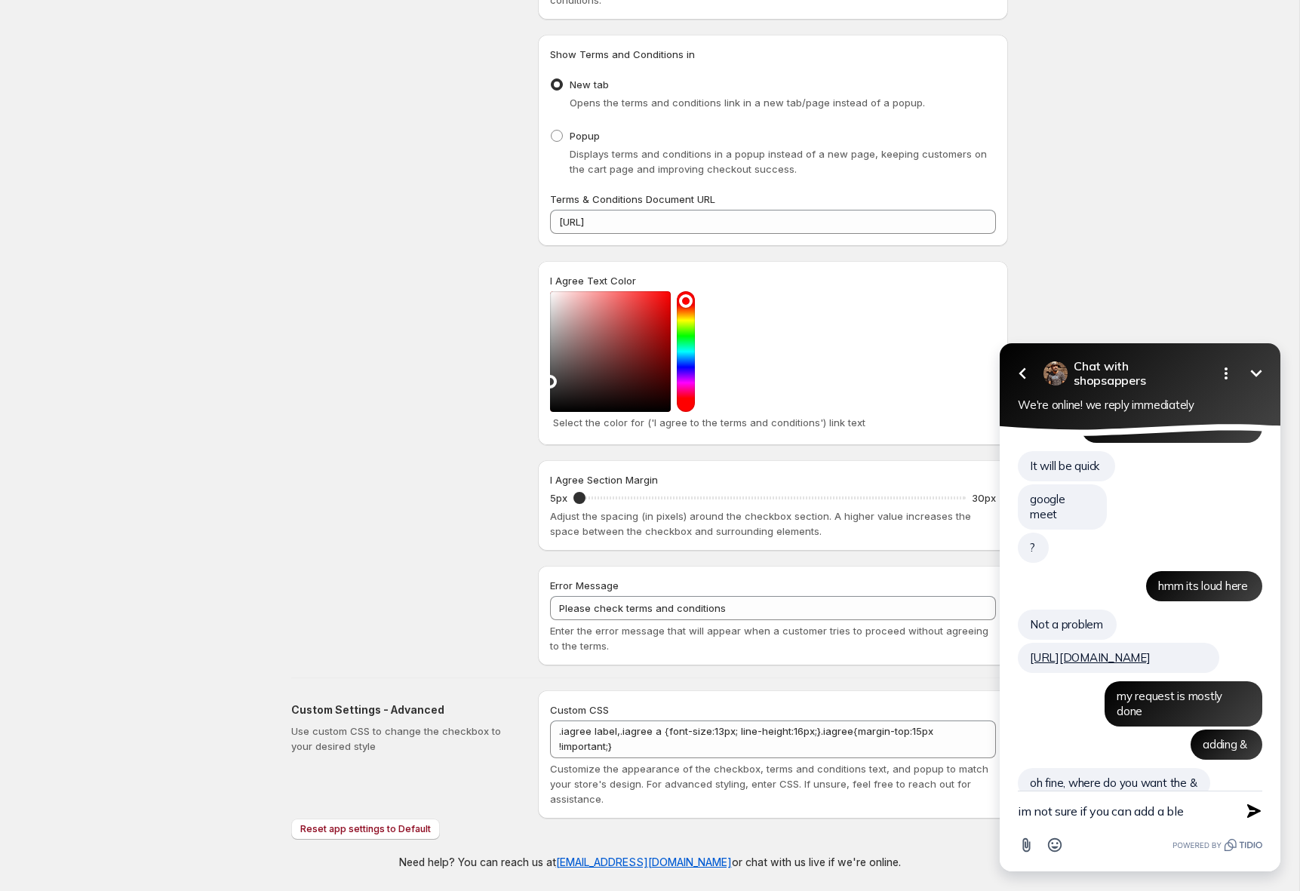
scroll to position [2320, 0]
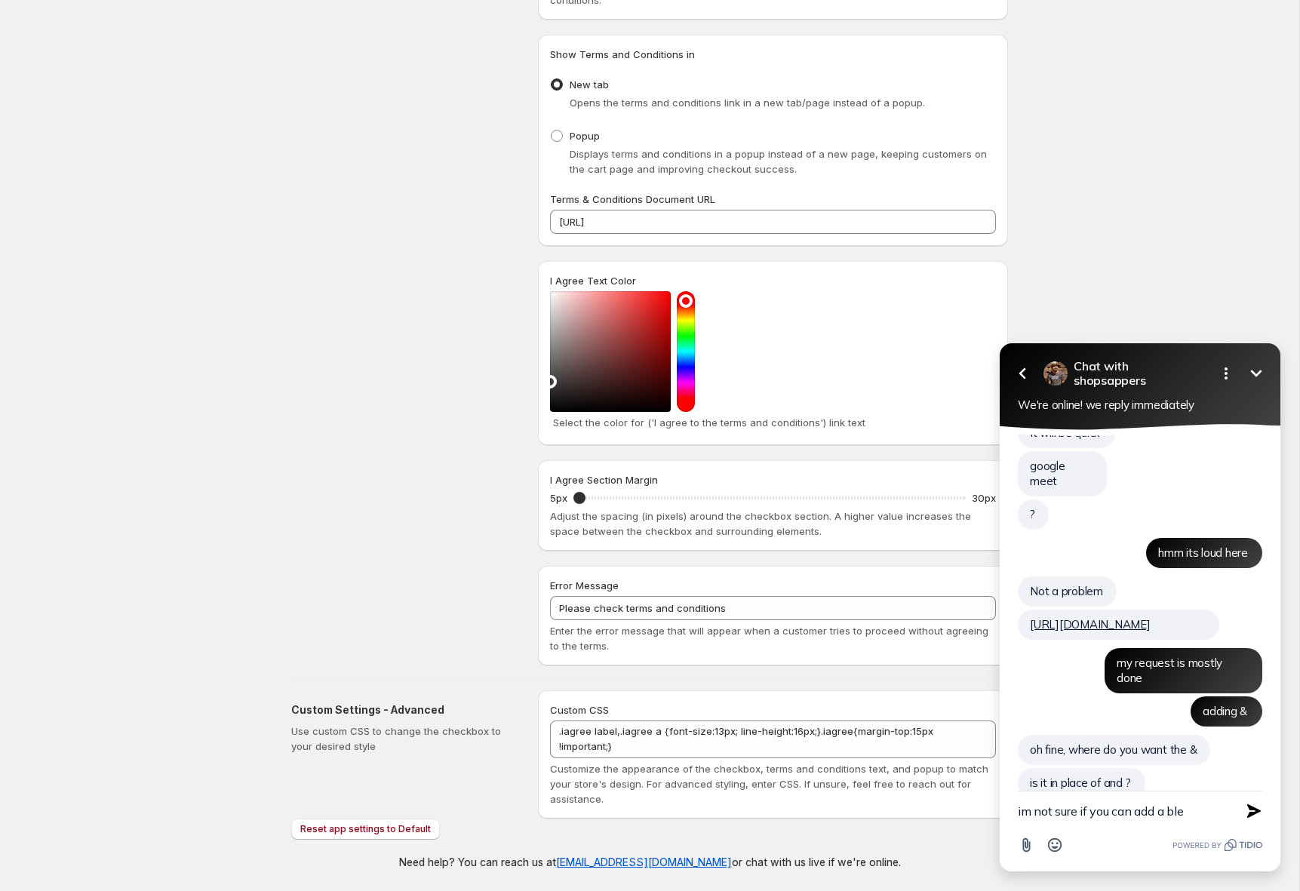
type textarea "a"
type textarea "after Conditions"
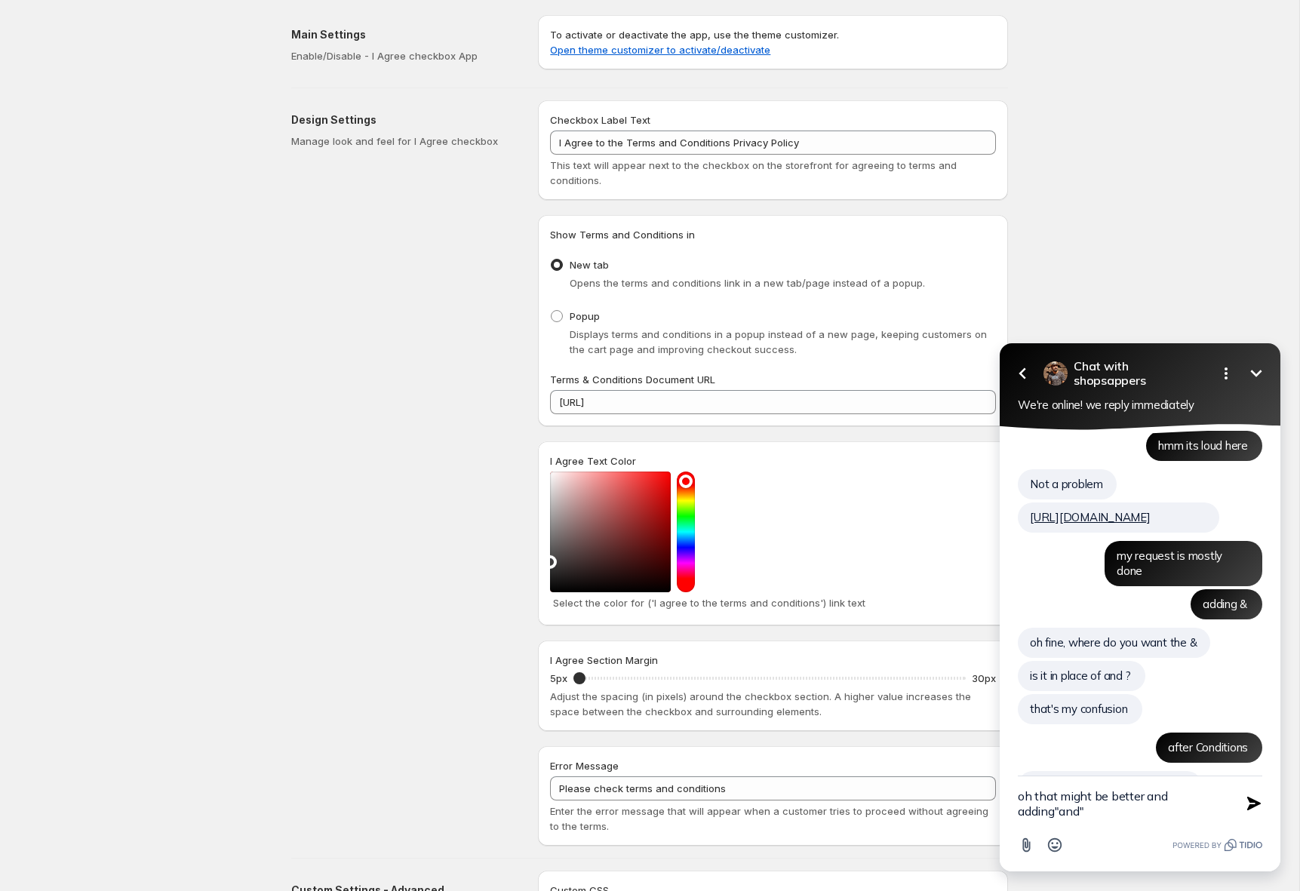
scroll to position [2442, 0]
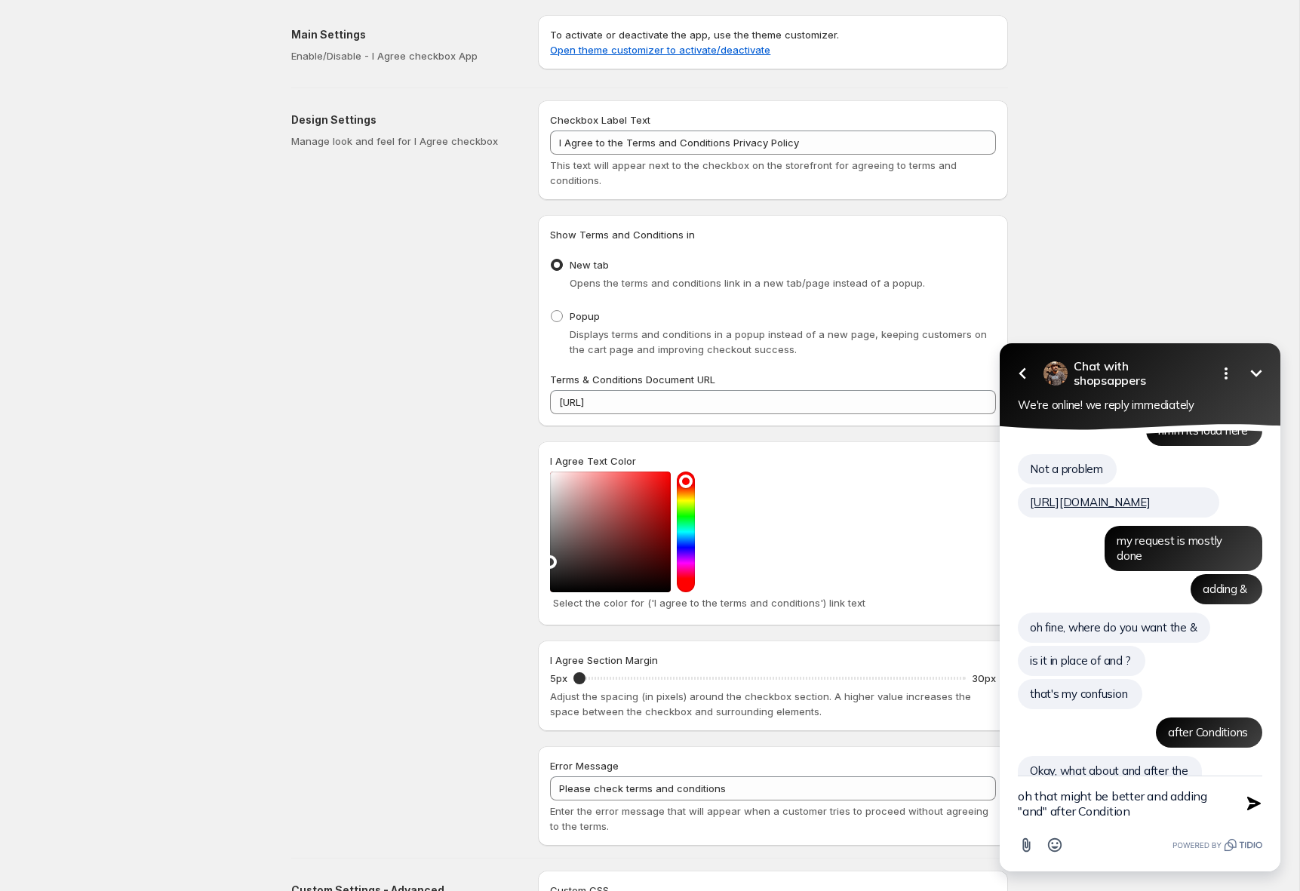
type textarea "oh that might be better and adding "and" after Conditions"
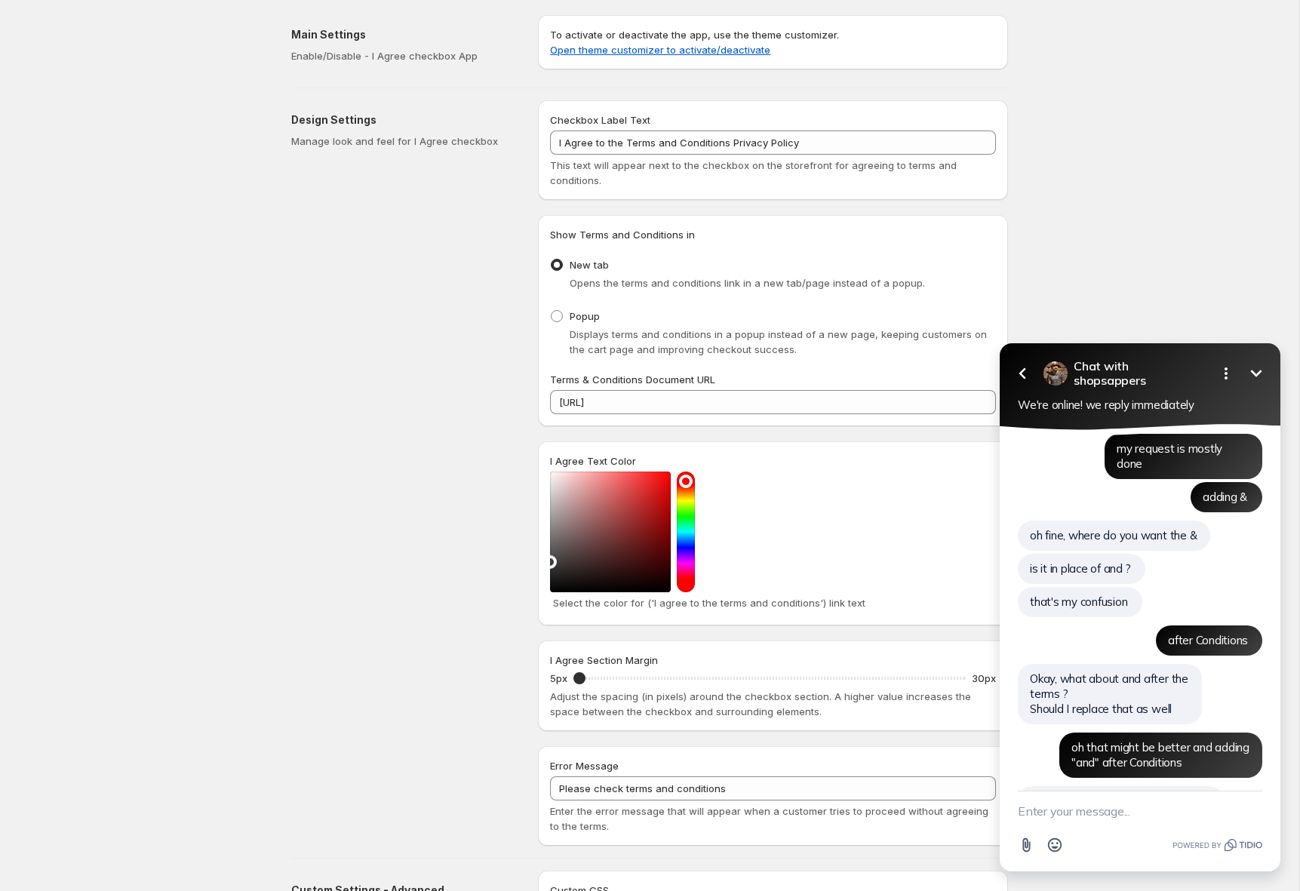
scroll to position [2567, 0]
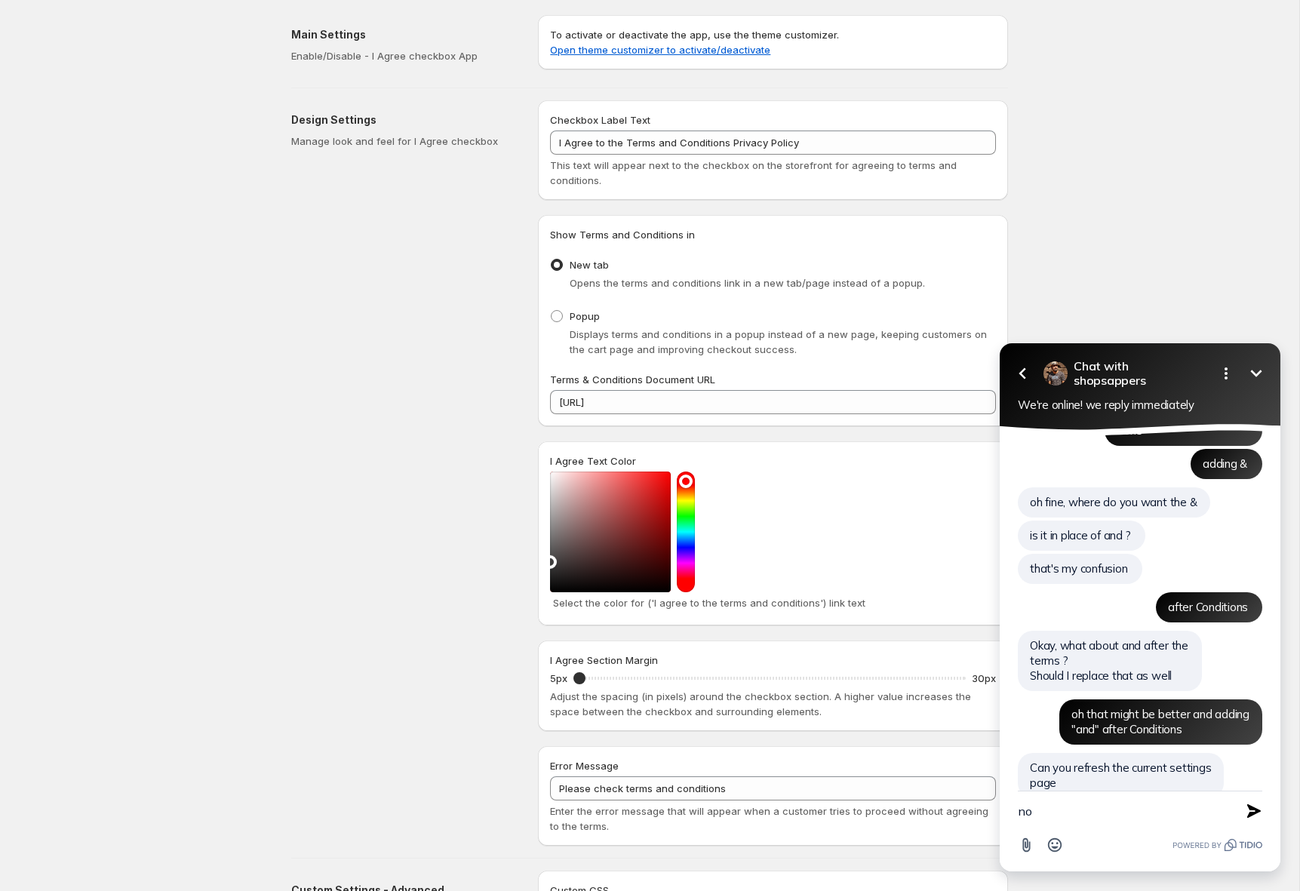
type textarea "n"
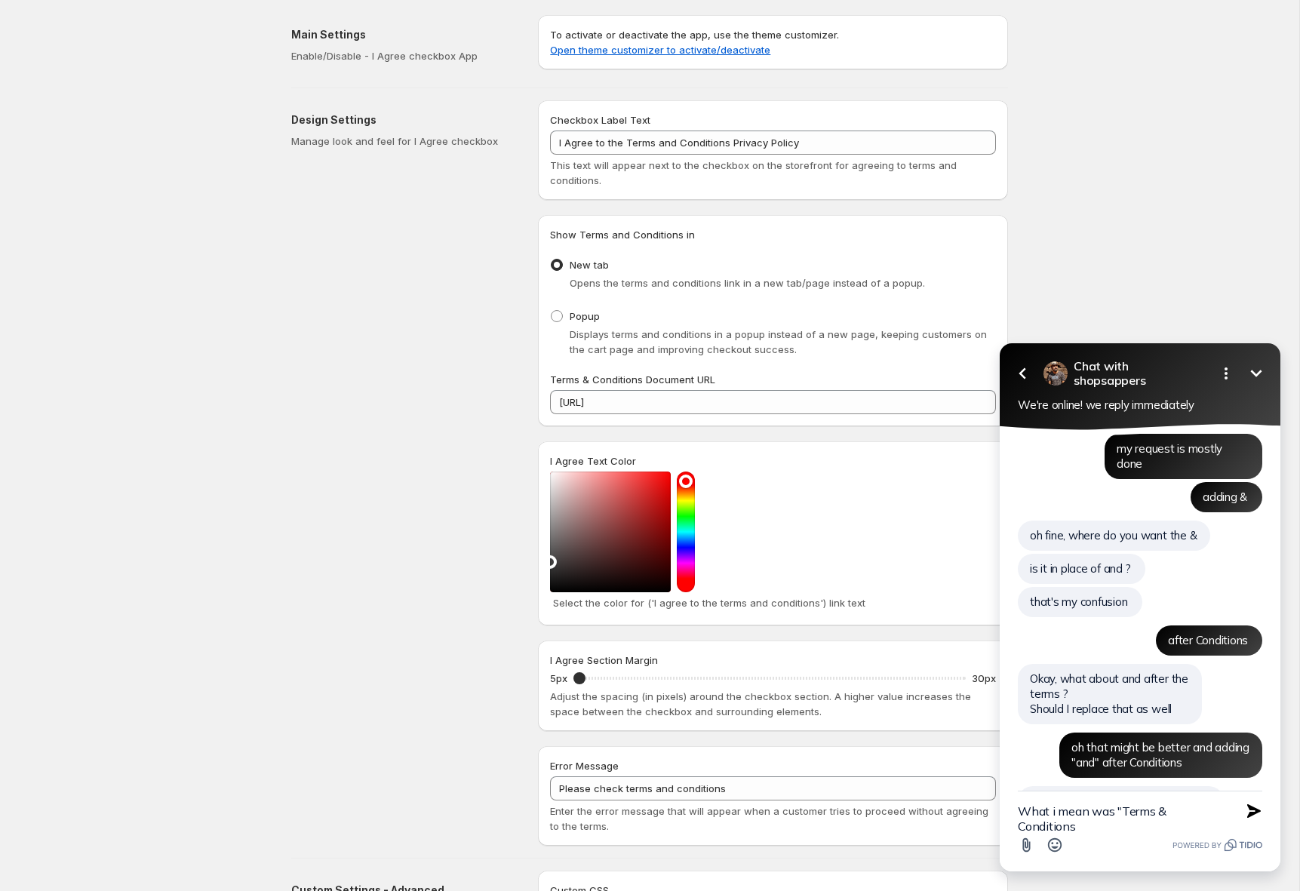
scroll to position [2549, 0]
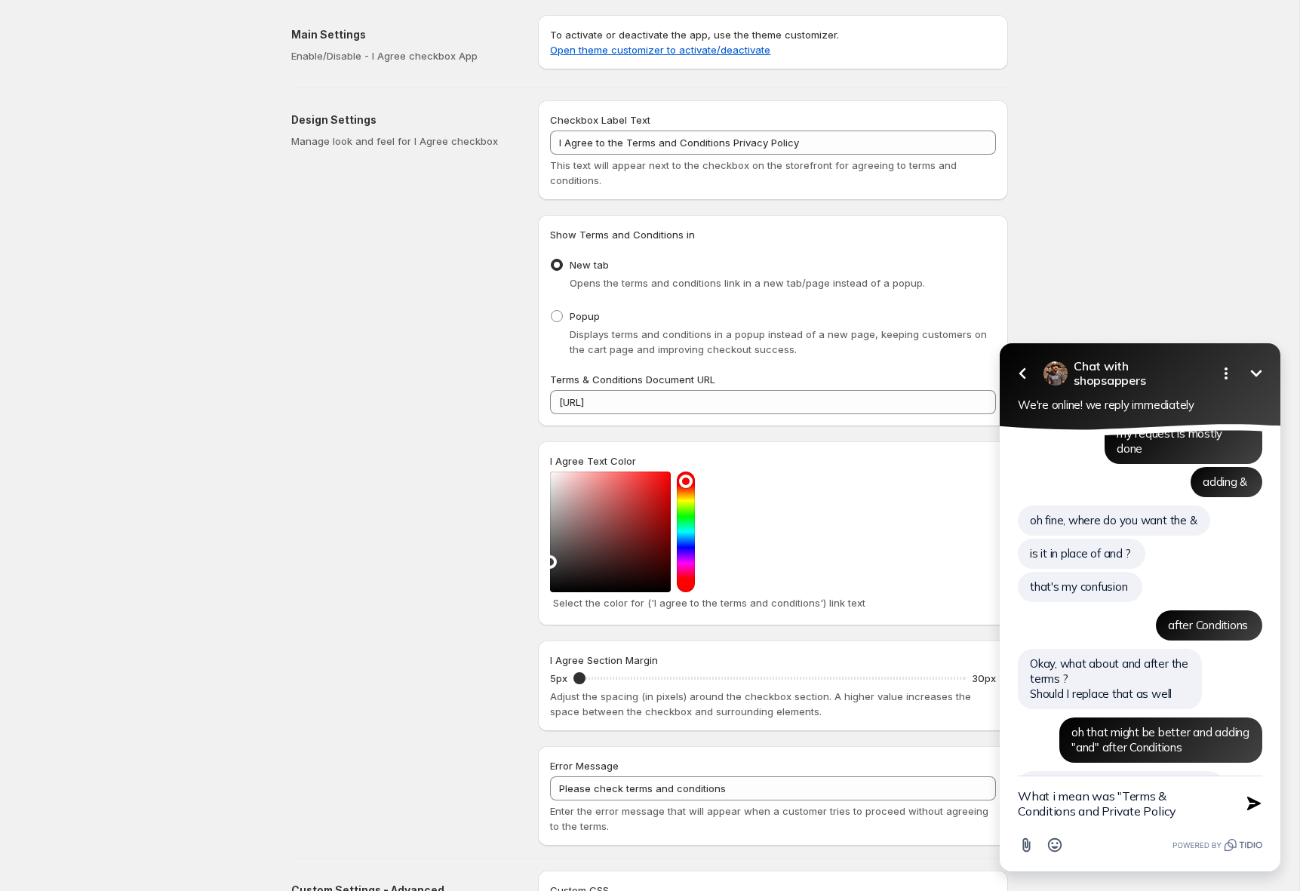
type textarea "What i mean was "Terms & Conditions and Private Policy""
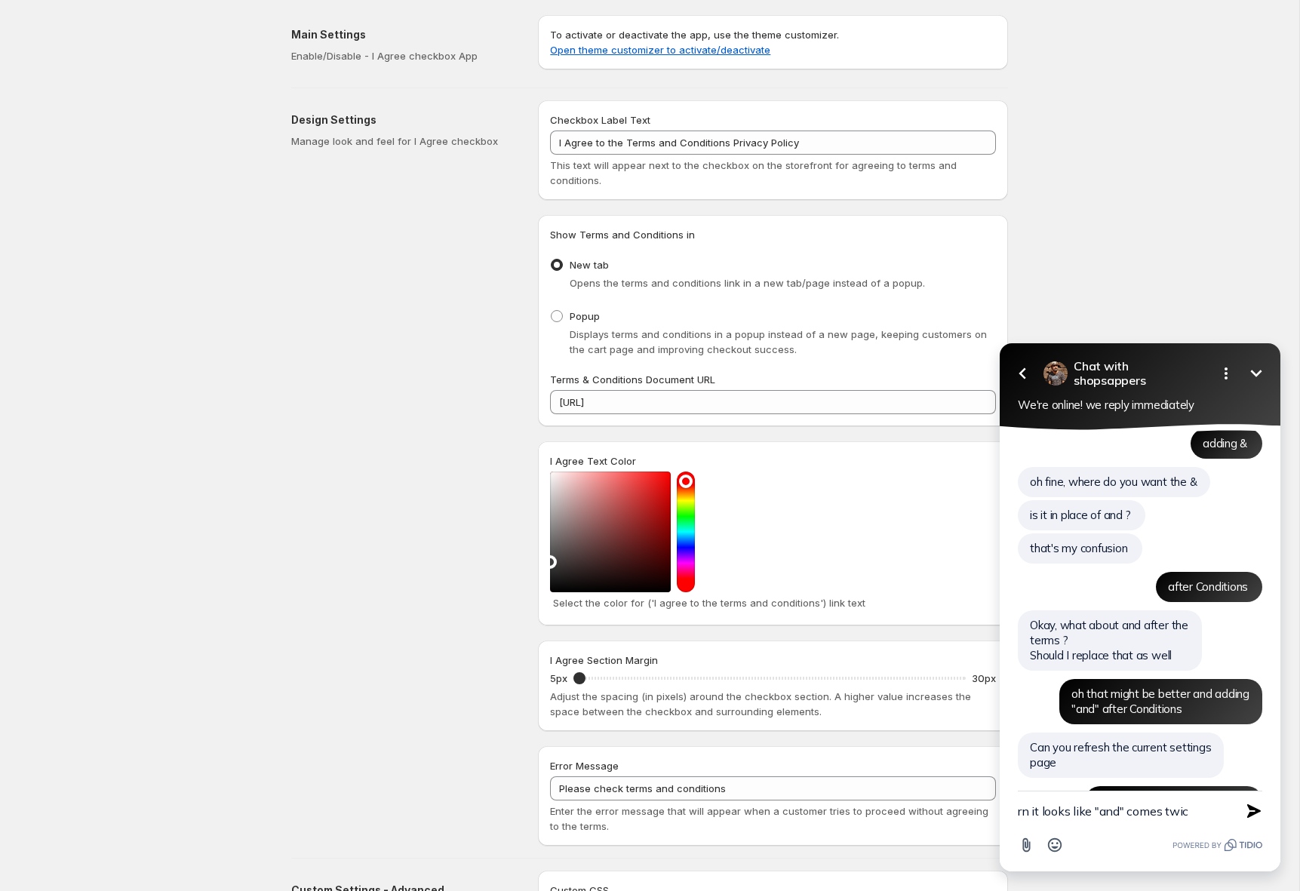
type textarea "rn it looks like "and" comes twice"
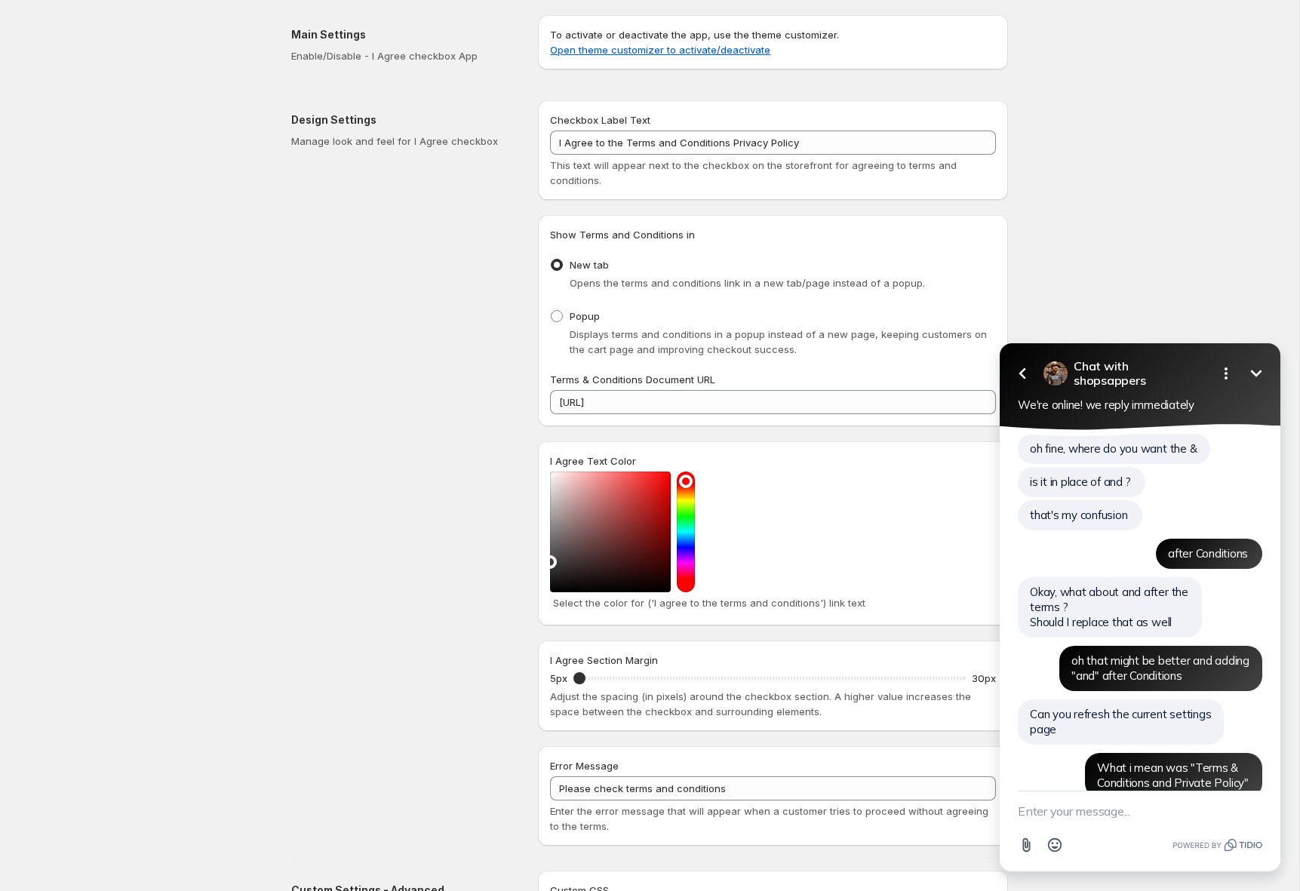
scroll to position [2781, 0]
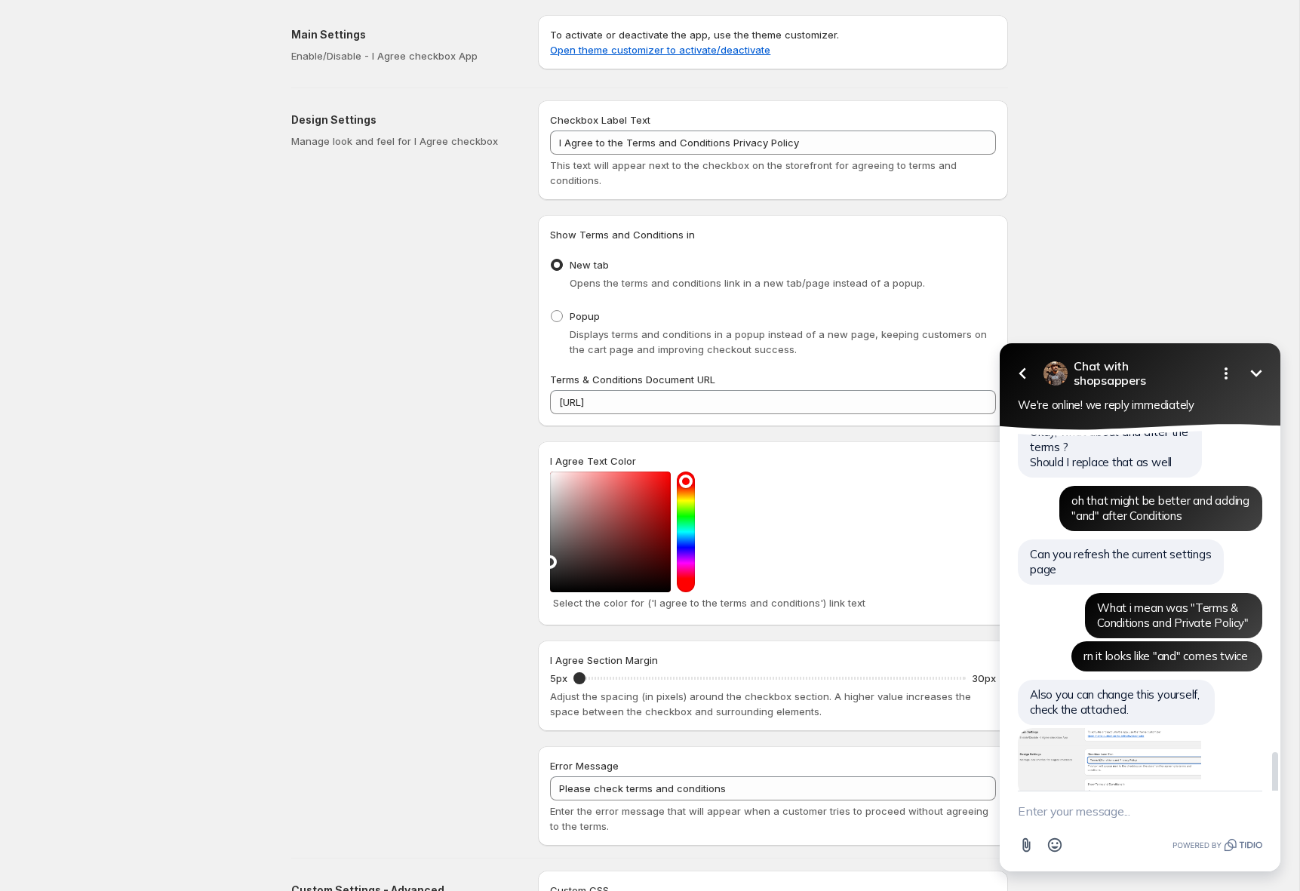
click at [1034, 728] on img at bounding box center [1109, 763] width 183 height 70
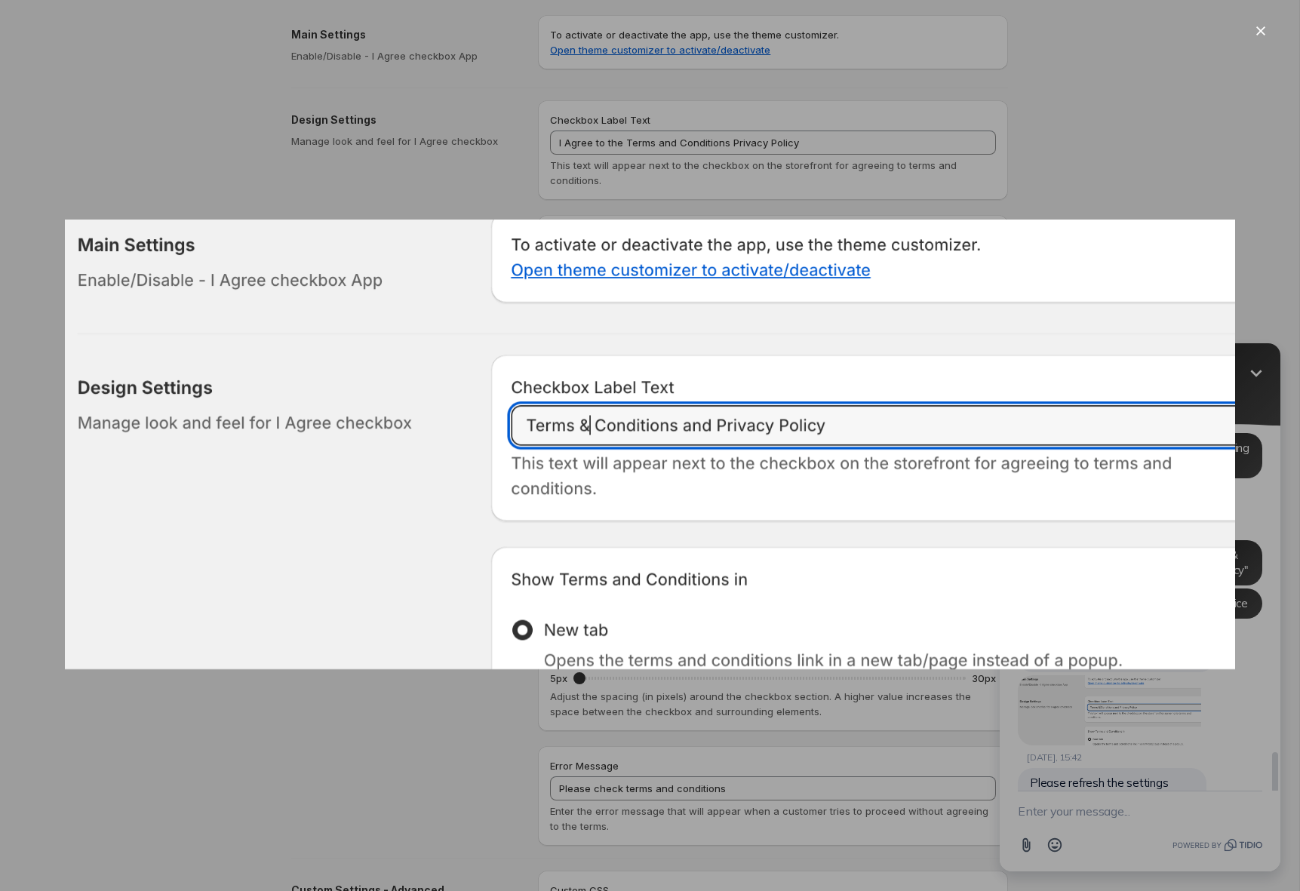
scroll to position [2800, 0]
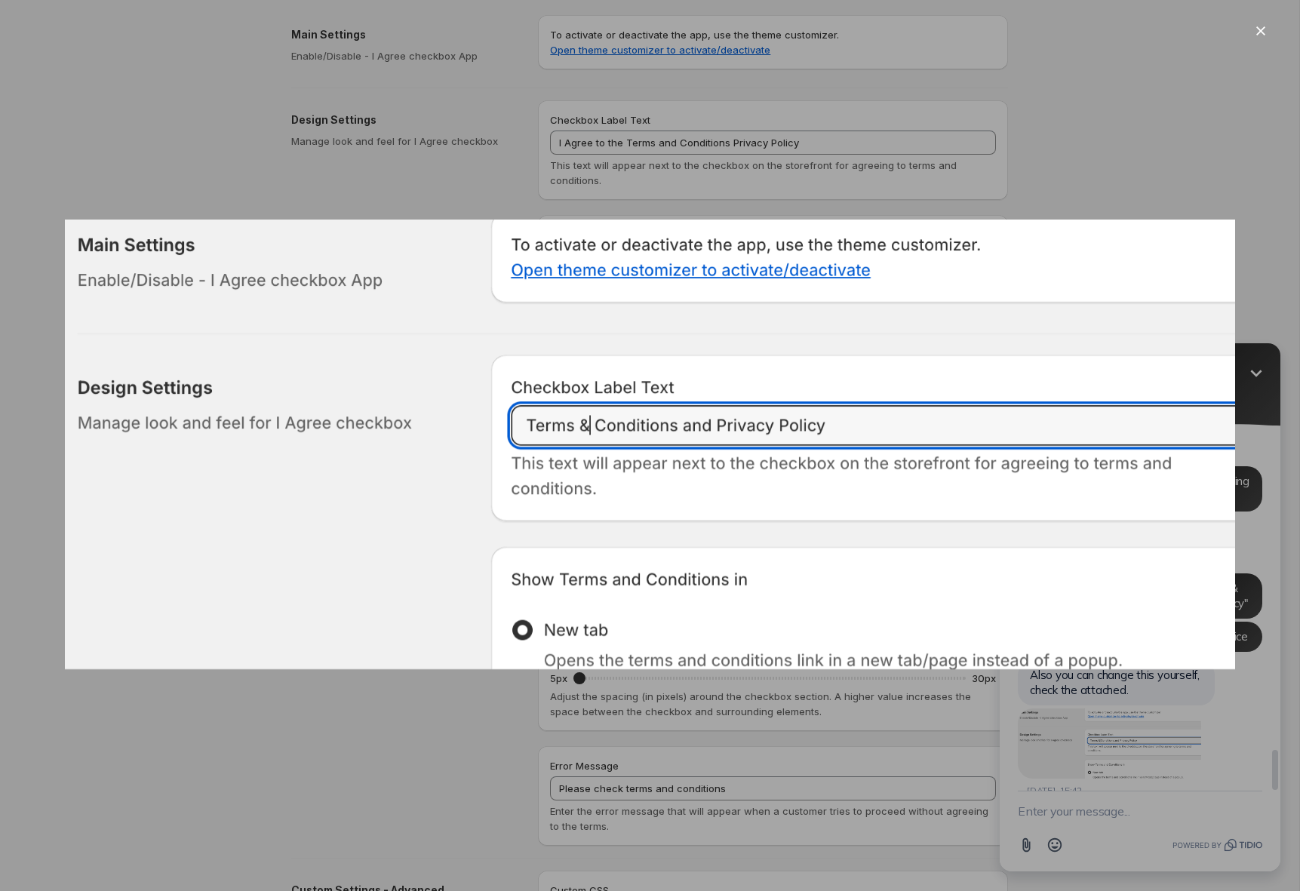
click at [1034, 702] on div at bounding box center [650, 445] width 1300 height 891
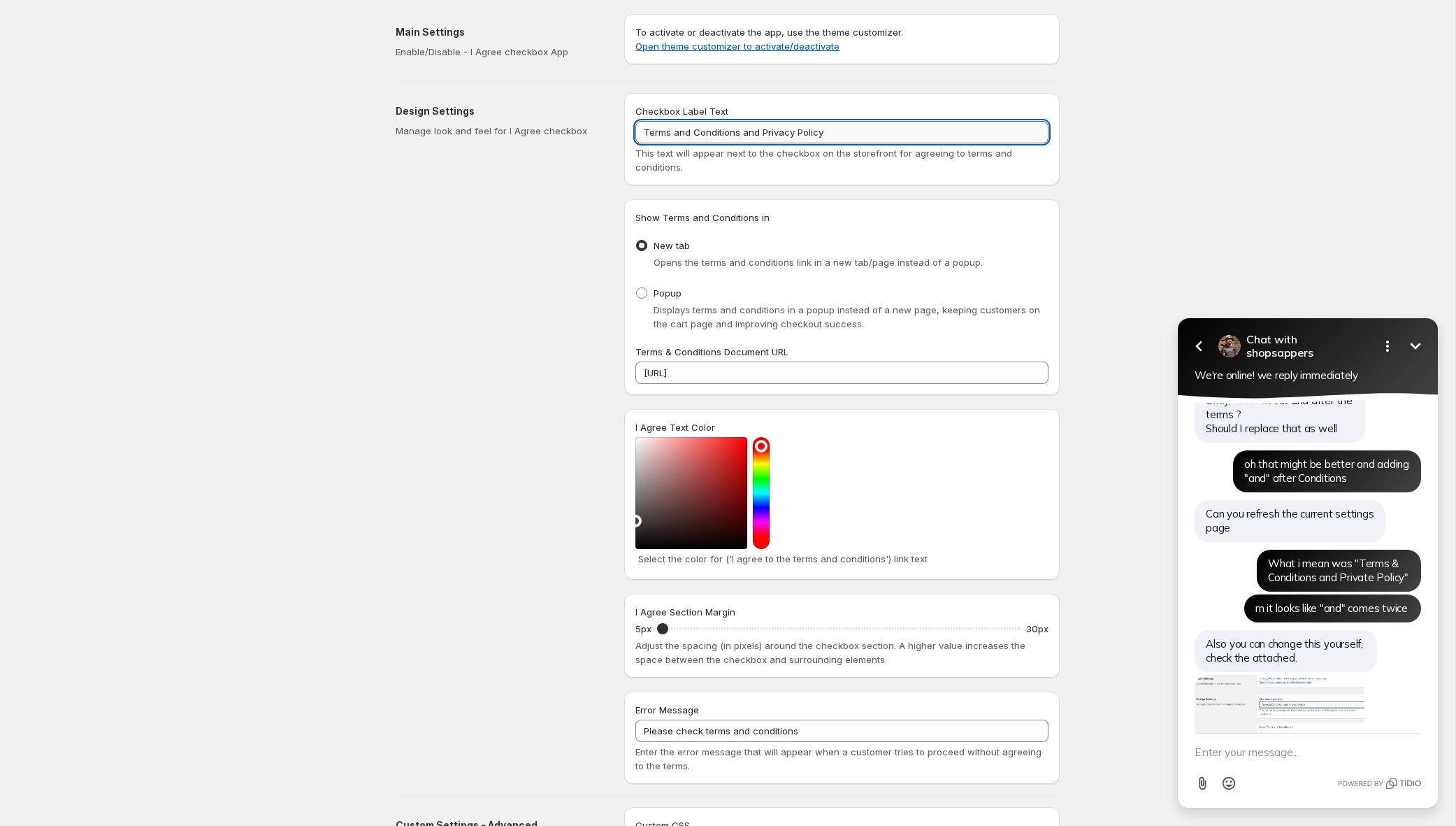
drag, startPoint x: 673, startPoint y: 132, endPoint x: 690, endPoint y: 133, distance: 17.0
click at [690, 133] on input "Terms and Conditions and Privacy Policy" at bounding box center [842, 133] width 413 height 22
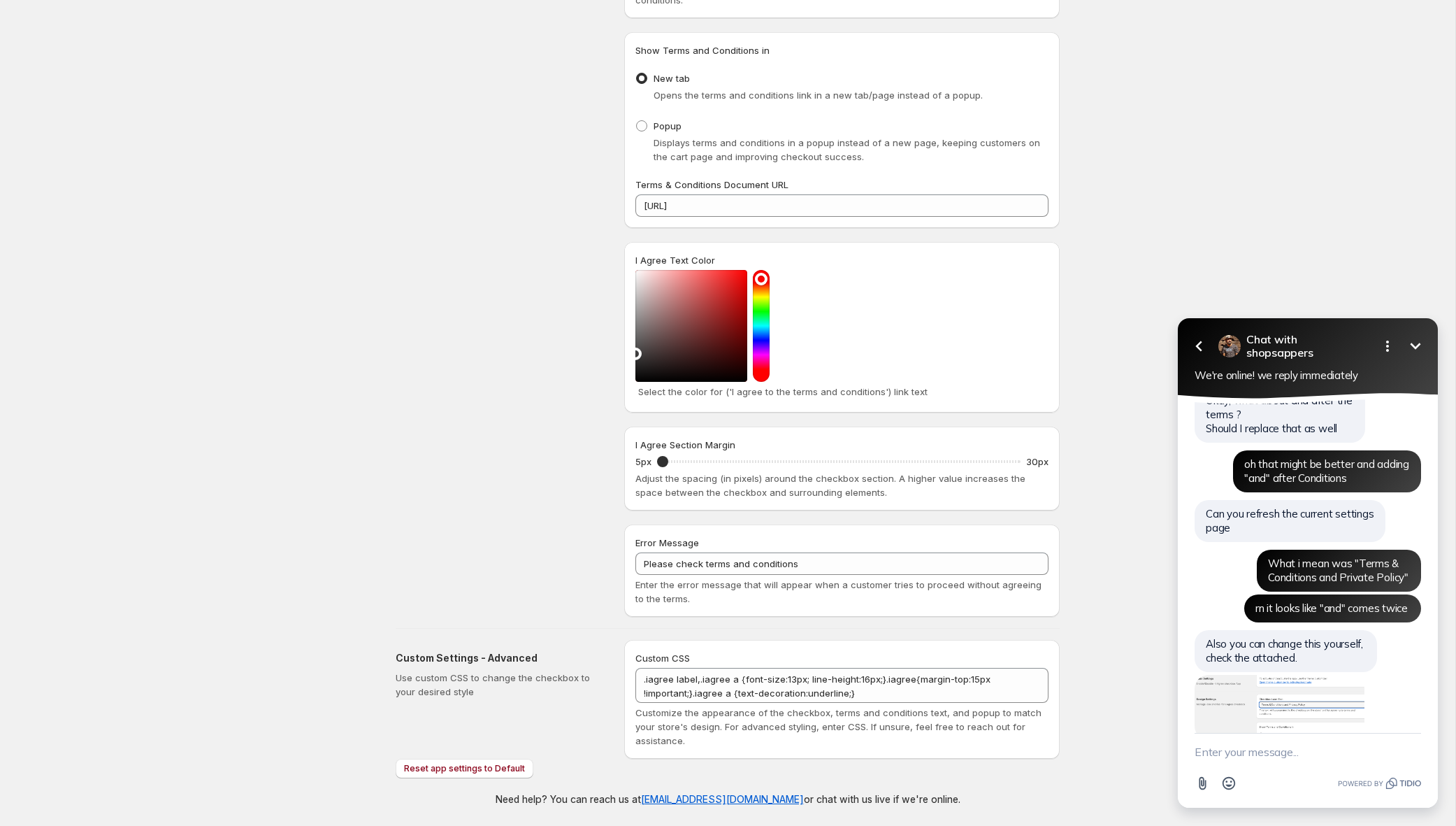
type input "Terms & Conditions and Privacy Policy"
click at [1253, 765] on textarea "New message" at bounding box center [1308, 751] width 226 height 36
type textarea "oh yes! works"
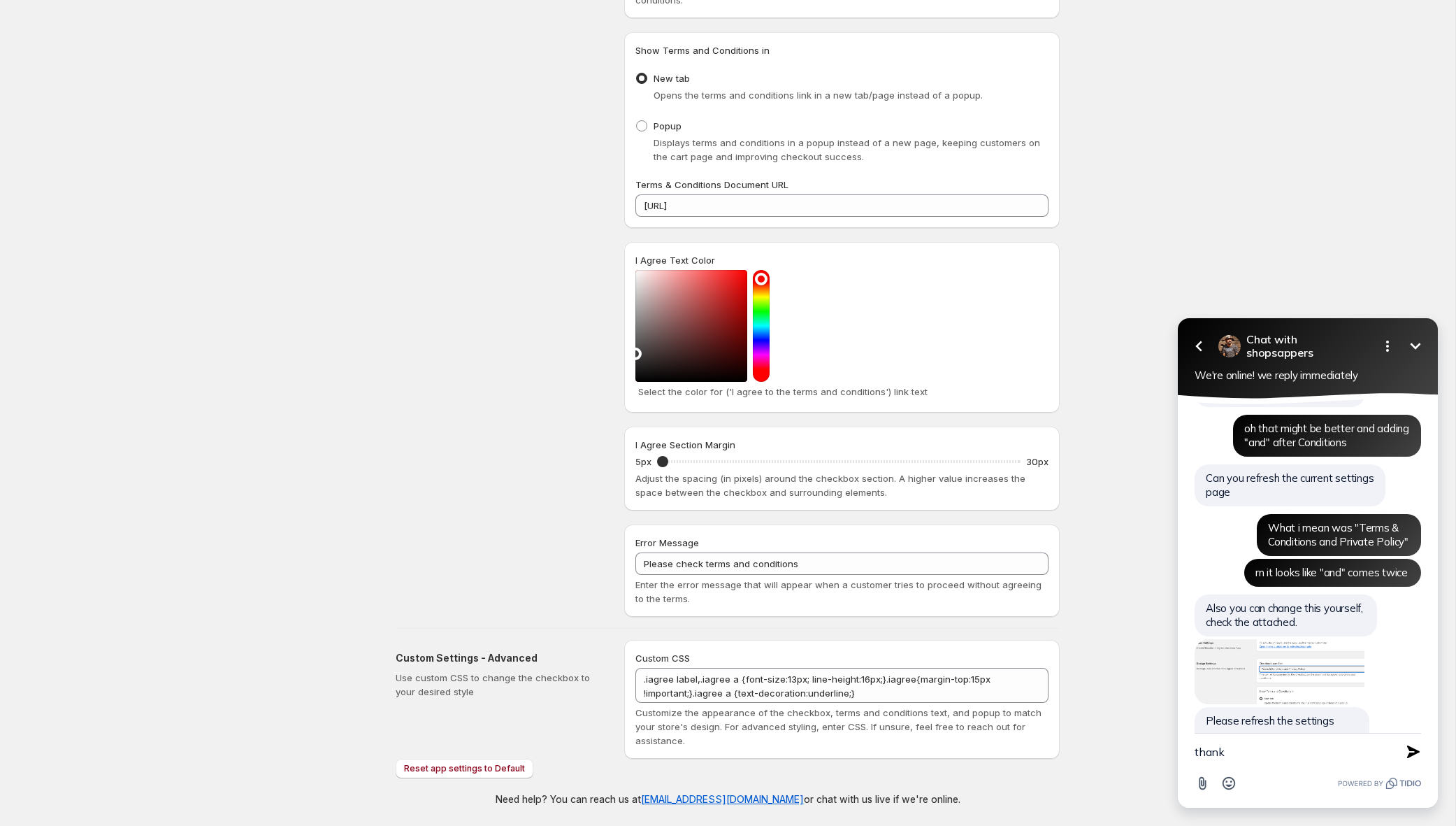
type textarea "thanks"
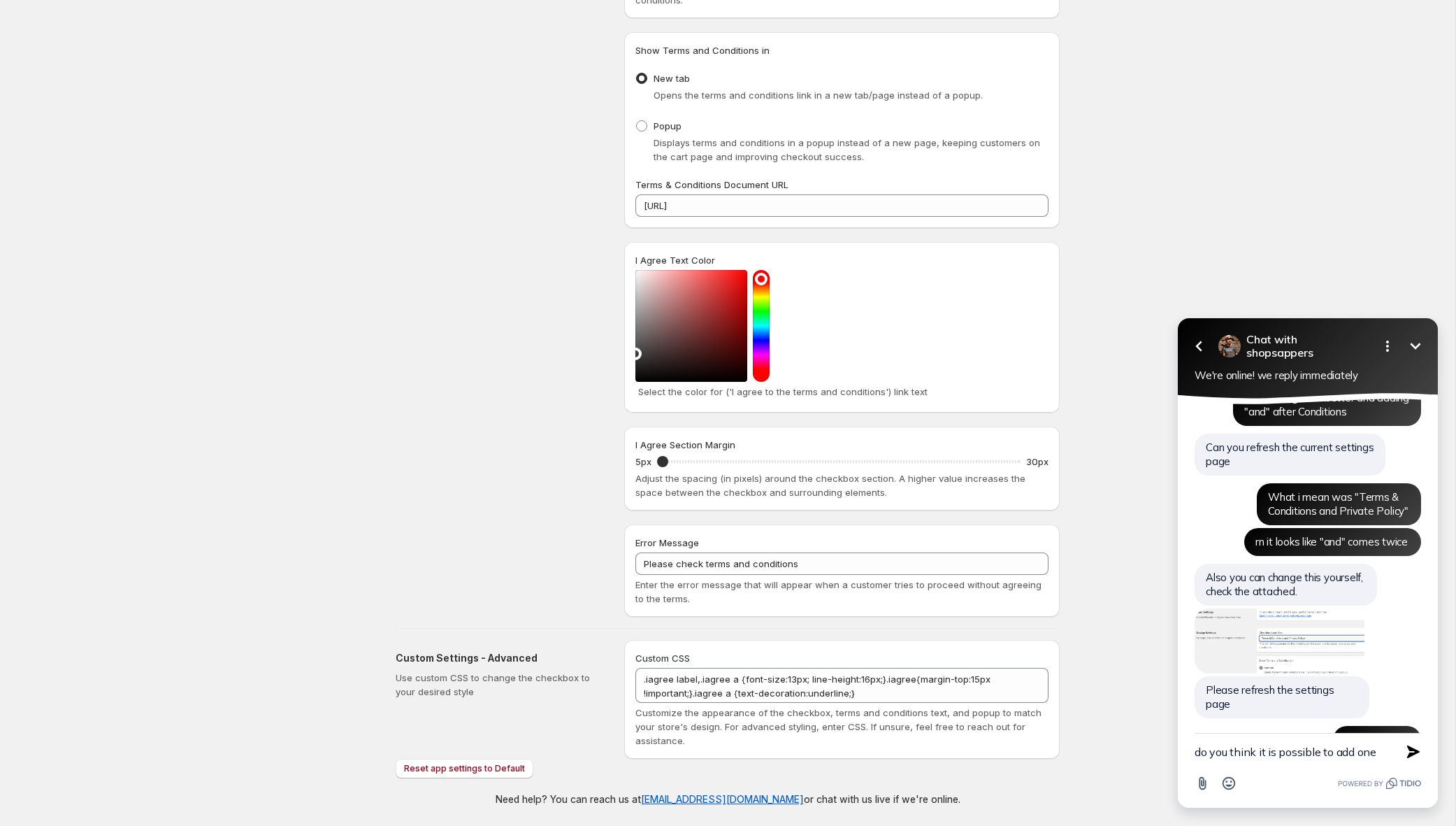
type textarea "do you think it is possible to add one"
type textarea "appreciate it!"
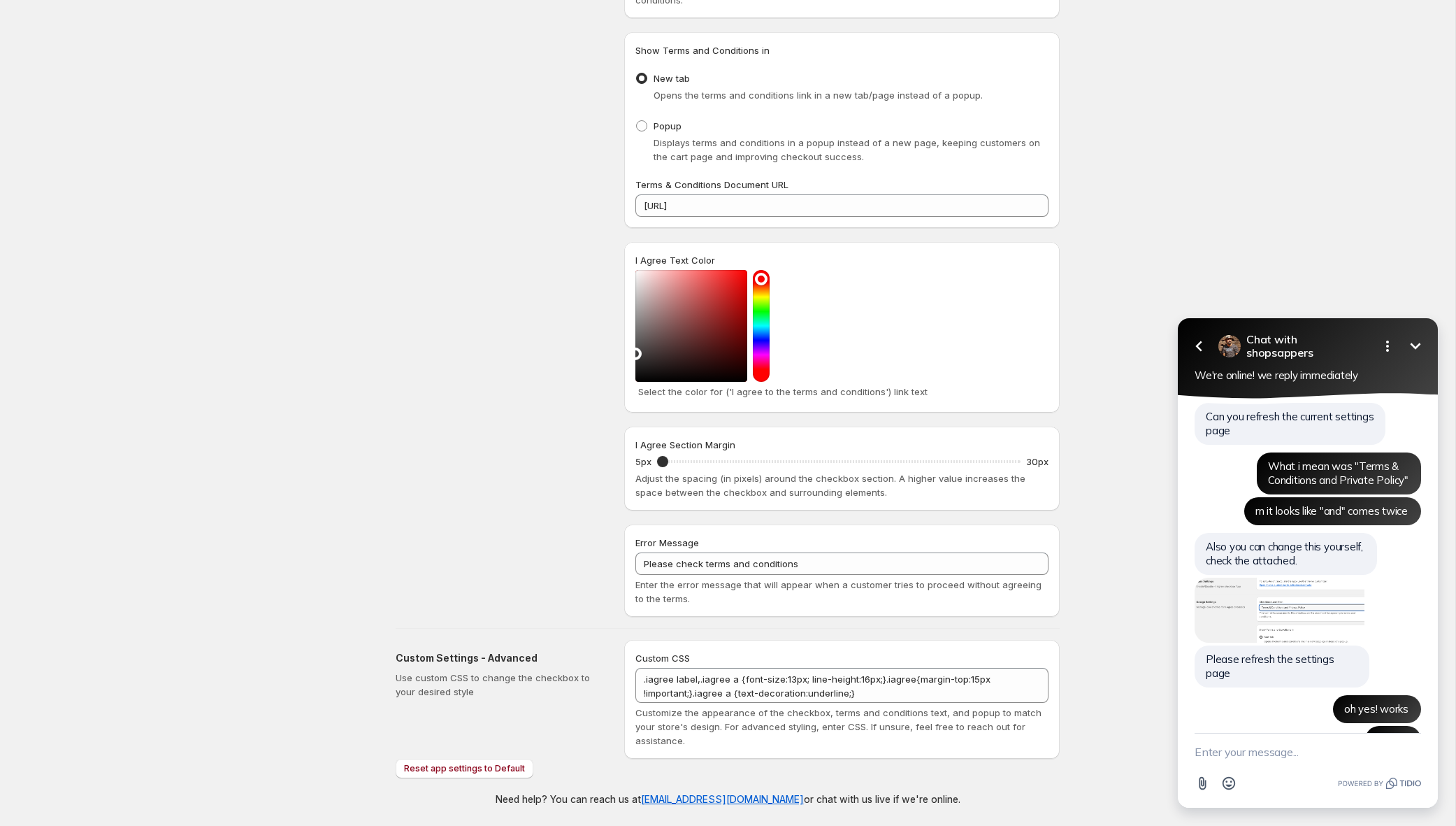
scroll to position [2692, 0]
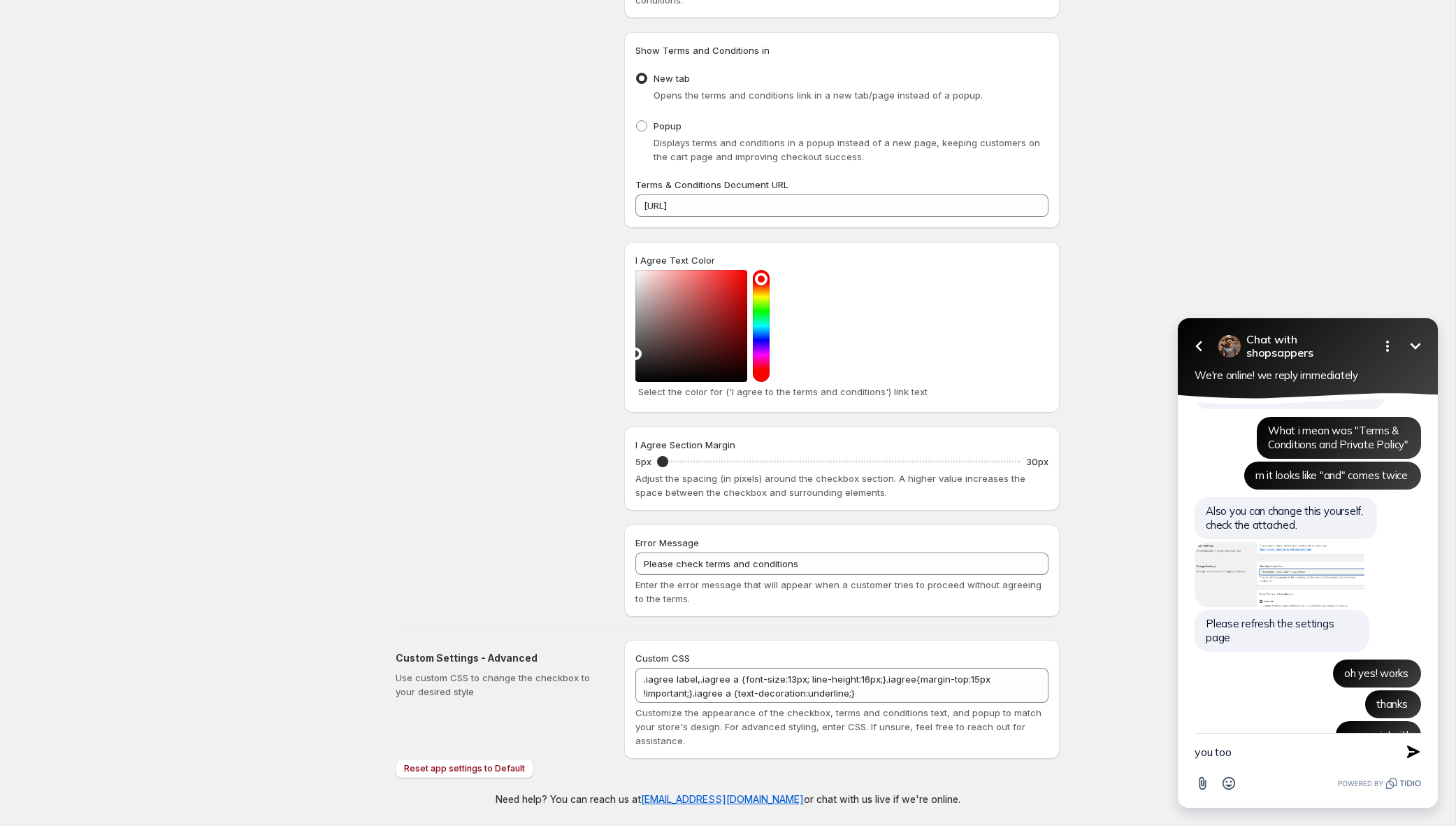
type textarea "you too!"
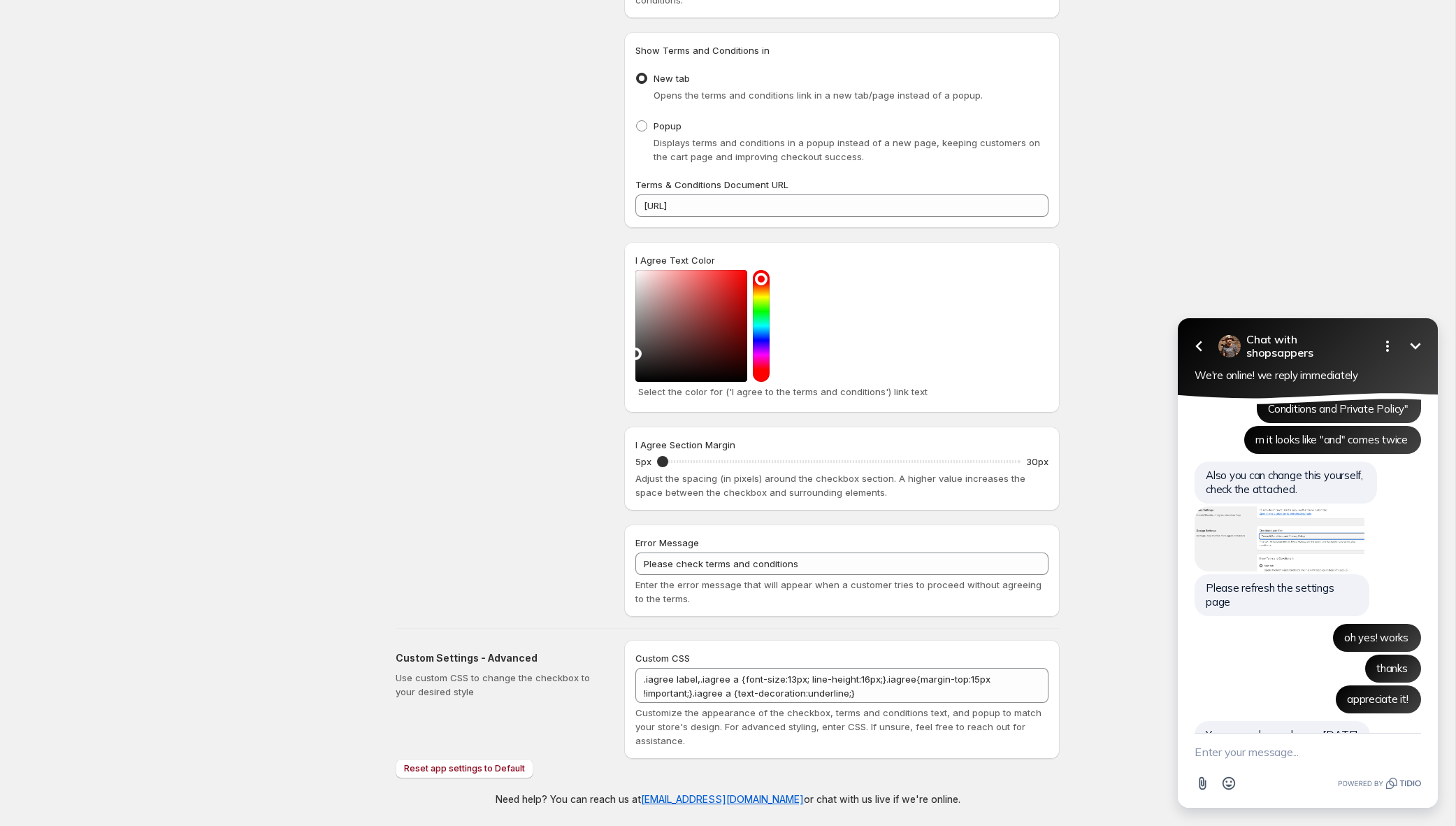
scroll to position [2877, 0]
